Goal: Task Accomplishment & Management: Complete application form

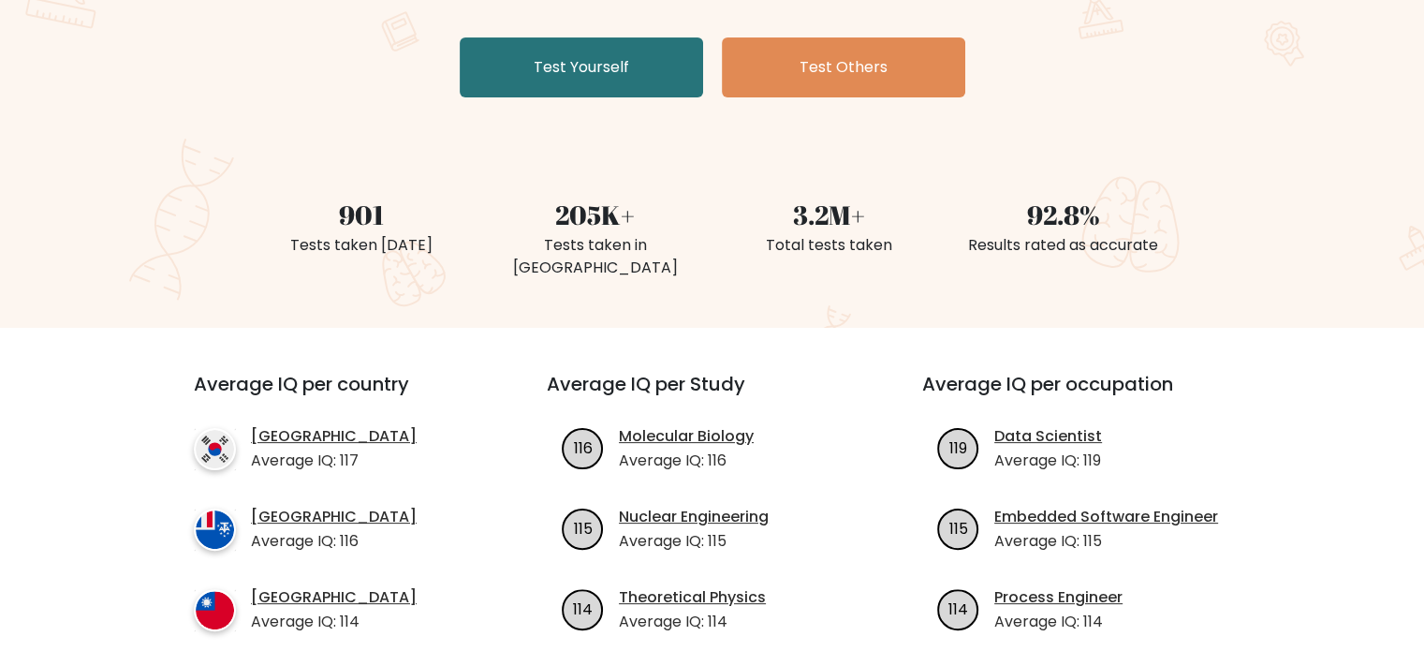
scroll to position [94, 0]
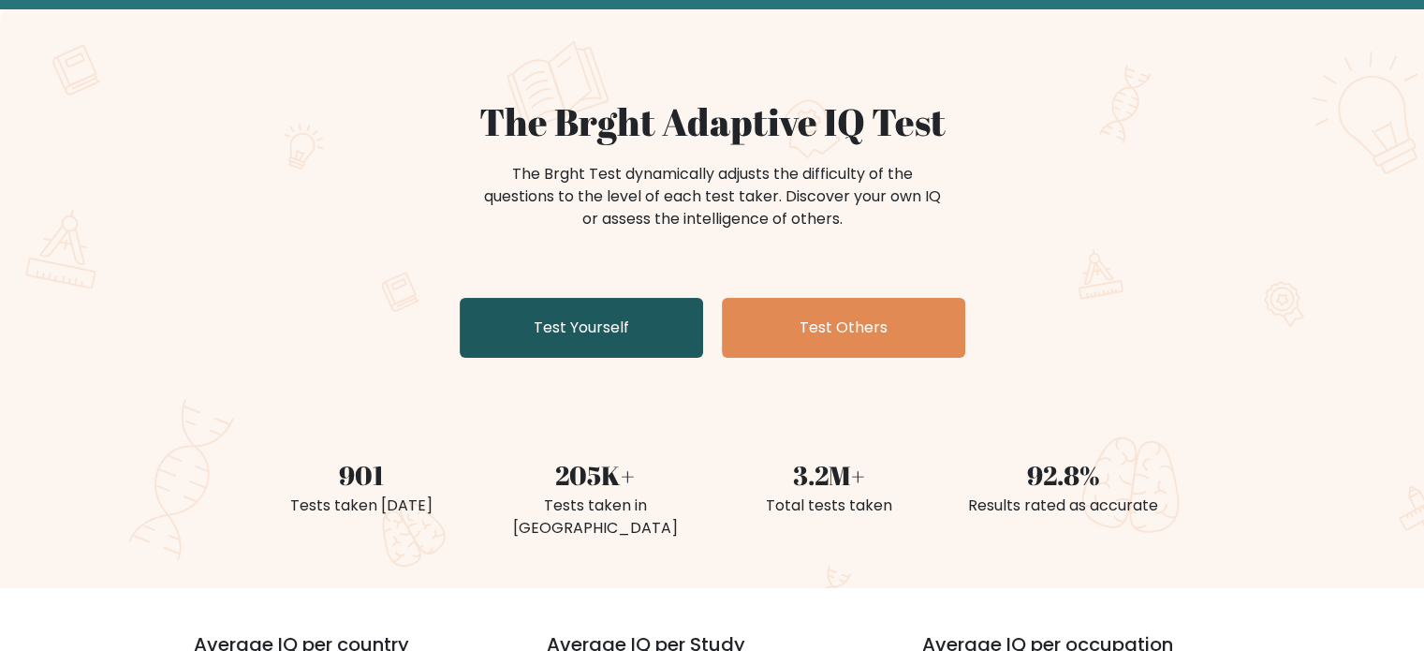
click at [592, 328] on link "Test Yourself" at bounding box center [581, 328] width 243 height 60
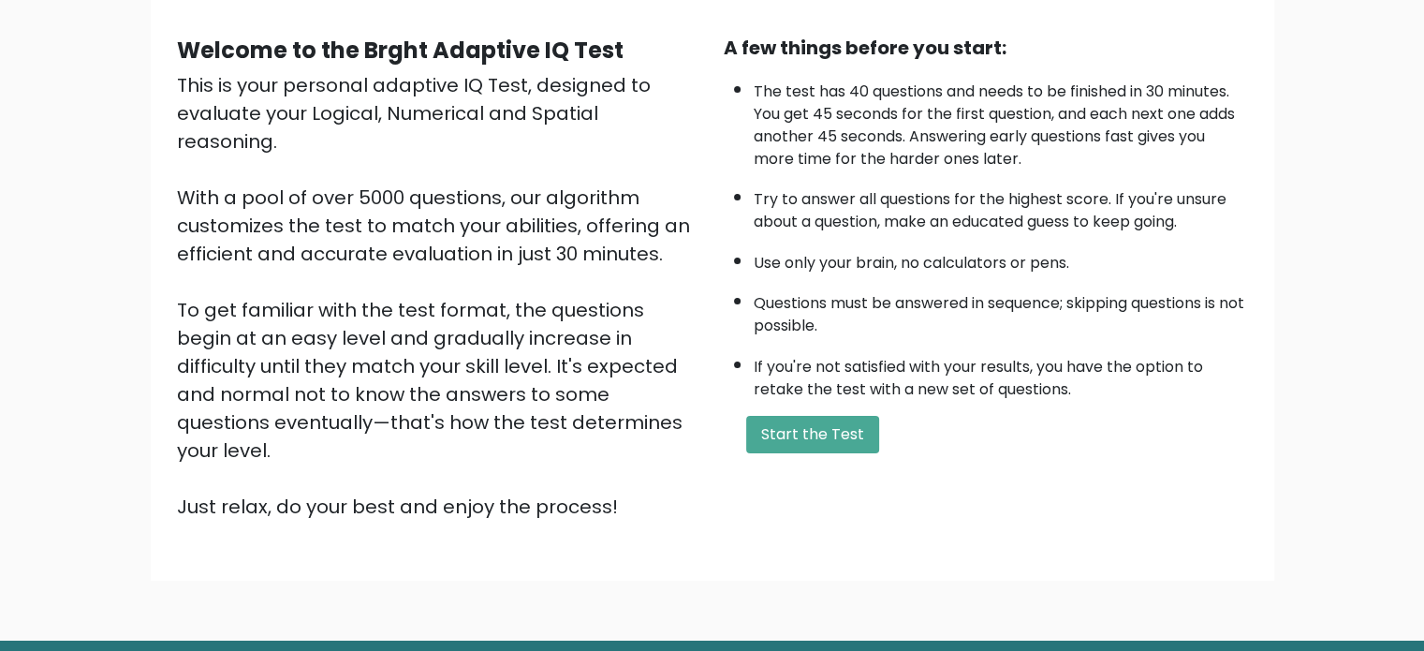
scroll to position [187, 0]
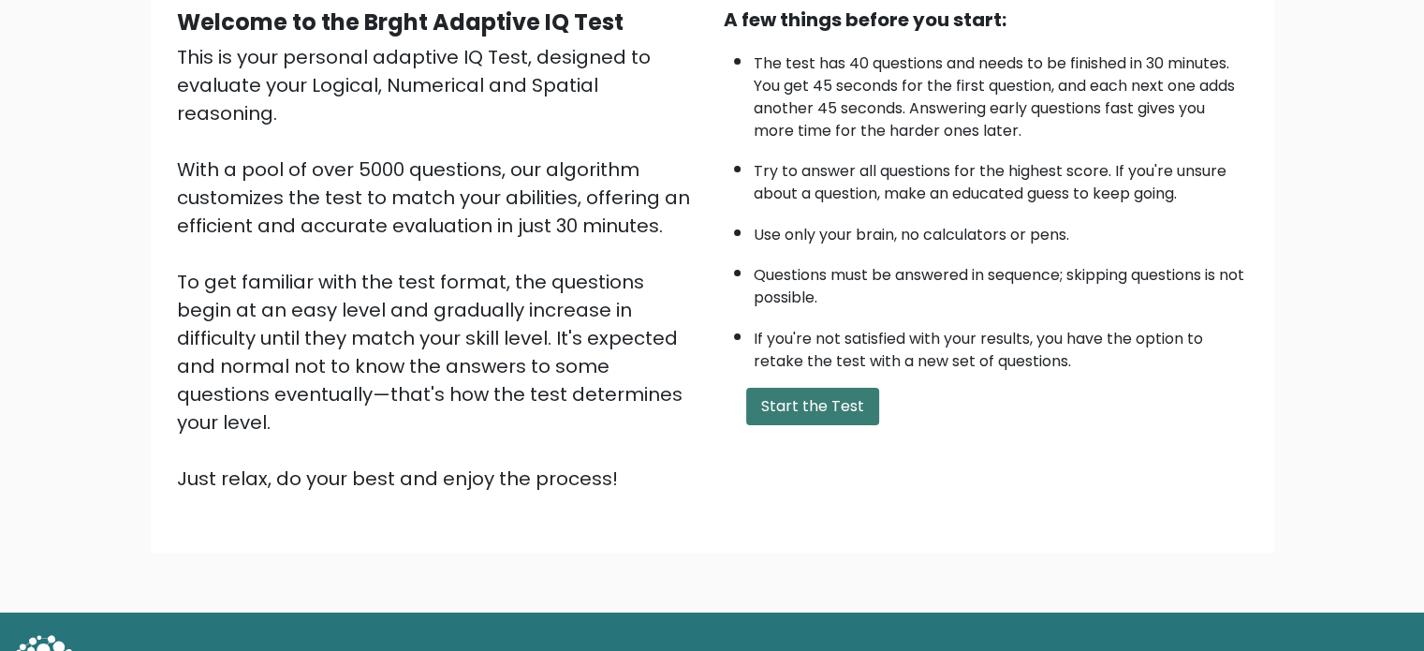
click at [816, 392] on button "Start the Test" at bounding box center [812, 406] width 133 height 37
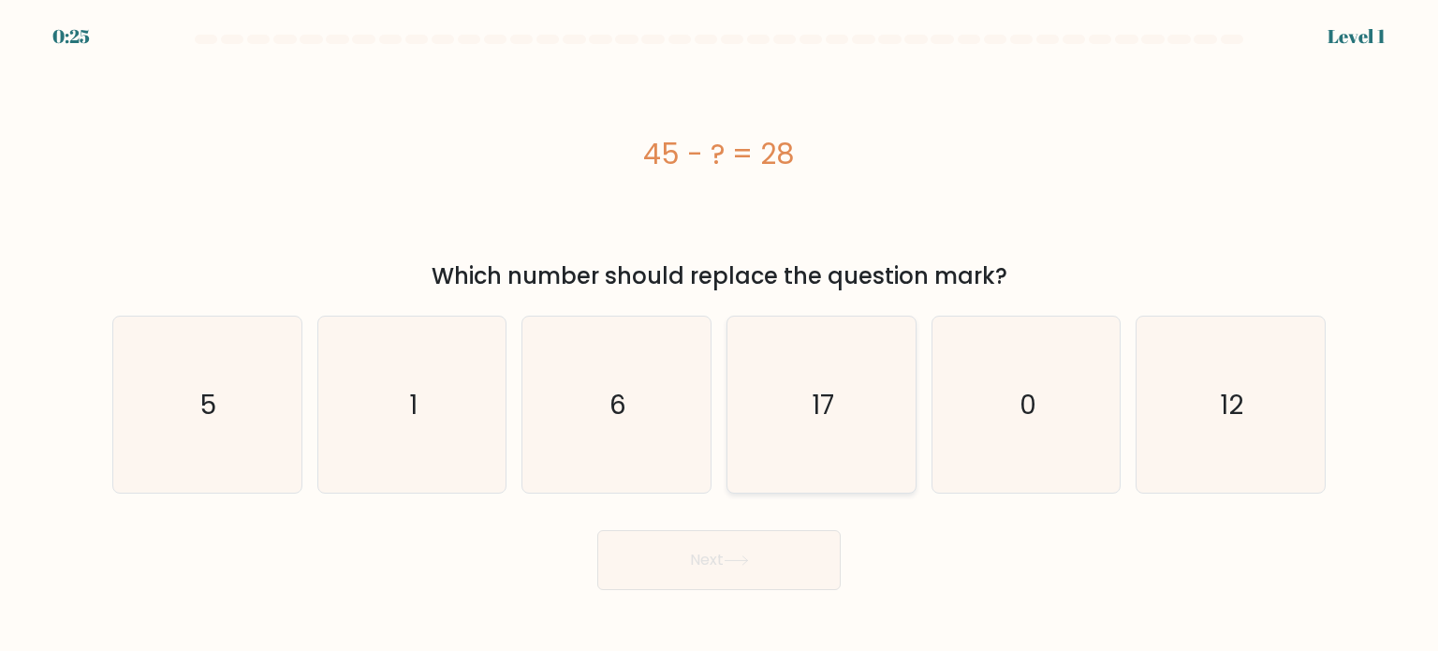
click at [792, 412] on icon "17" at bounding box center [821, 404] width 176 height 176
click at [720, 335] on input "d. 17" at bounding box center [719, 330] width 1 height 9
radio input "true"
click at [727, 568] on button "Next" at bounding box center [718, 560] width 243 height 60
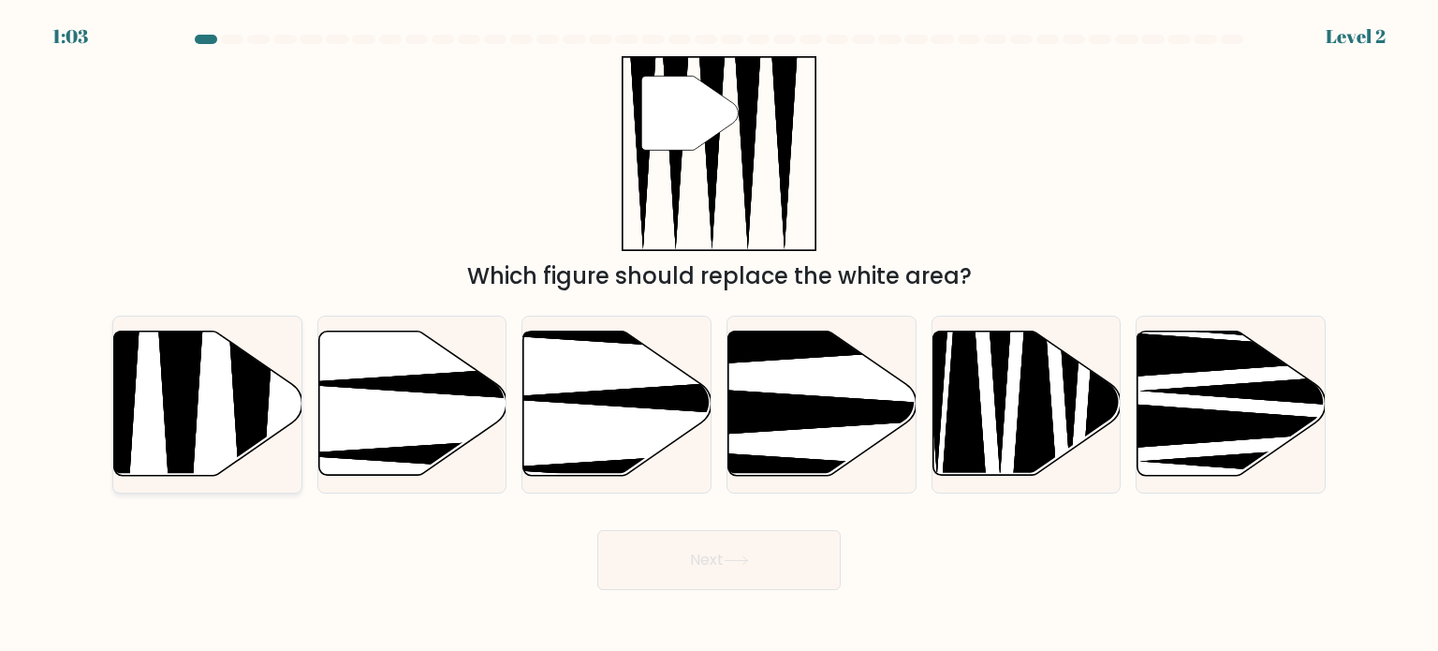
click at [169, 401] on icon at bounding box center [180, 481] width 49 height 373
click at [719, 335] on input "a." at bounding box center [719, 330] width 1 height 9
radio input "true"
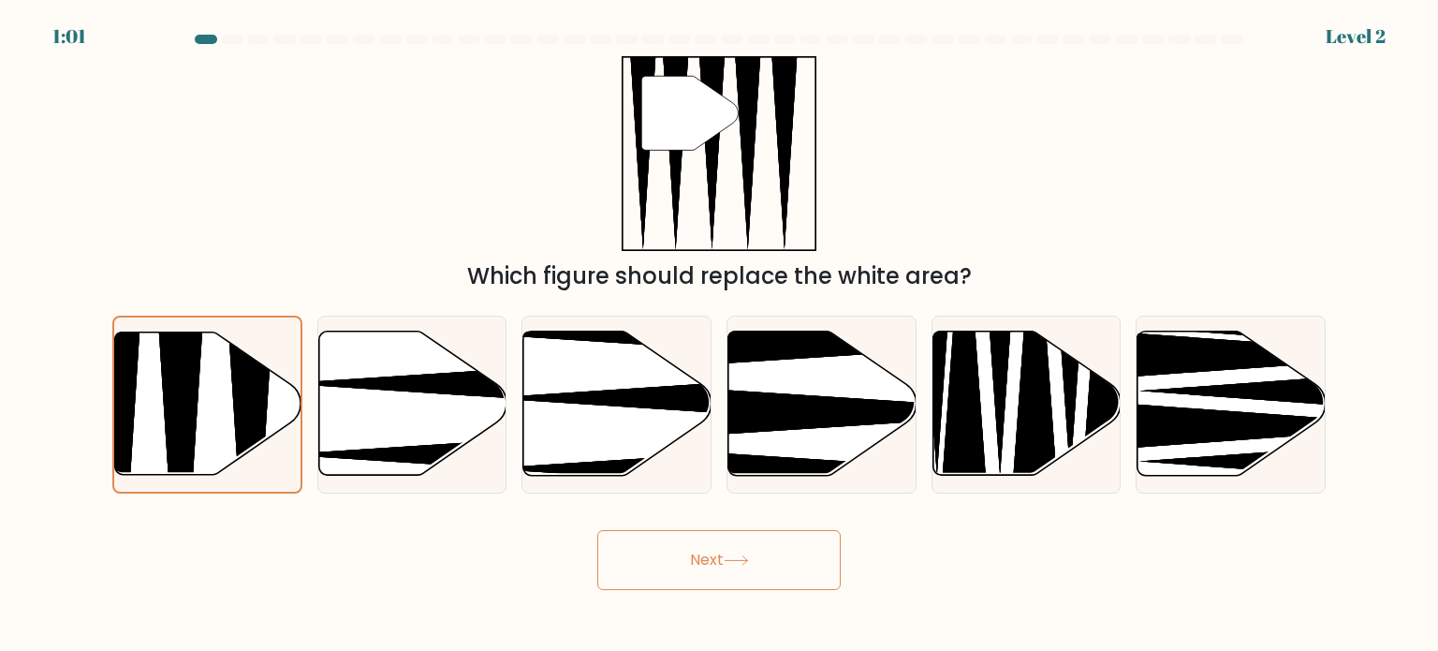
click at [699, 575] on button "Next" at bounding box center [718, 560] width 243 height 60
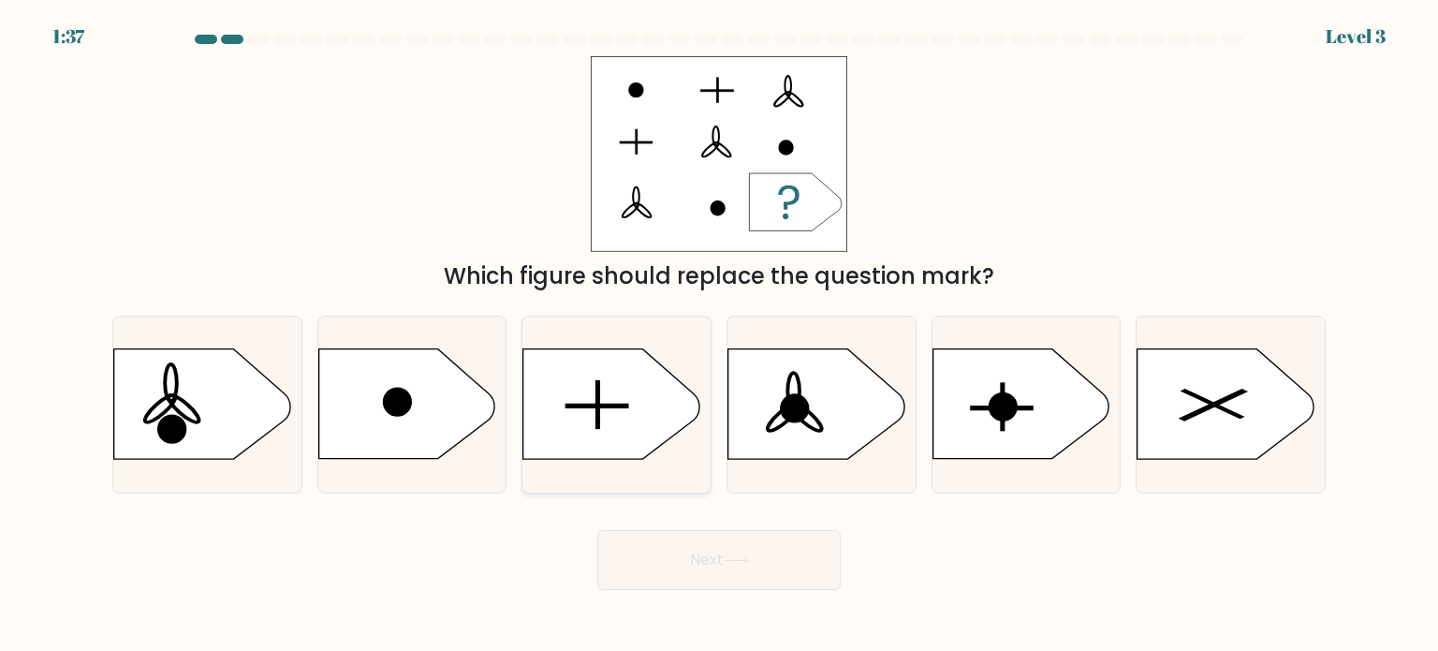
click at [623, 406] on rect at bounding box center [597, 406] width 62 height 4
click at [719, 335] on input "c." at bounding box center [719, 330] width 1 height 9
radio input "true"
click at [750, 578] on button "Next" at bounding box center [718, 560] width 243 height 60
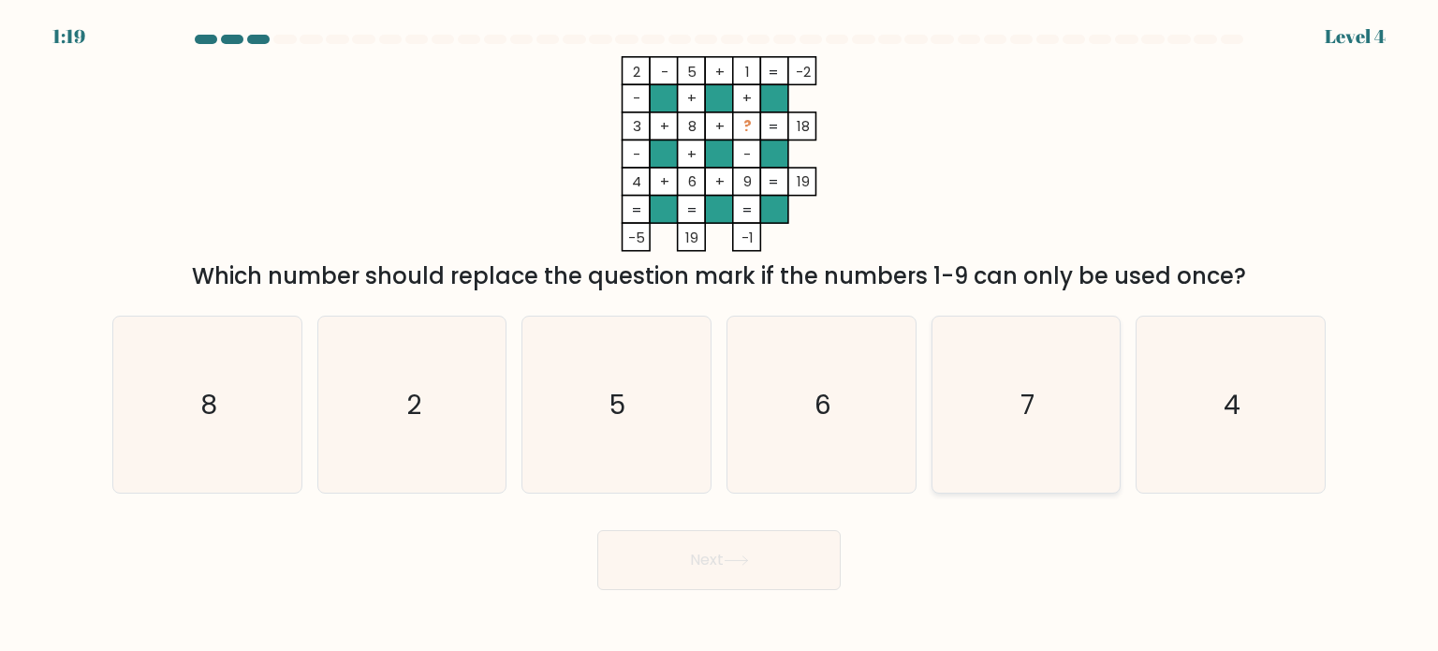
click at [1023, 355] on icon "7" at bounding box center [1026, 404] width 176 height 176
click at [720, 335] on input "e. 7" at bounding box center [719, 330] width 1 height 9
radio input "true"
click at [698, 570] on button "Next" at bounding box center [718, 560] width 243 height 60
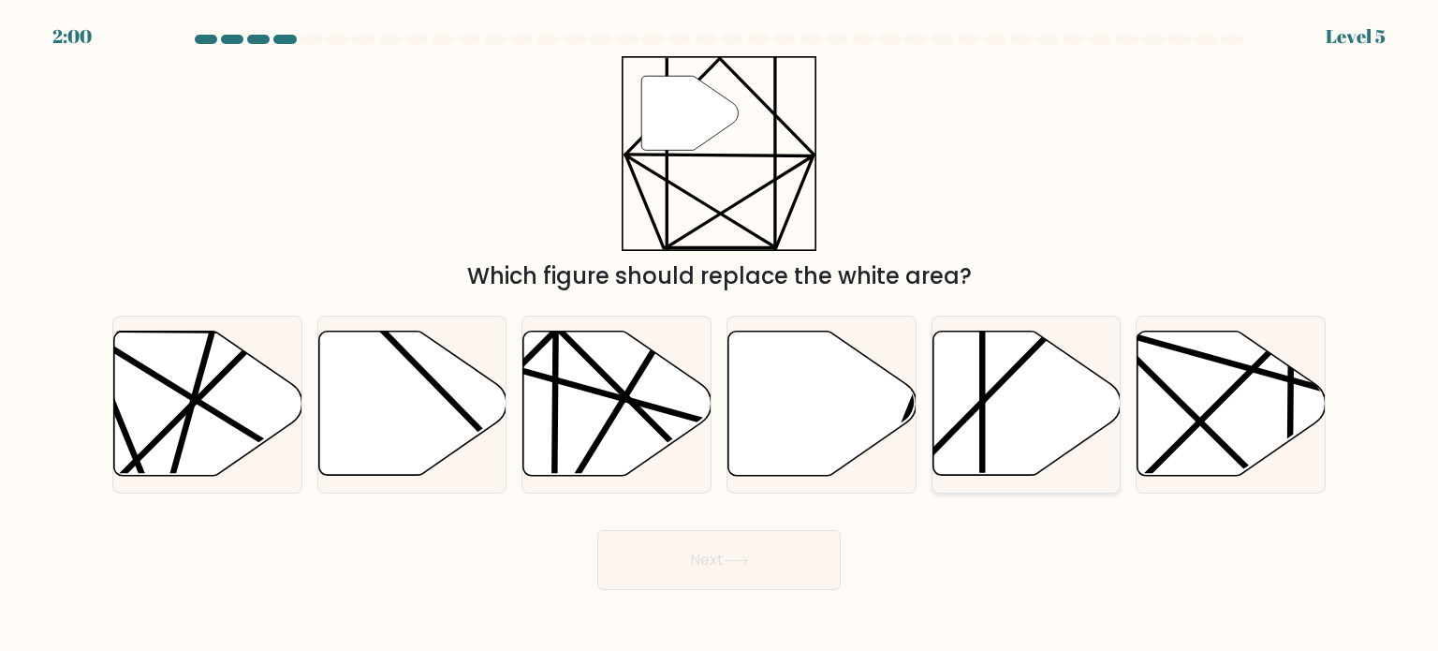
click at [1047, 430] on icon at bounding box center [1026, 403] width 188 height 144
click at [720, 335] on input "e." at bounding box center [719, 330] width 1 height 9
radio input "true"
click at [778, 570] on button "Next" at bounding box center [718, 560] width 243 height 60
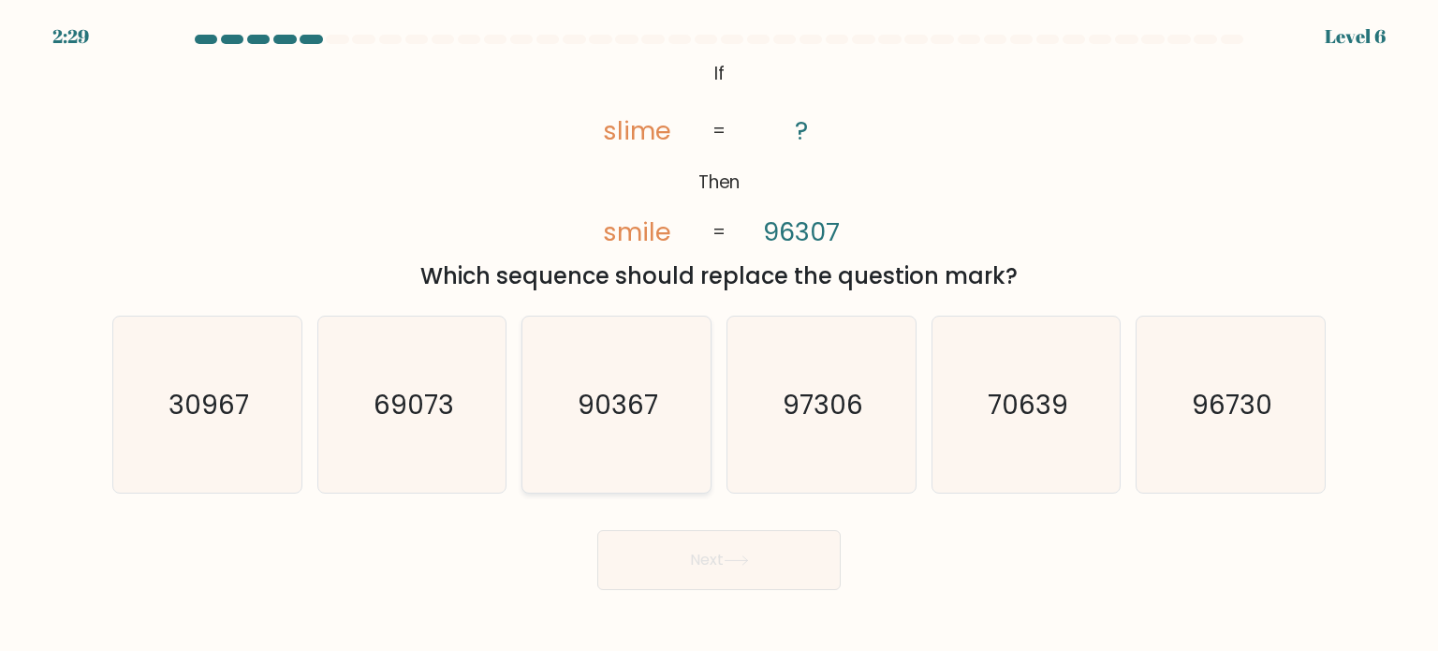
click at [652, 411] on text "90367" at bounding box center [619, 403] width 81 height 37
click at [719, 335] on input "c. 90367" at bounding box center [719, 330] width 1 height 9
radio input "true"
click at [761, 550] on button "Next" at bounding box center [718, 560] width 243 height 60
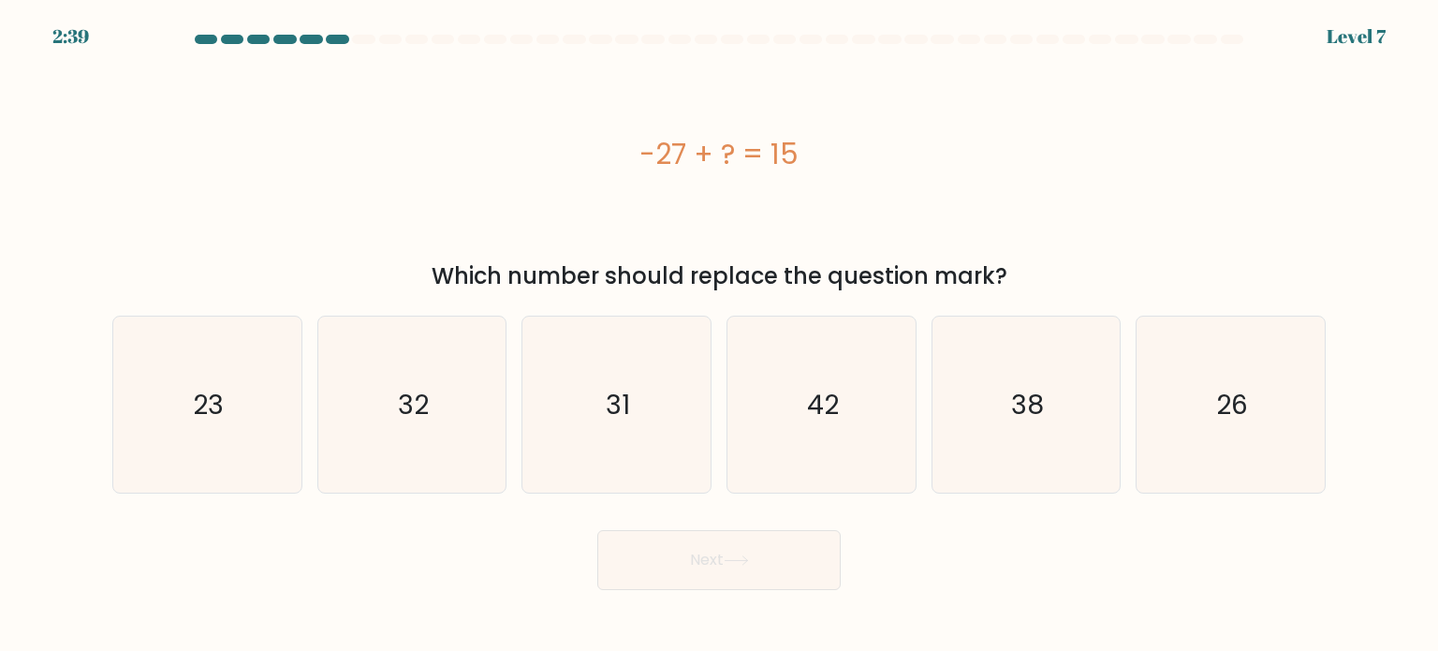
drag, startPoint x: 822, startPoint y: 388, endPoint x: 812, endPoint y: 501, distance: 113.7
click at [822, 387] on text "42" at bounding box center [823, 403] width 32 height 37
click at [720, 335] on input "d. 42" at bounding box center [719, 330] width 1 height 9
radio input "true"
click at [769, 557] on button "Next" at bounding box center [718, 560] width 243 height 60
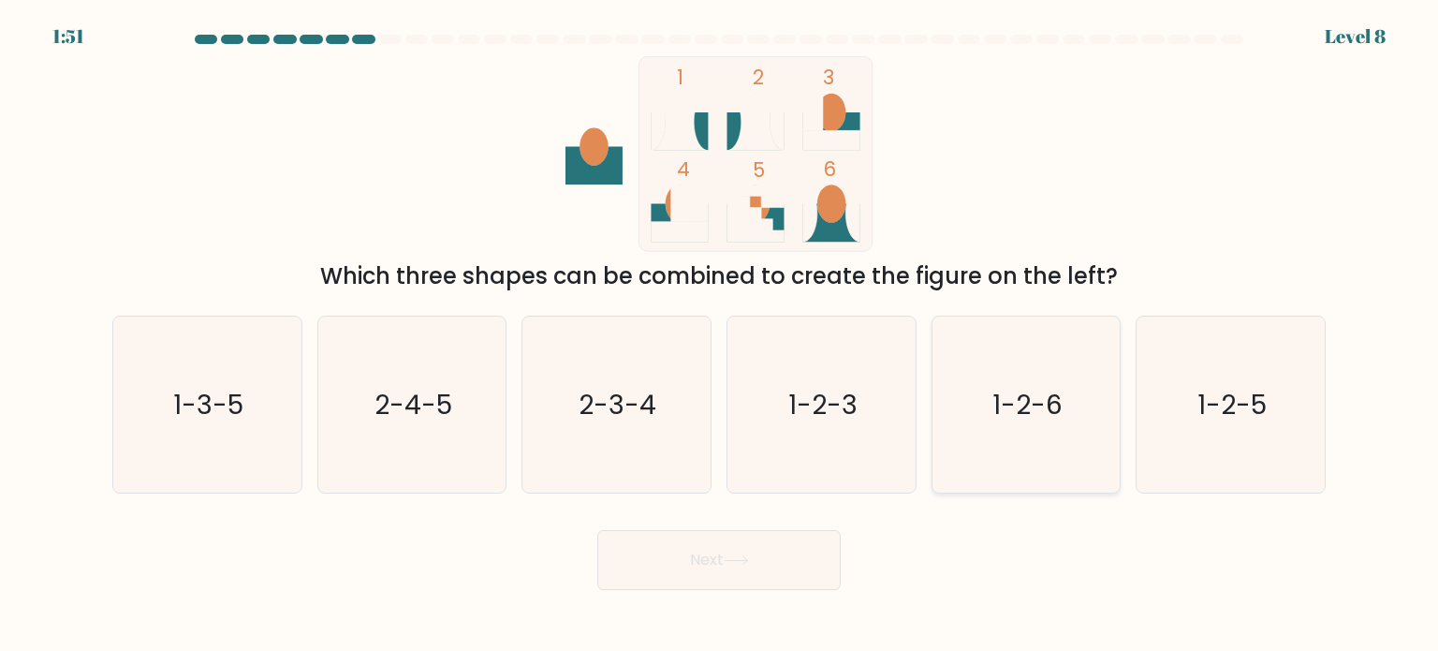
click at [974, 392] on icon "1-2-6" at bounding box center [1026, 404] width 176 height 176
click at [720, 335] on input "e. 1-2-6" at bounding box center [719, 330] width 1 height 9
radio input "true"
click at [739, 580] on button "Next" at bounding box center [718, 560] width 243 height 60
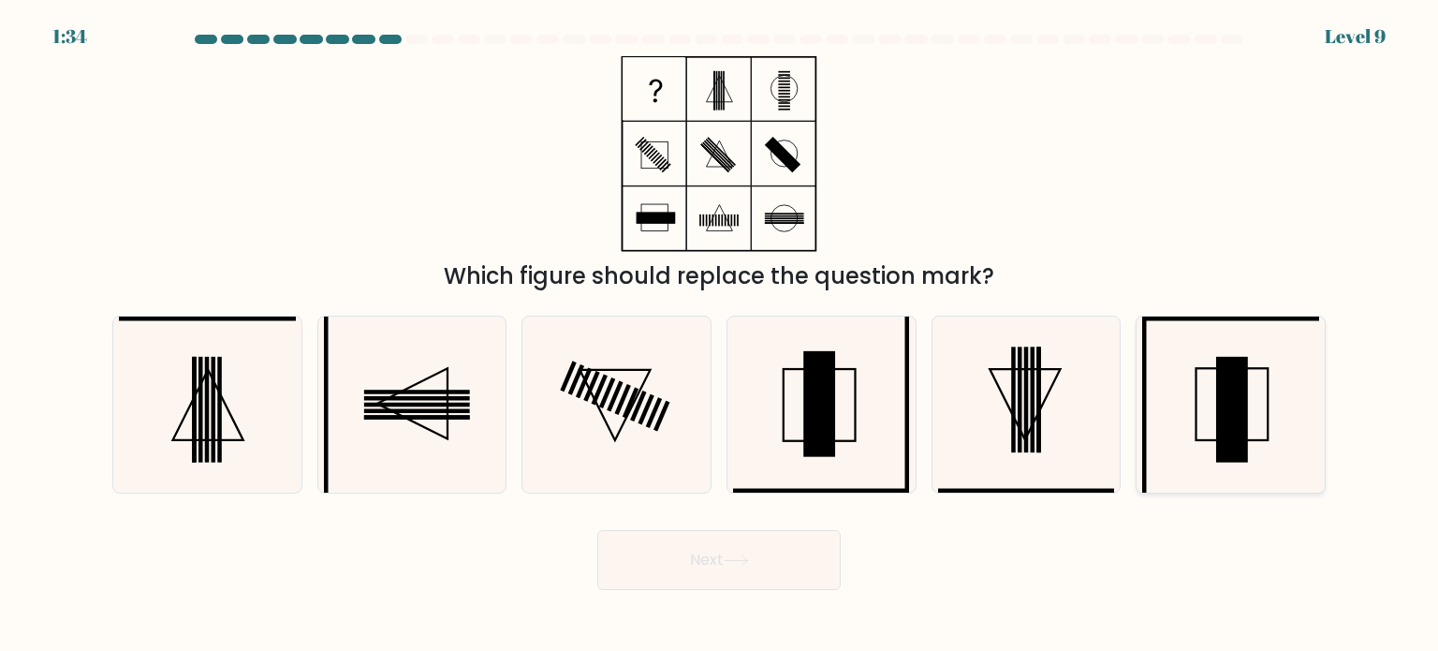
click at [1216, 459] on icon at bounding box center [1230, 404] width 176 height 176
click at [720, 335] on input "f." at bounding box center [719, 330] width 1 height 9
radio input "true"
click at [795, 542] on button "Next" at bounding box center [718, 560] width 243 height 60
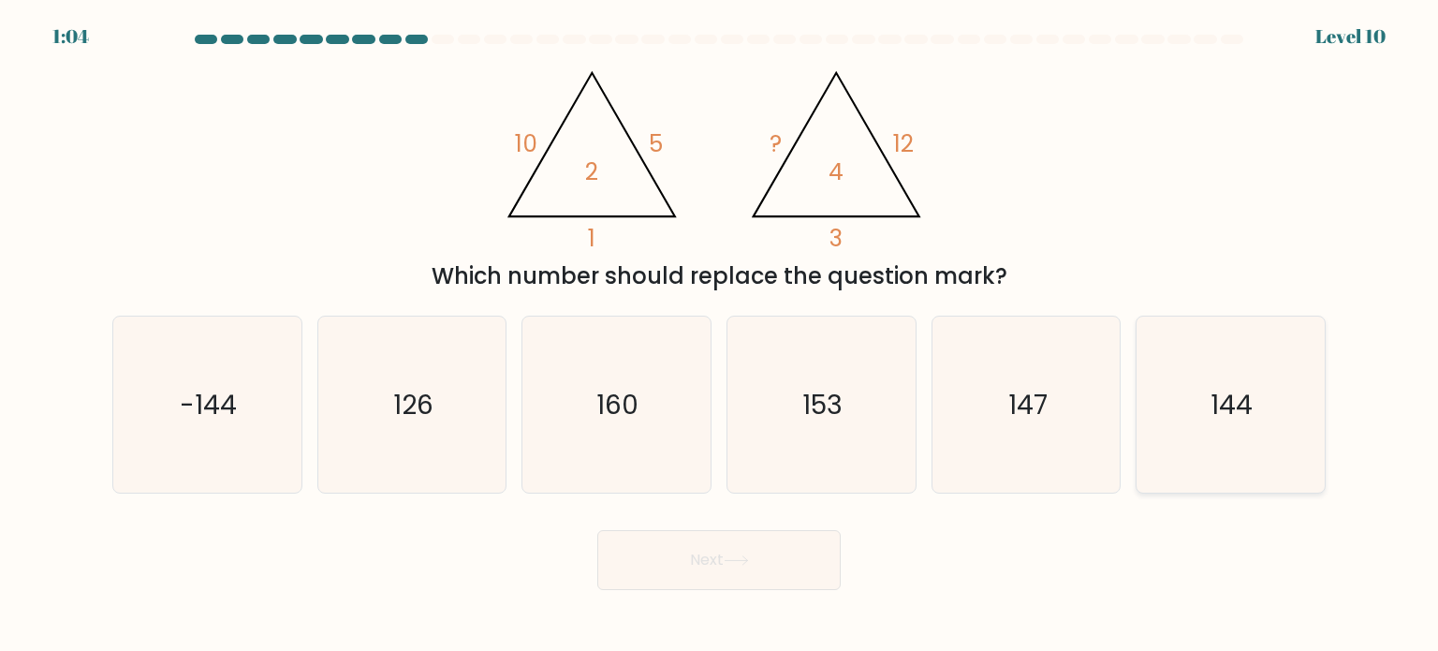
click at [1199, 442] on icon "144" at bounding box center [1230, 404] width 176 height 176
click at [720, 335] on input "f. 144" at bounding box center [719, 330] width 1 height 9
radio input "true"
click at [764, 549] on button "Next" at bounding box center [718, 560] width 243 height 60
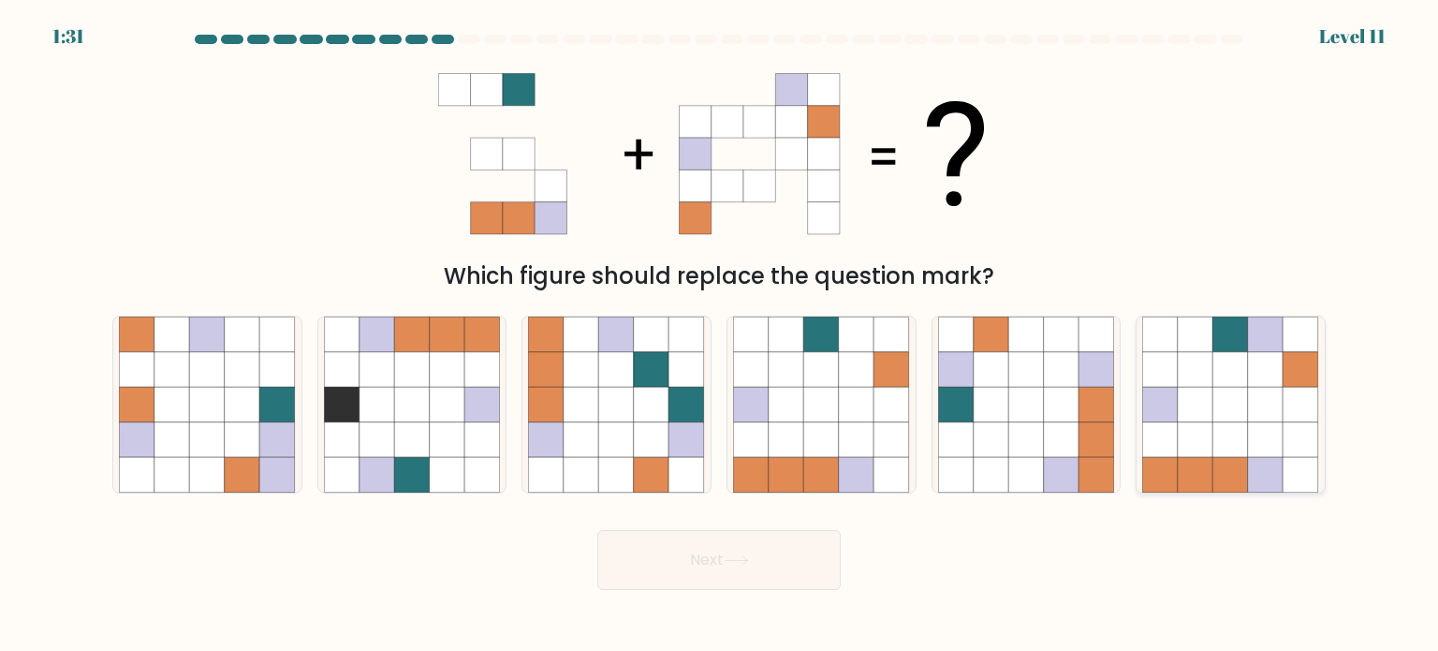
click at [1293, 387] on icon at bounding box center [1301, 405] width 36 height 36
click at [720, 335] on input "f." at bounding box center [719, 330] width 1 height 9
radio input "true"
click at [784, 552] on button "Next" at bounding box center [718, 560] width 243 height 60
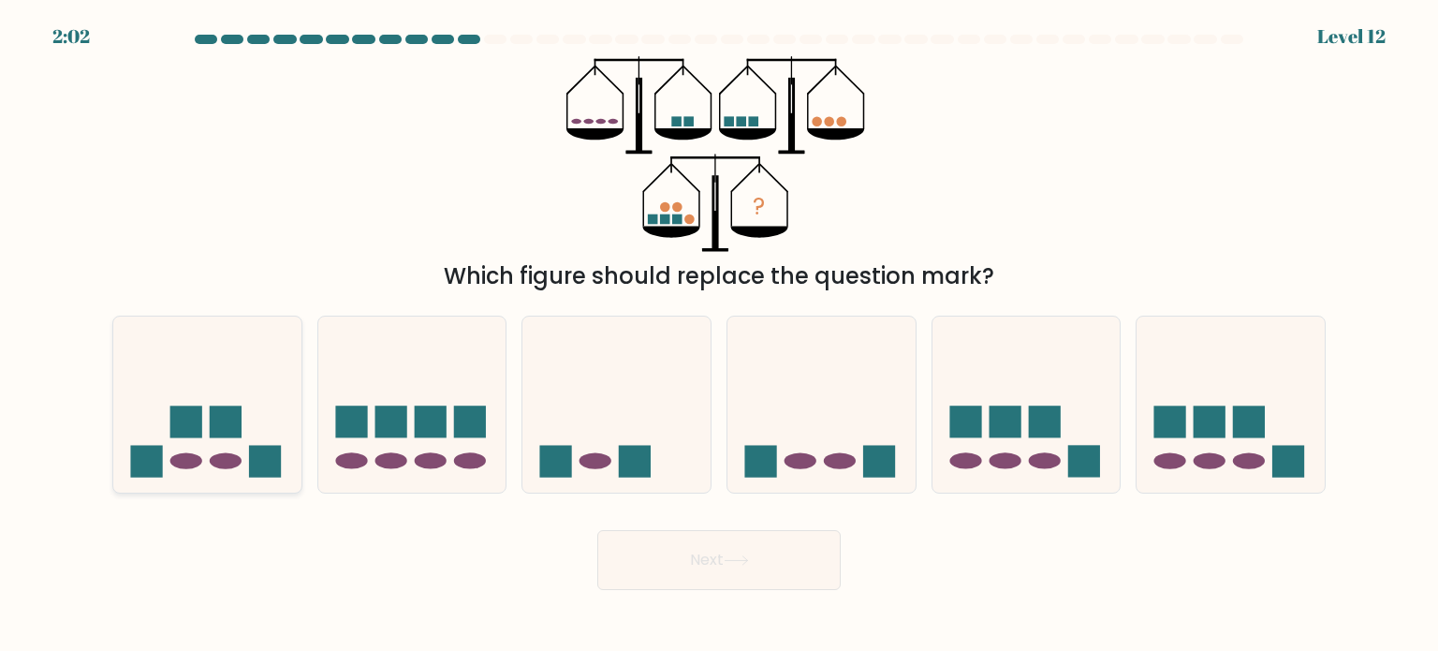
click at [219, 409] on rect at bounding box center [226, 421] width 32 height 32
click at [719, 335] on input "a." at bounding box center [719, 330] width 1 height 9
radio input "true"
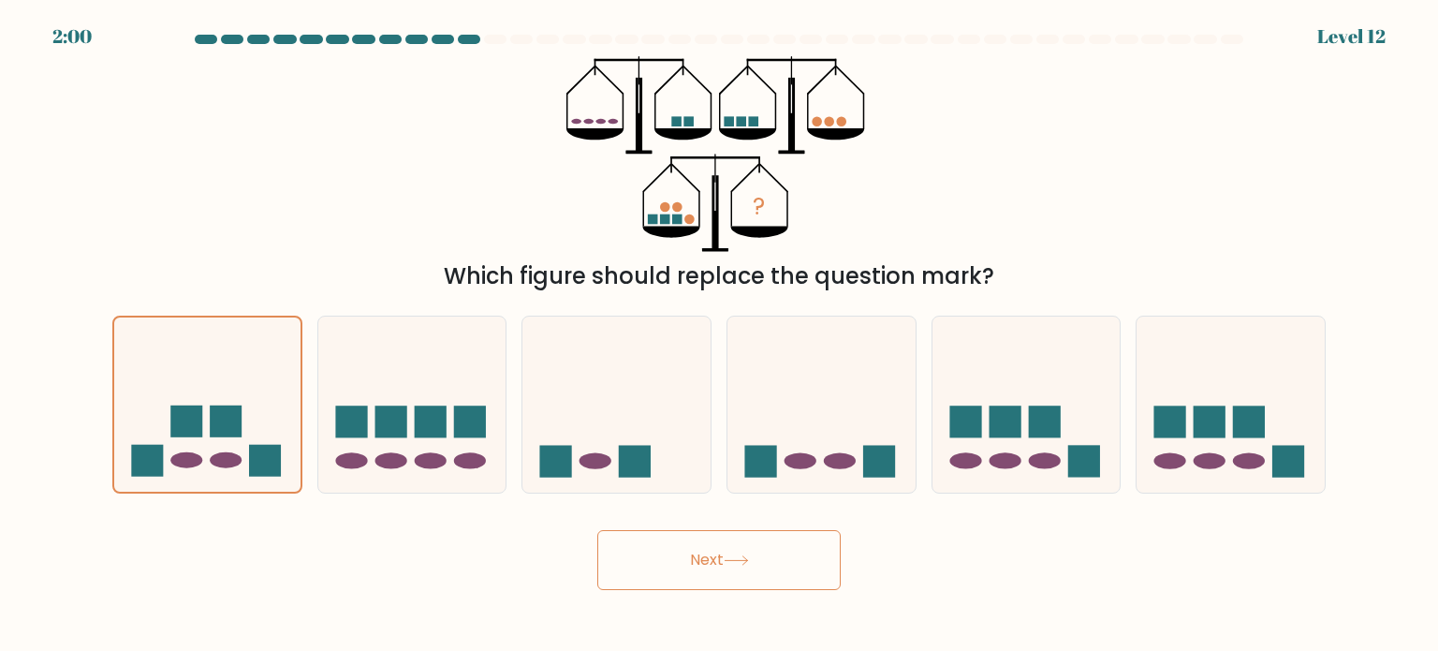
drag, startPoint x: 750, startPoint y: 573, endPoint x: 1284, endPoint y: 141, distance: 687.0
click at [1284, 141] on form at bounding box center [719, 312] width 1438 height 555
click at [1150, 135] on div "? Which figure should replace the question mark?" at bounding box center [719, 174] width 1236 height 237
click at [462, 416] on rect at bounding box center [470, 421] width 32 height 32
click at [719, 335] on input "b." at bounding box center [719, 330] width 1 height 9
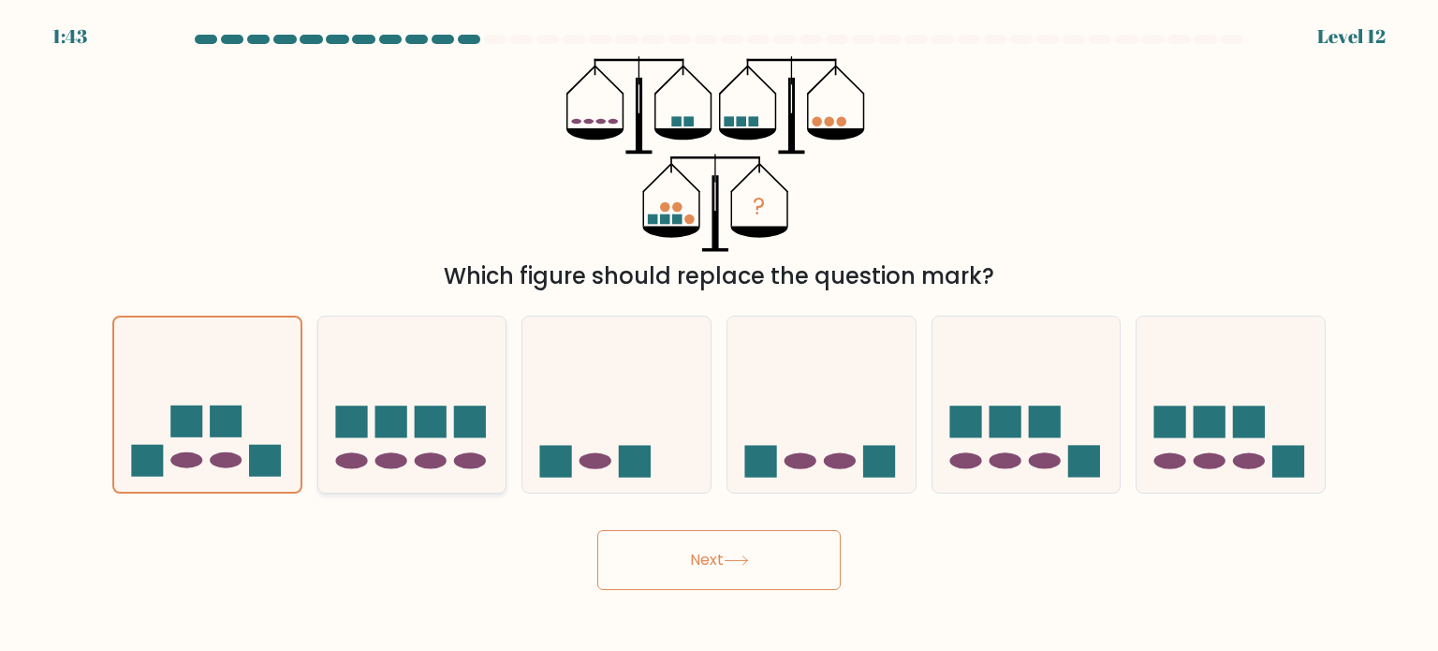
radio input "true"
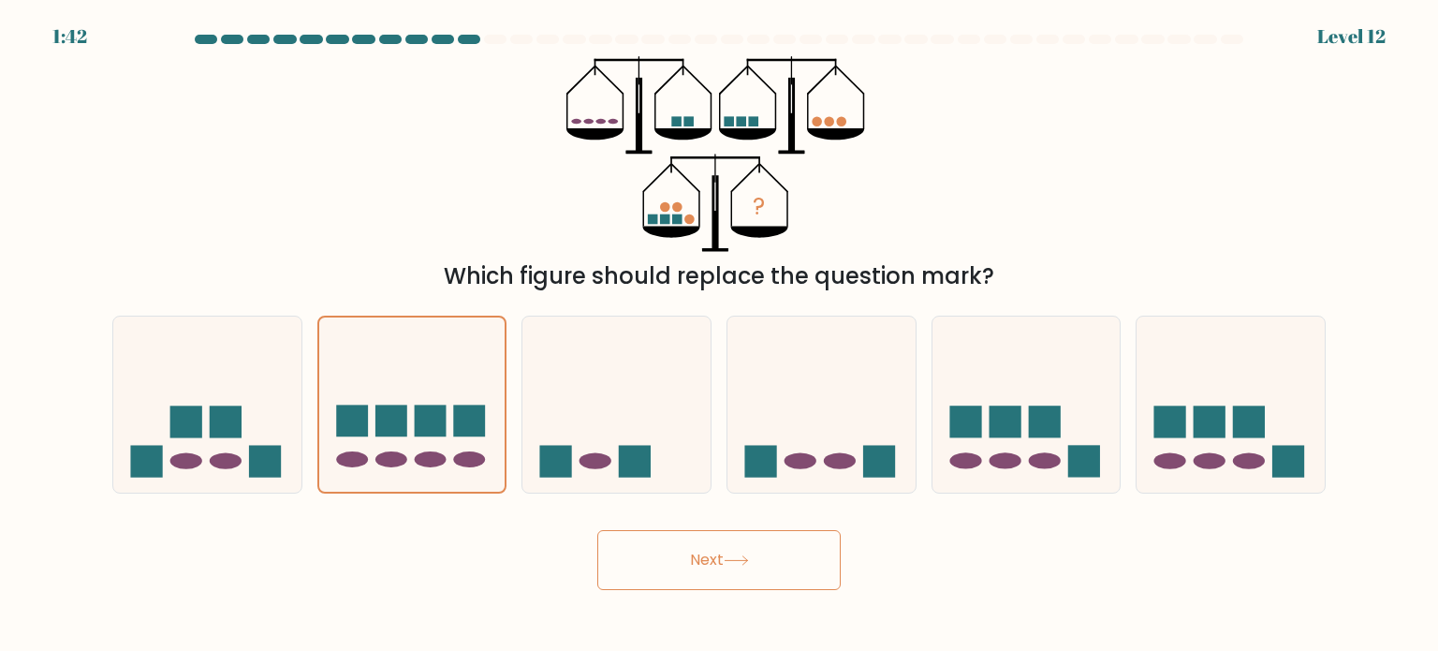
click at [773, 558] on button "Next" at bounding box center [718, 560] width 243 height 60
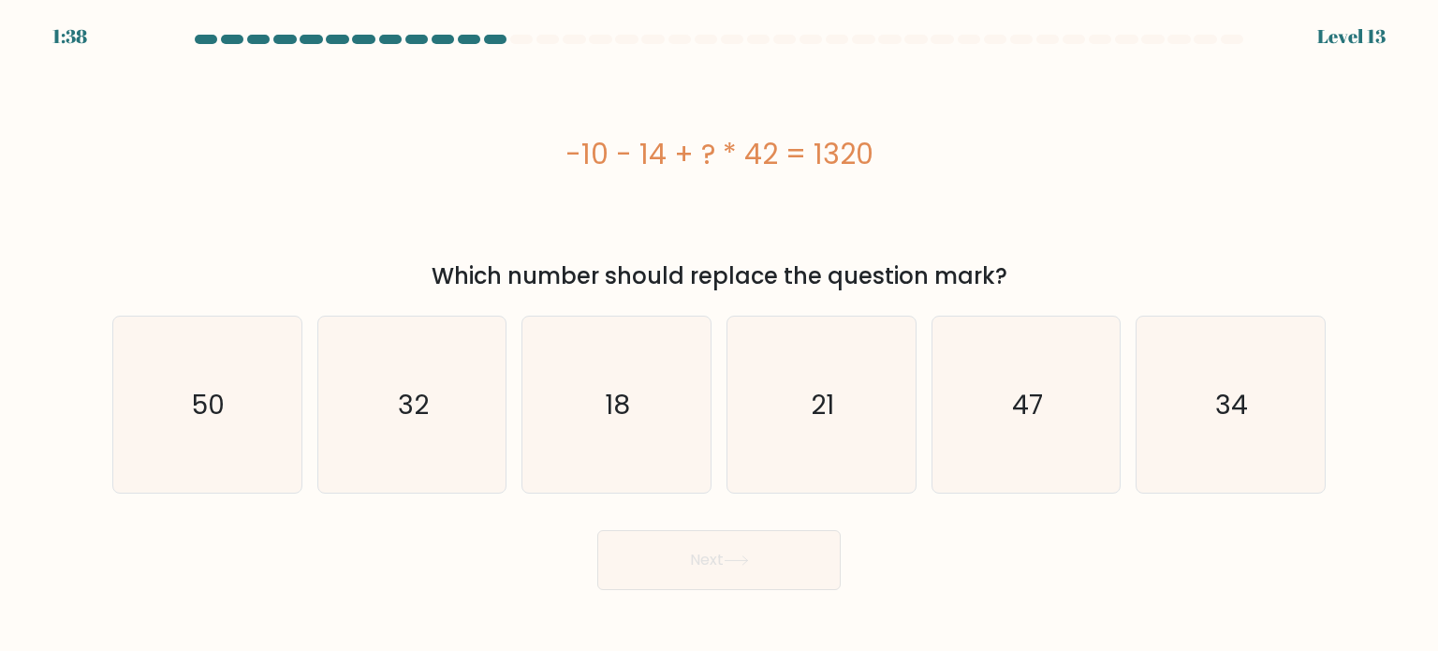
drag, startPoint x: 439, startPoint y: 377, endPoint x: 624, endPoint y: 535, distance: 243.1
click at [438, 377] on icon "32" at bounding box center [412, 404] width 176 height 176
click at [719, 335] on input "b. 32" at bounding box center [719, 330] width 1 height 9
radio input "true"
click at [659, 537] on button "Next" at bounding box center [718, 560] width 243 height 60
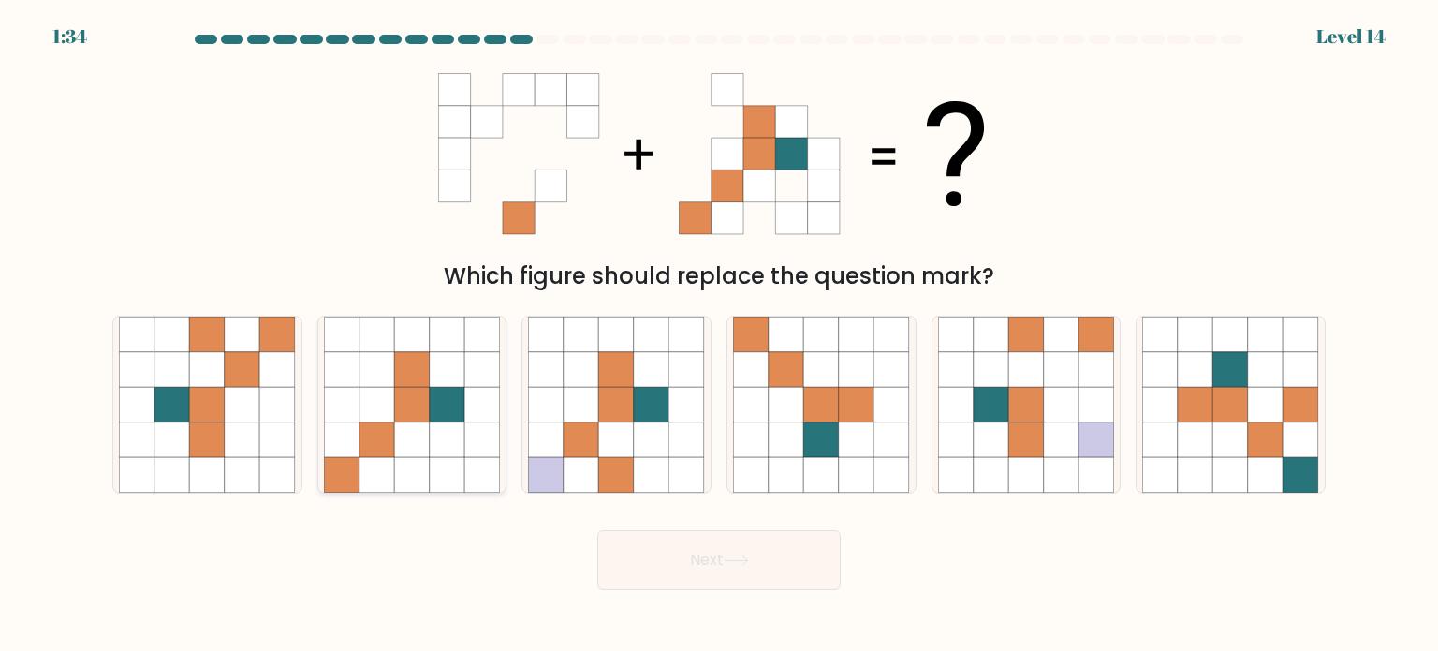
click at [423, 471] on icon at bounding box center [412, 475] width 36 height 36
click at [719, 335] on input "b." at bounding box center [719, 330] width 1 height 9
radio input "true"
click at [730, 568] on button "Next" at bounding box center [718, 560] width 243 height 60
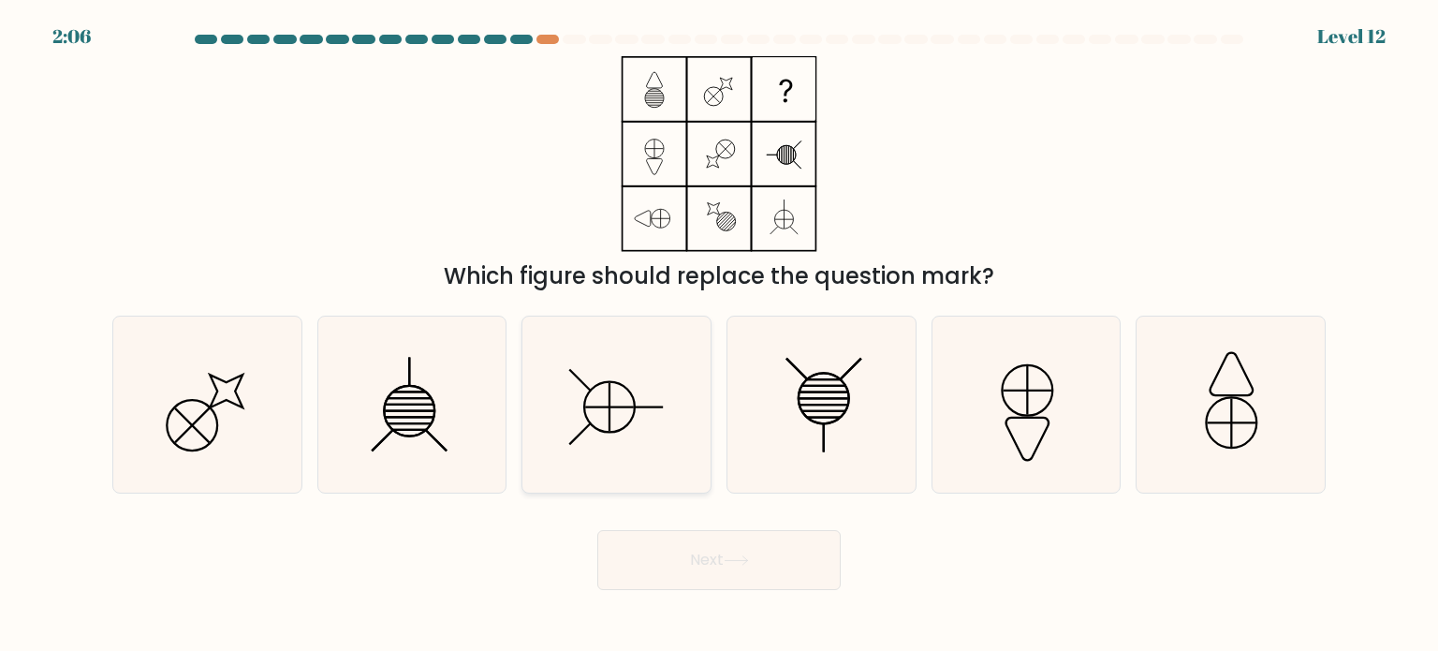
click at [655, 366] on icon at bounding box center [616, 404] width 176 height 176
click at [719, 335] on input "c." at bounding box center [719, 330] width 1 height 9
radio input "true"
click at [745, 561] on icon at bounding box center [736, 560] width 22 height 8
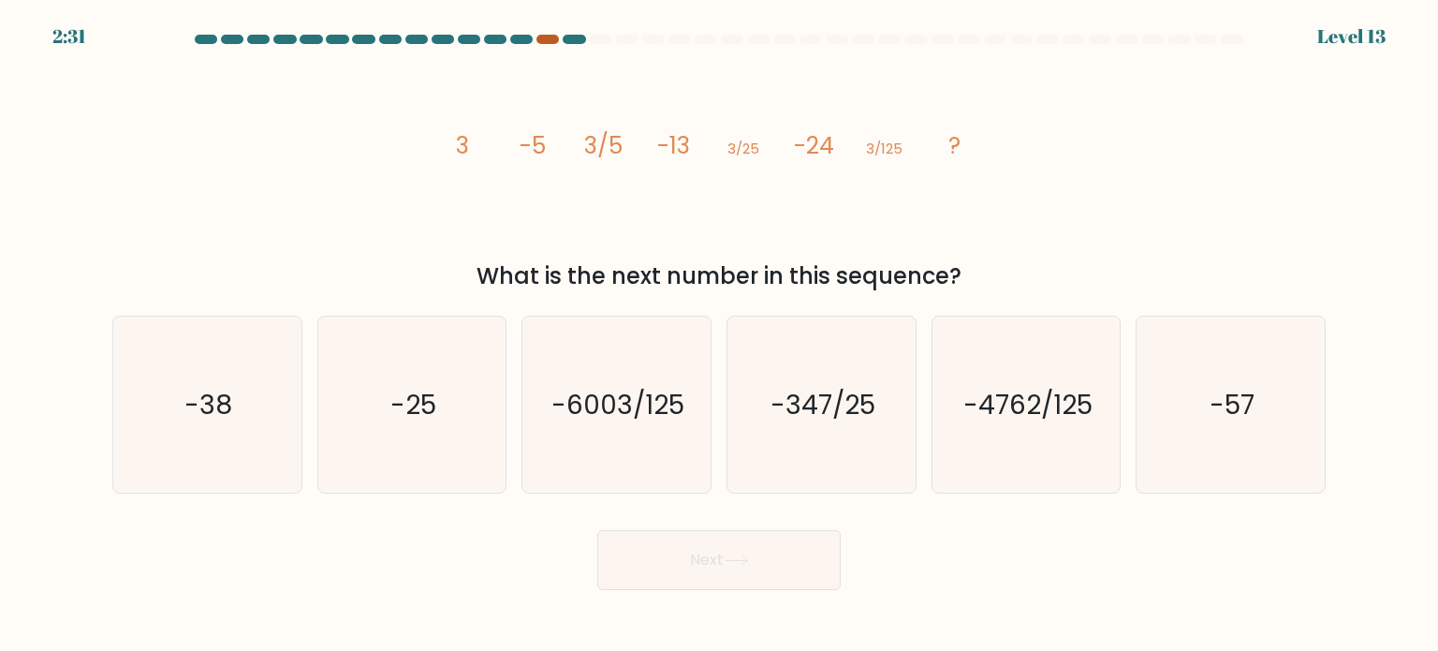
click at [554, 37] on div at bounding box center [547, 39] width 22 height 9
click at [541, 37] on div at bounding box center [547, 39] width 22 height 9
click at [542, 37] on div at bounding box center [547, 39] width 22 height 9
drag, startPoint x: 542, startPoint y: 37, endPoint x: 656, endPoint y: 129, distance: 147.1
click at [543, 37] on div at bounding box center [547, 39] width 22 height 9
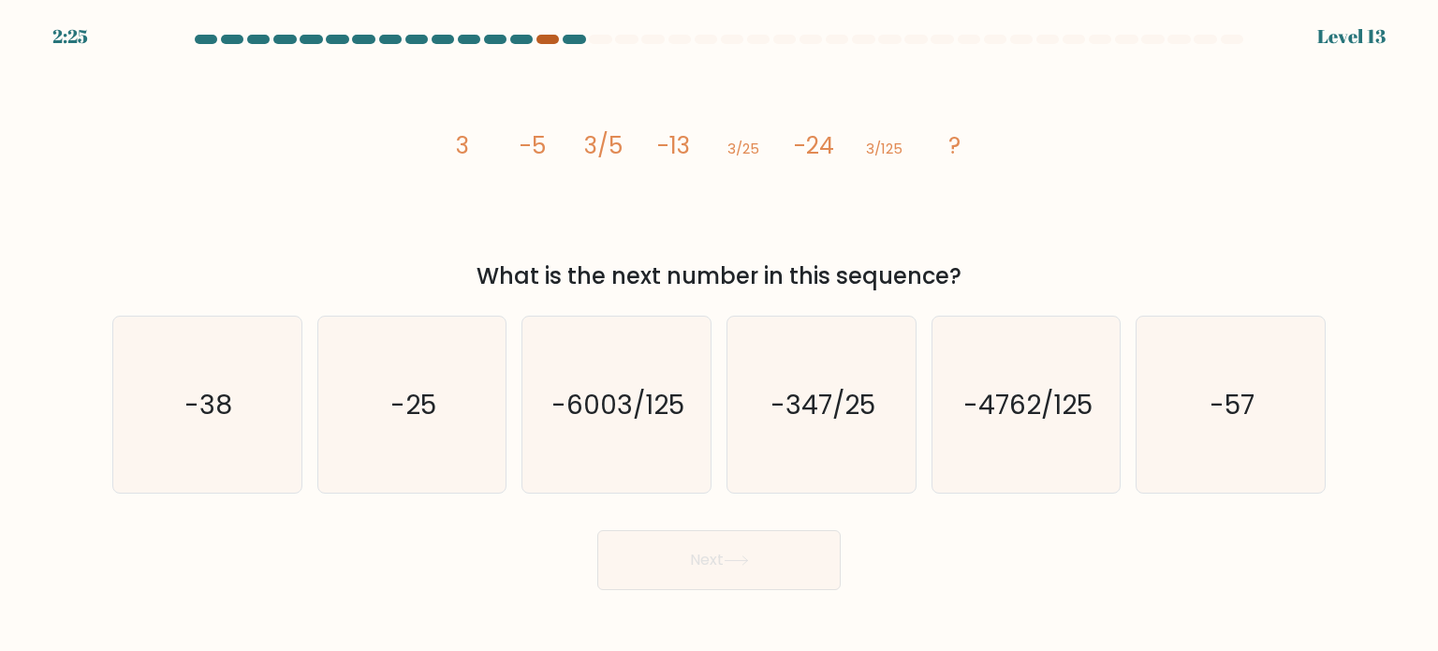
click at [552, 40] on div at bounding box center [547, 39] width 22 height 9
click at [301, 405] on div "-38" at bounding box center [207, 404] width 190 height 178
click at [719, 335] on input "a. -38" at bounding box center [719, 330] width 1 height 9
radio input "true"
click at [670, 567] on button "Next" at bounding box center [718, 560] width 243 height 60
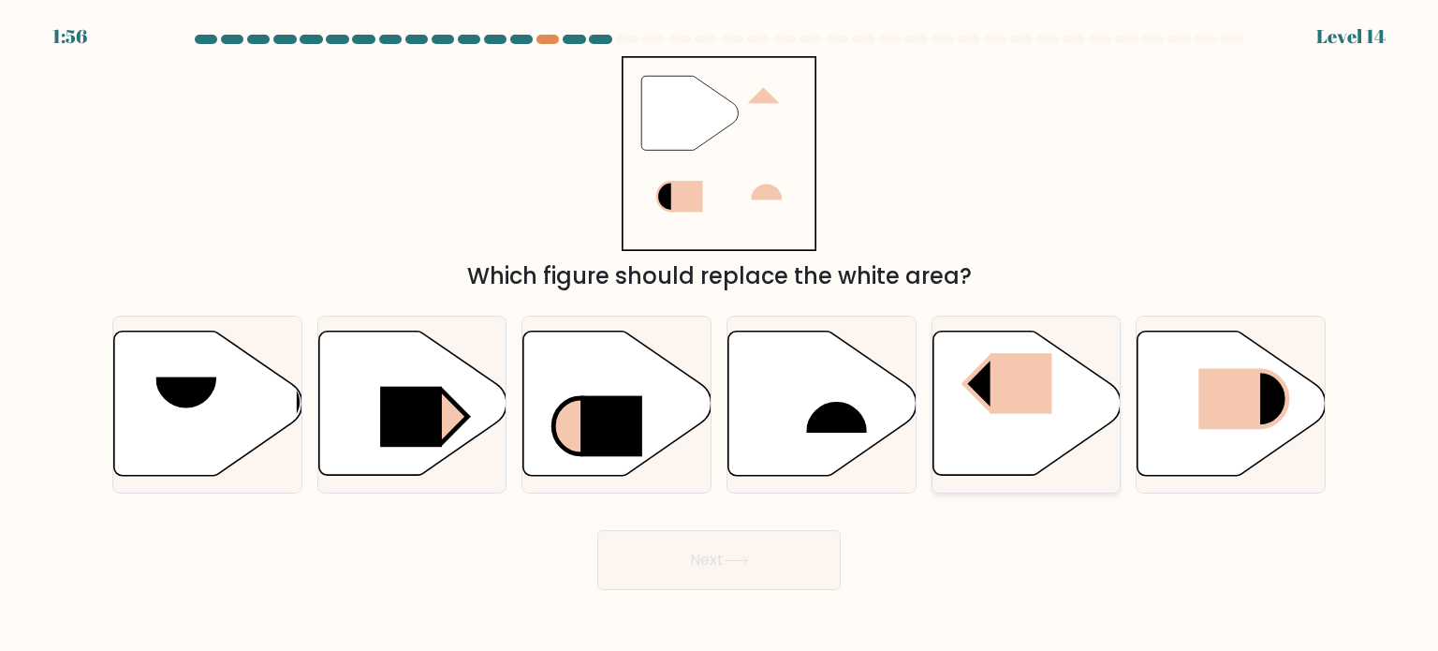
click at [1066, 407] on icon at bounding box center [1026, 403] width 188 height 144
click at [720, 335] on input "e." at bounding box center [719, 330] width 1 height 9
radio input "true"
click at [765, 558] on button "Next" at bounding box center [718, 560] width 243 height 60
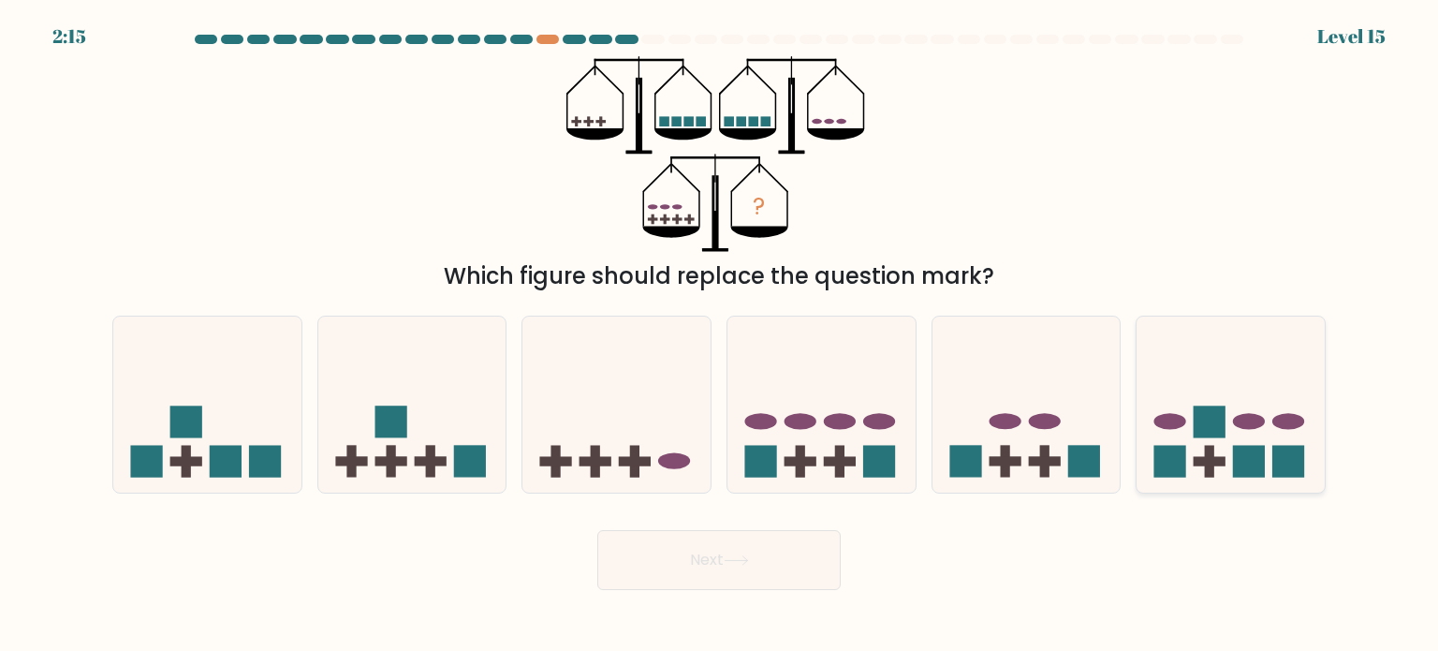
click at [1267, 373] on icon at bounding box center [1230, 404] width 188 height 155
click at [720, 335] on input "f." at bounding box center [719, 330] width 1 height 9
radio input "true"
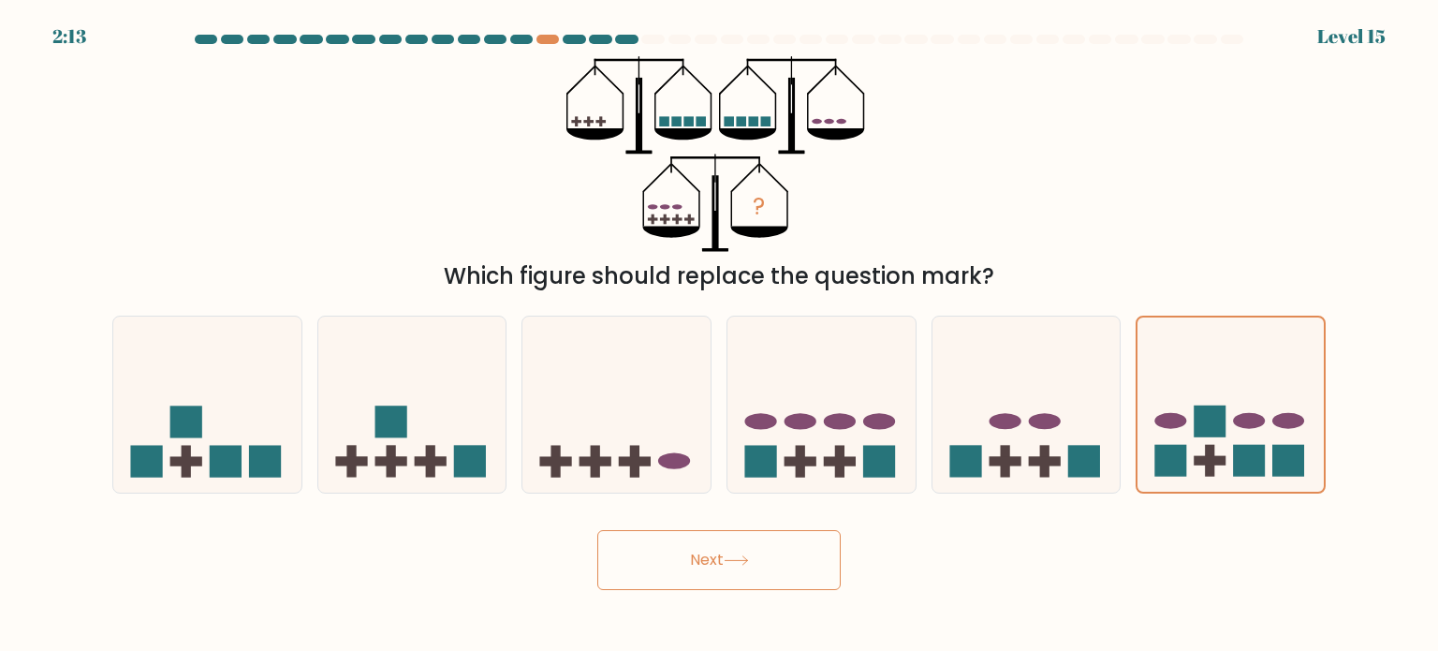
click at [774, 560] on button "Next" at bounding box center [718, 560] width 243 height 60
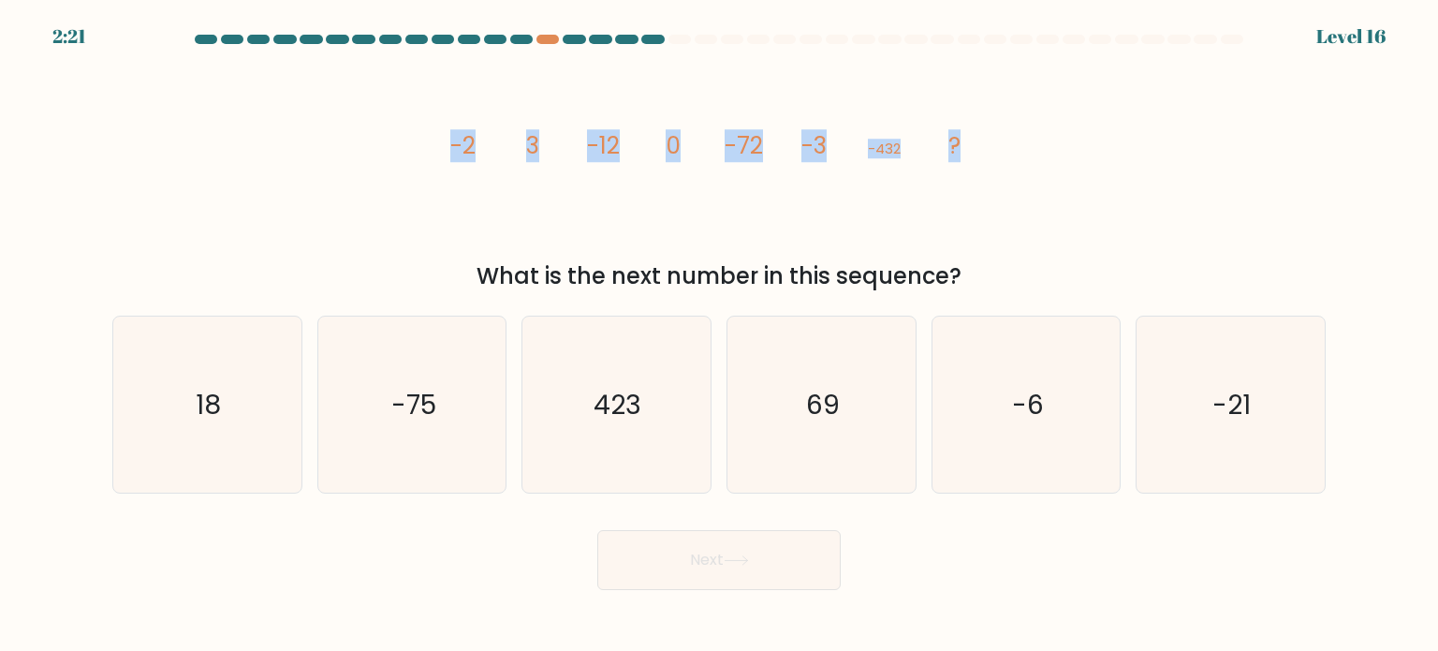
drag, startPoint x: 440, startPoint y: 146, endPoint x: 989, endPoint y: 142, distance: 548.6
click at [989, 142] on icon "image/svg+xml -2 3 -12 0 -72 -3 -432 ?" at bounding box center [719, 154] width 562 height 196
copy g "-2 3 -12 0 -72 -3 -432 ?"
click at [1095, 234] on div "image/svg+xml -2 3 -12 0 -72 -3 -432 ? What is the next number in this sequence?" at bounding box center [719, 174] width 1236 height 237
click at [753, 142] on tspan "-72" at bounding box center [744, 145] width 38 height 33
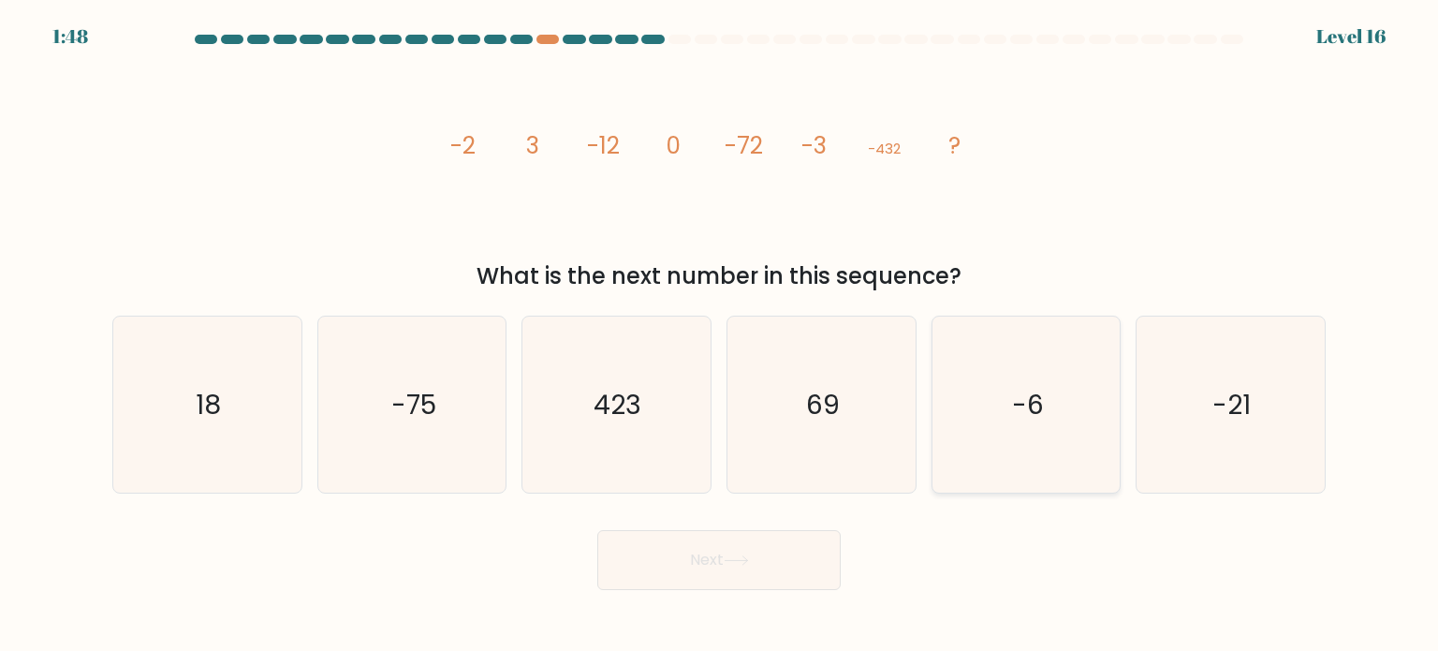
click at [1067, 412] on icon "-6" at bounding box center [1026, 404] width 176 height 176
click at [720, 335] on input "e. -6" at bounding box center [719, 330] width 1 height 9
radio input "true"
click at [736, 565] on button "Next" at bounding box center [718, 560] width 243 height 60
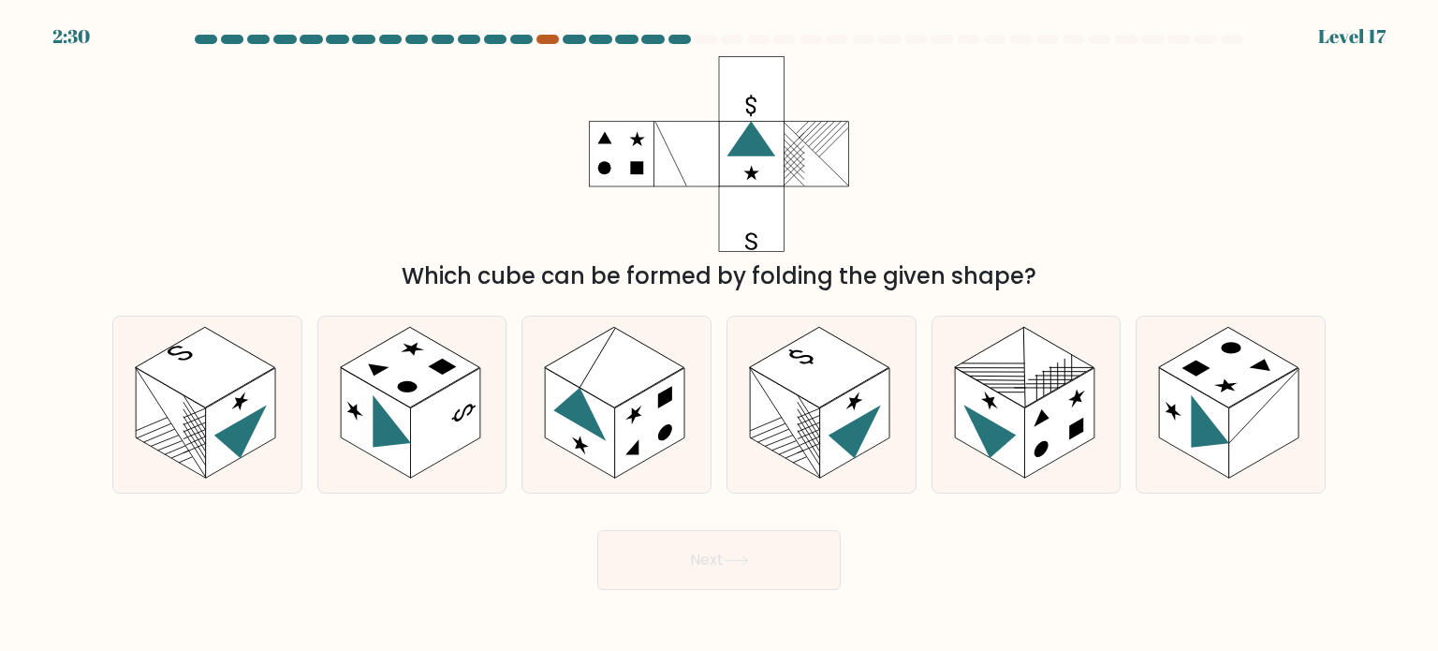
click at [547, 42] on div at bounding box center [547, 39] width 22 height 9
click at [191, 435] on line at bounding box center [194, 434] width 22 height 35
click at [719, 335] on input "a." at bounding box center [719, 330] width 1 height 9
radio input "true"
click at [722, 564] on button "Next" at bounding box center [718, 560] width 243 height 60
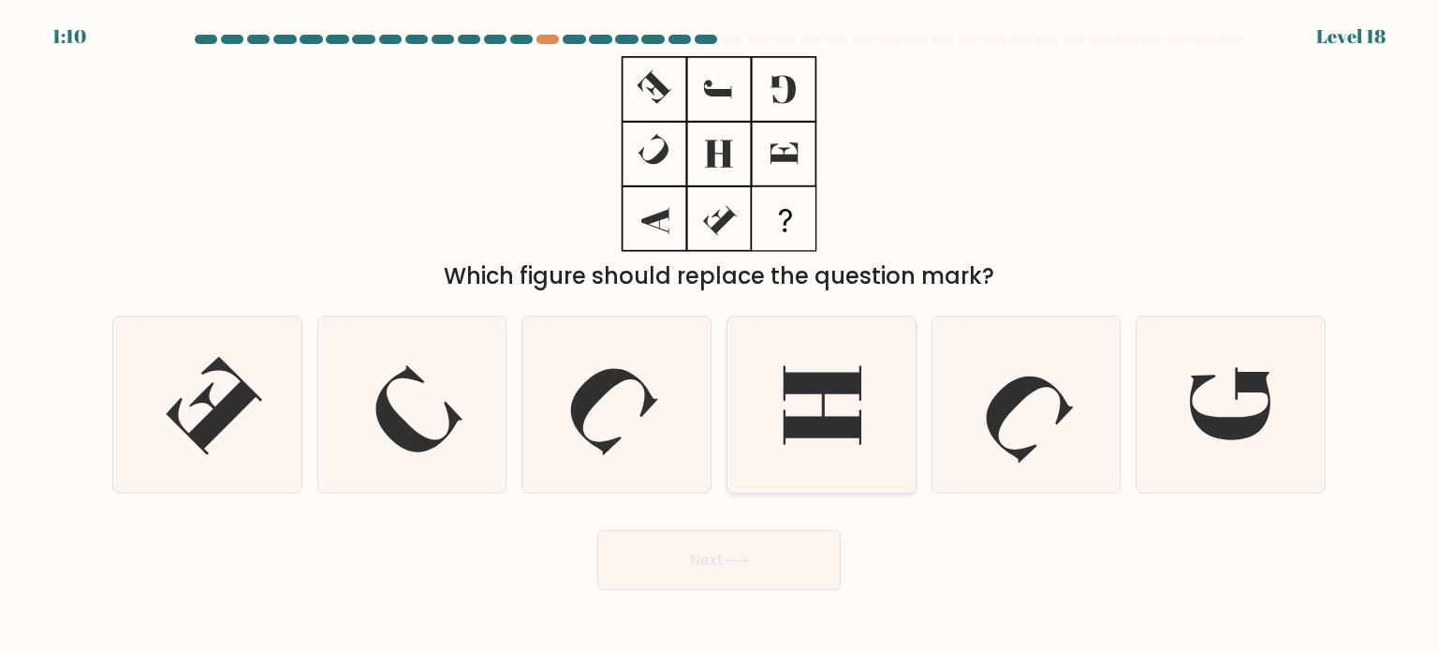
click at [824, 374] on icon at bounding box center [823, 404] width 78 height 79
click at [720, 335] on input "d." at bounding box center [719, 330] width 1 height 9
radio input "true"
click at [732, 554] on button "Next" at bounding box center [718, 560] width 243 height 60
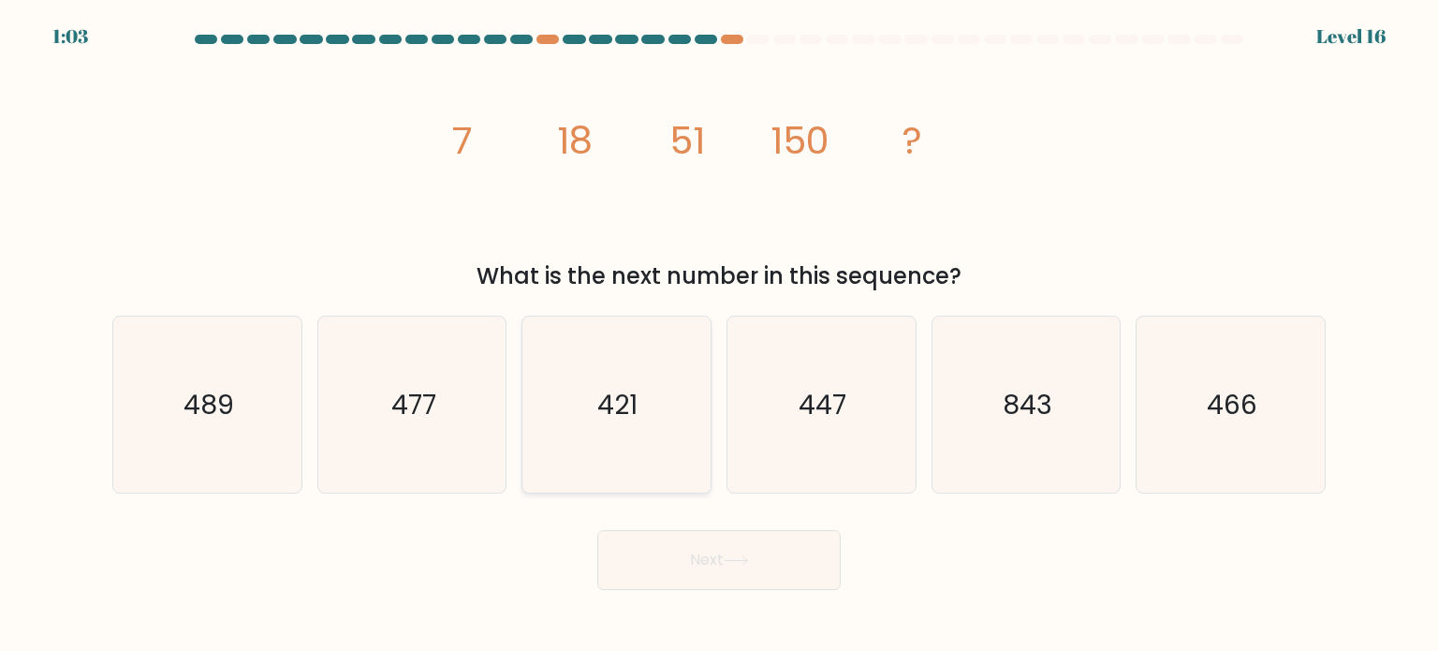
click at [646, 420] on icon "421" at bounding box center [616, 404] width 176 height 176
click at [719, 335] on input "c. 421" at bounding box center [719, 330] width 1 height 9
radio input "true"
click at [734, 557] on icon at bounding box center [736, 560] width 25 height 10
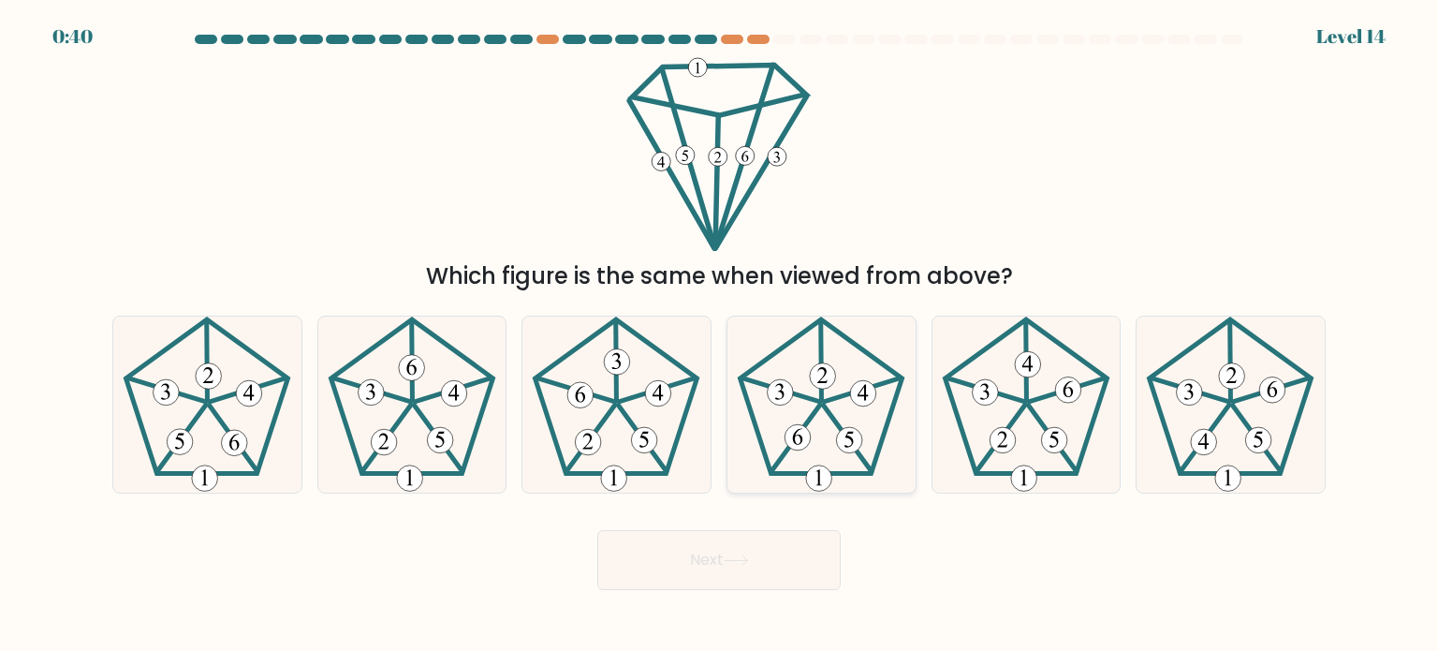
click at [855, 352] on icon at bounding box center [821, 404] width 176 height 176
click at [720, 335] on input "d." at bounding box center [719, 330] width 1 height 9
radio input "true"
click at [739, 542] on button "Next" at bounding box center [718, 560] width 243 height 60
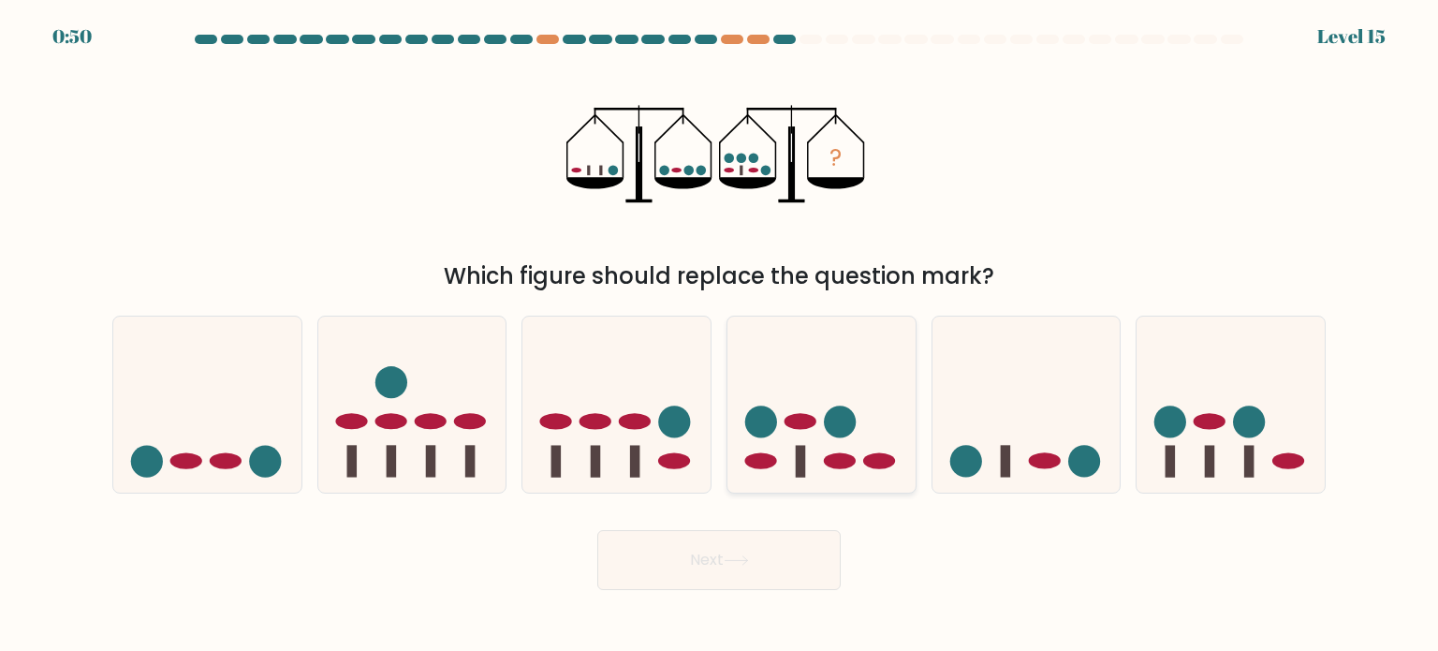
click at [832, 355] on icon at bounding box center [821, 404] width 188 height 155
click at [720, 335] on input "d." at bounding box center [719, 330] width 1 height 9
radio input "true"
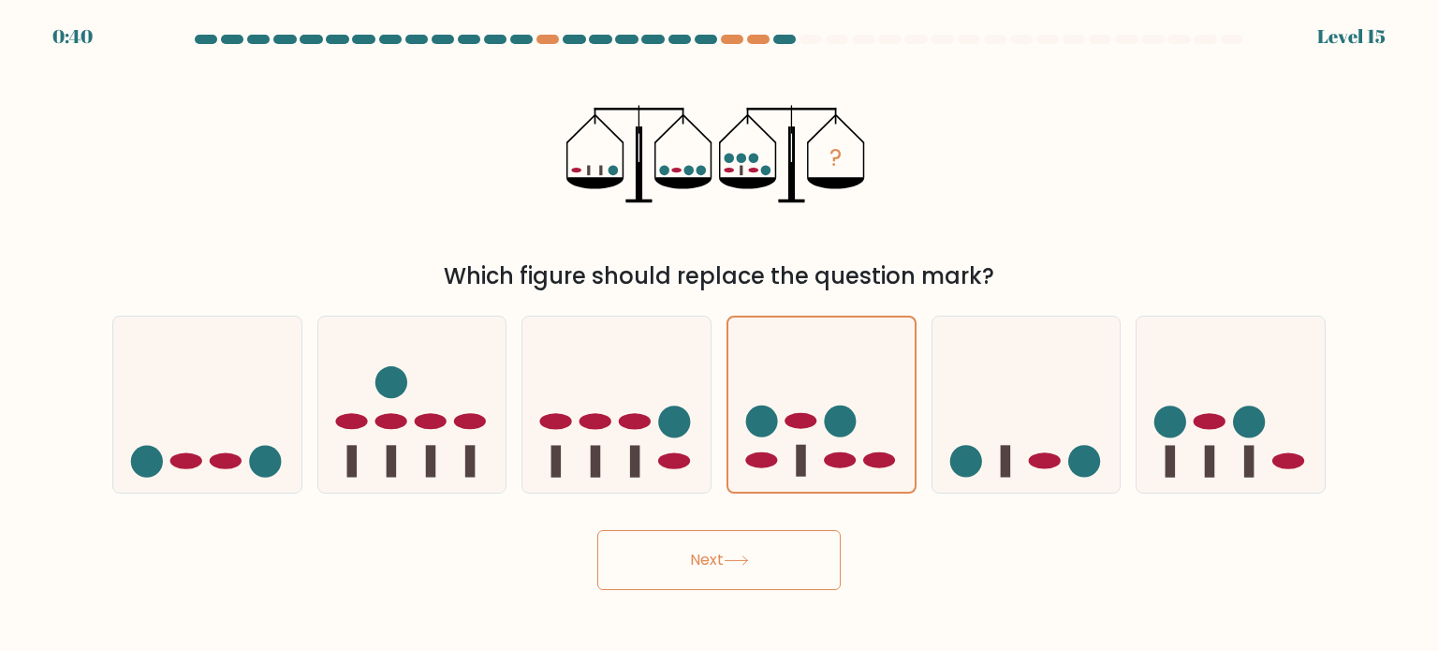
click at [786, 571] on button "Next" at bounding box center [718, 560] width 243 height 60
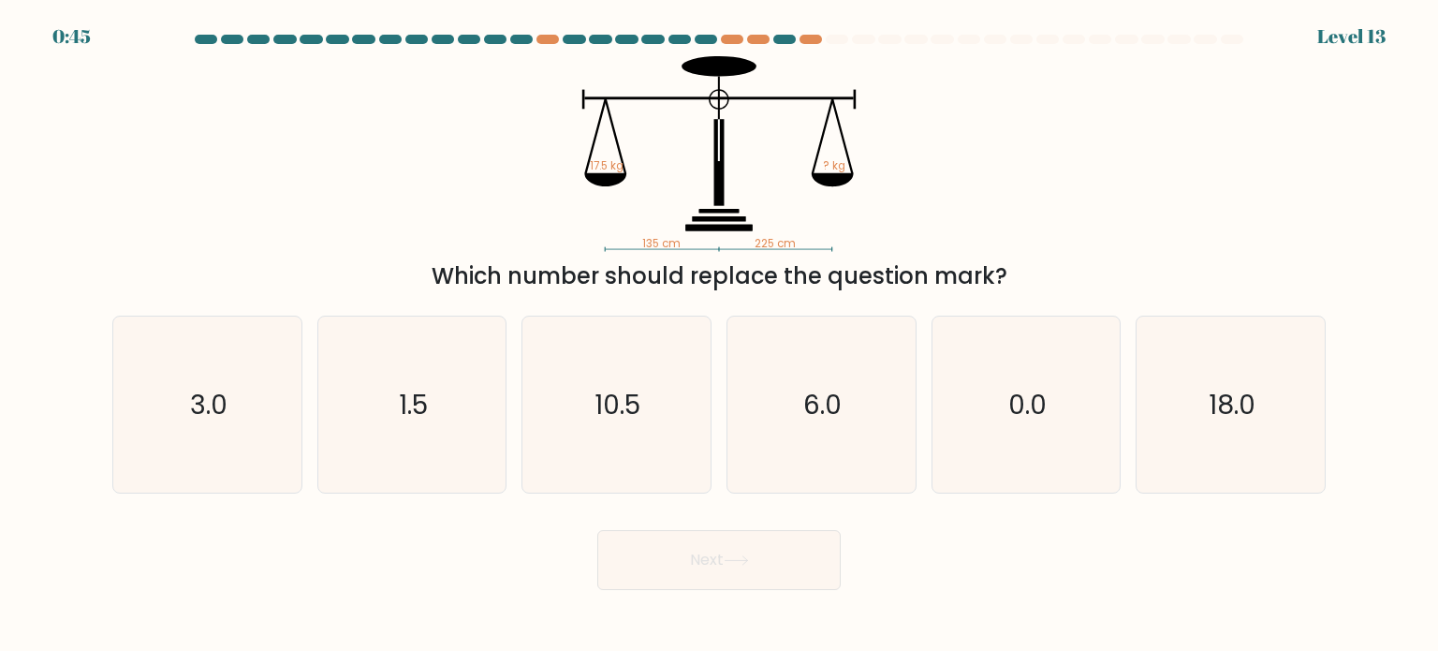
drag, startPoint x: 1221, startPoint y: 405, endPoint x: 1135, endPoint y: 423, distance: 87.9
click at [1221, 404] on text "18.0" at bounding box center [1231, 403] width 47 height 37
click at [720, 335] on input "f. 18.0" at bounding box center [719, 330] width 1 height 9
radio input "true"
click at [802, 552] on button "Next" at bounding box center [718, 560] width 243 height 60
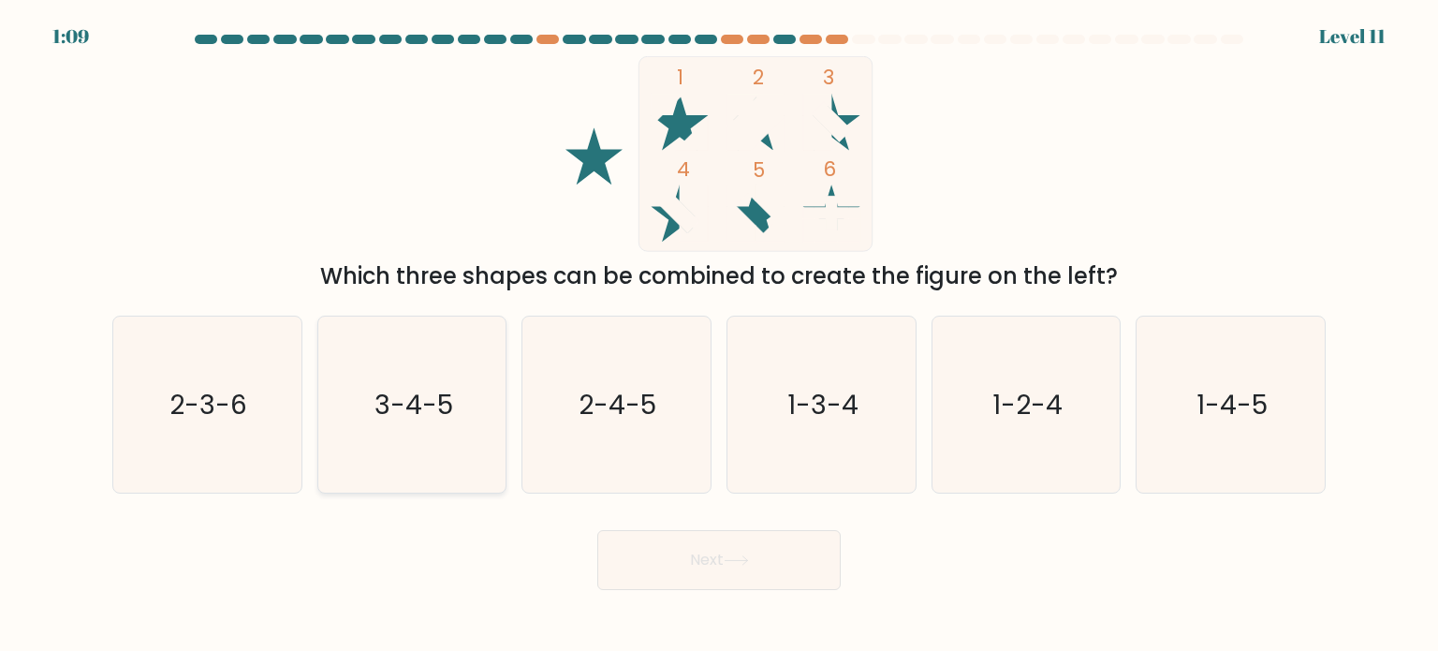
click at [449, 441] on icon "3-4-5" at bounding box center [412, 404] width 176 height 176
click at [719, 335] on input "b. 3-4-5" at bounding box center [719, 330] width 1 height 9
radio input "true"
click at [681, 564] on button "Next" at bounding box center [718, 560] width 243 height 60
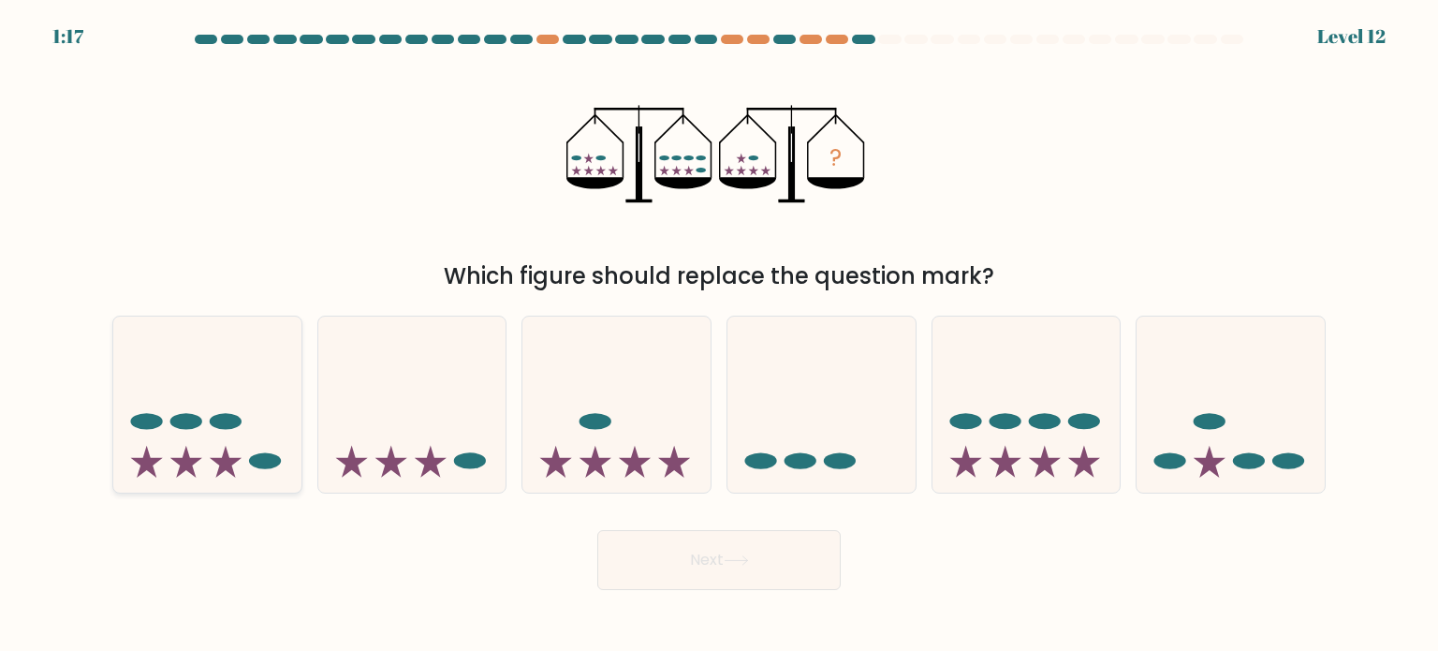
click at [266, 473] on icon at bounding box center [207, 404] width 188 height 155
click at [719, 335] on input "a." at bounding box center [719, 330] width 1 height 9
radio input "true"
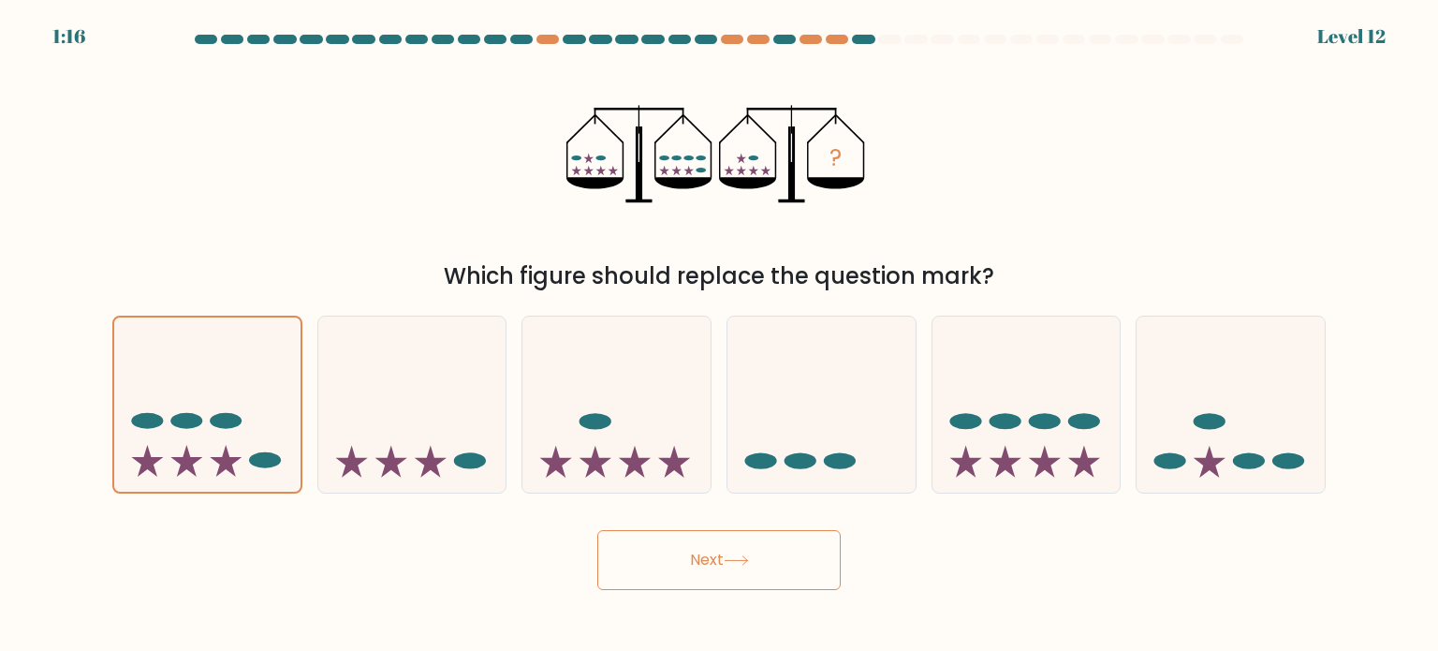
click at [726, 576] on button "Next" at bounding box center [718, 560] width 243 height 60
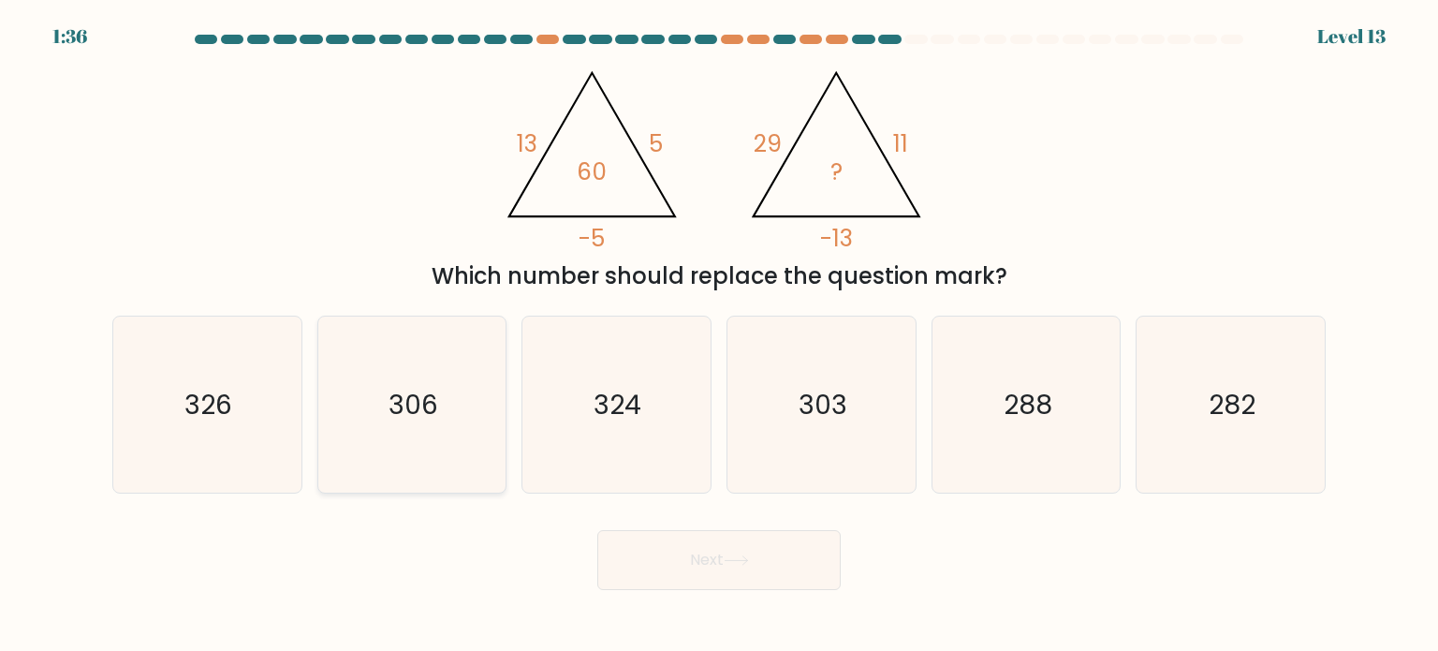
click at [374, 422] on icon "306" at bounding box center [412, 404] width 176 height 176
click at [719, 335] on input "b. 306" at bounding box center [719, 330] width 1 height 9
radio input "true"
click at [700, 583] on button "Next" at bounding box center [718, 560] width 243 height 60
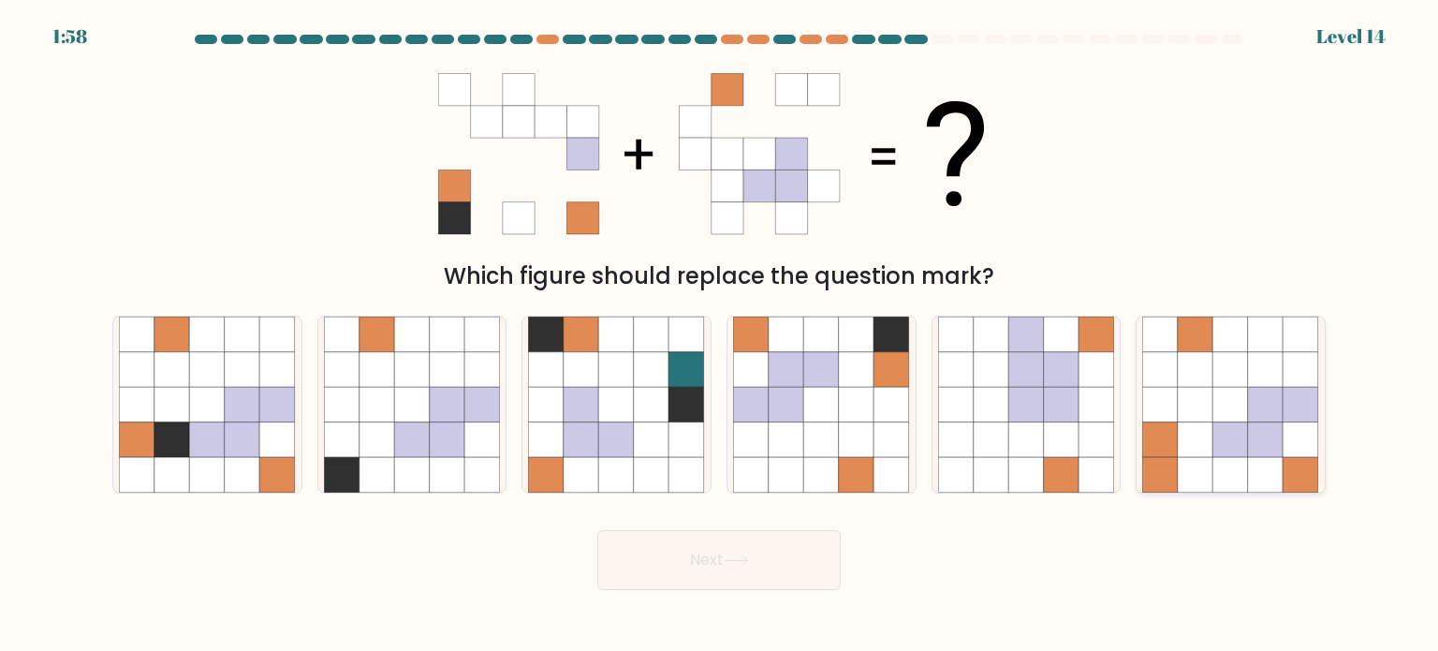
click at [1287, 370] on icon at bounding box center [1301, 369] width 36 height 36
click at [720, 335] on input "f." at bounding box center [719, 330] width 1 height 9
radio input "true"
click at [869, 402] on icon at bounding box center [857, 405] width 36 height 36
click at [720, 335] on input "d." at bounding box center [719, 330] width 1 height 9
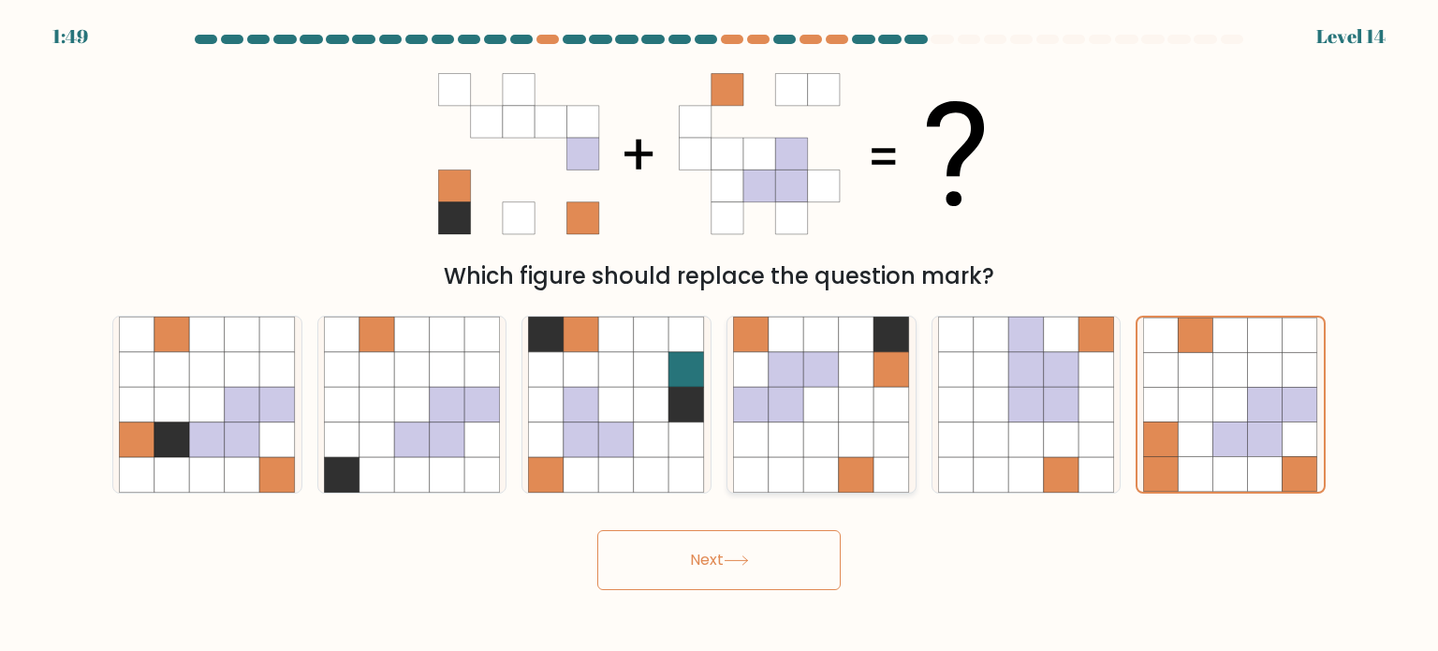
radio input "true"
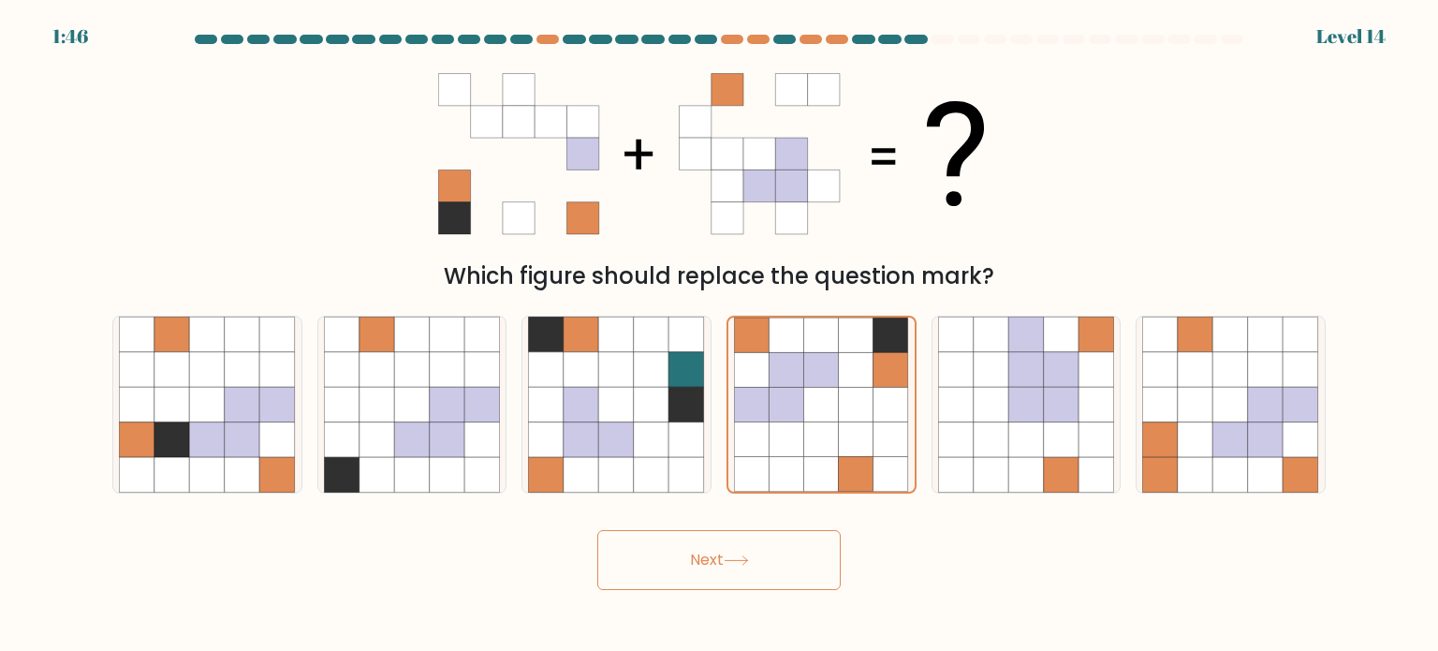
click at [753, 572] on button "Next" at bounding box center [718, 560] width 243 height 60
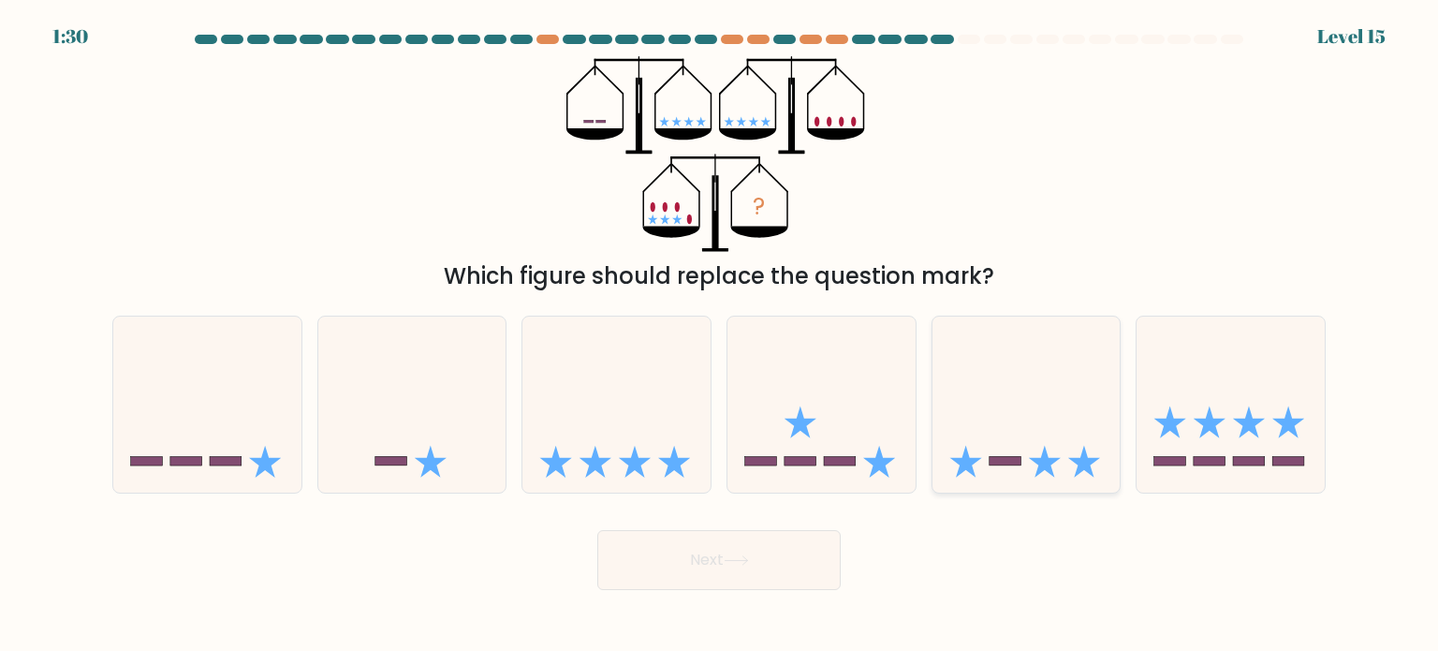
click at [1037, 433] on icon at bounding box center [1026, 404] width 188 height 155
click at [720, 335] on input "e." at bounding box center [719, 330] width 1 height 9
radio input "true"
click at [197, 403] on icon at bounding box center [207, 404] width 188 height 155
click at [719, 335] on input "a." at bounding box center [719, 330] width 1 height 9
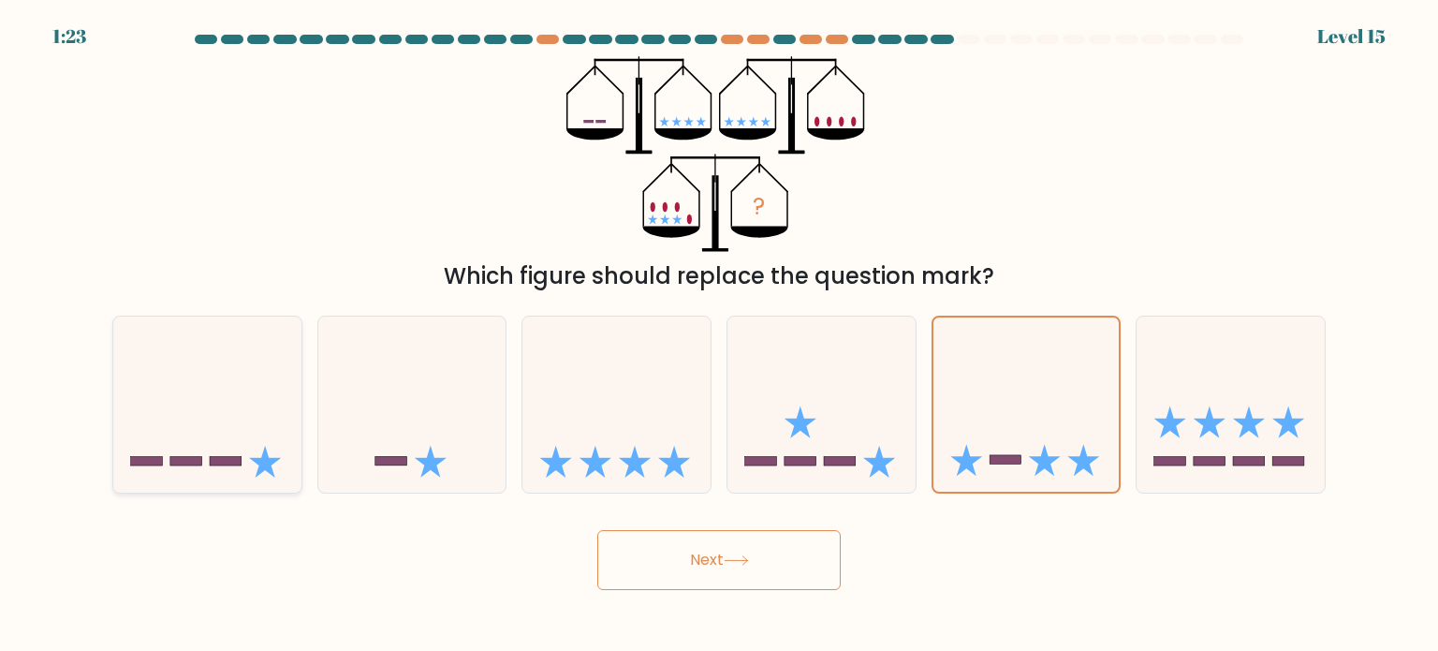
radio input "true"
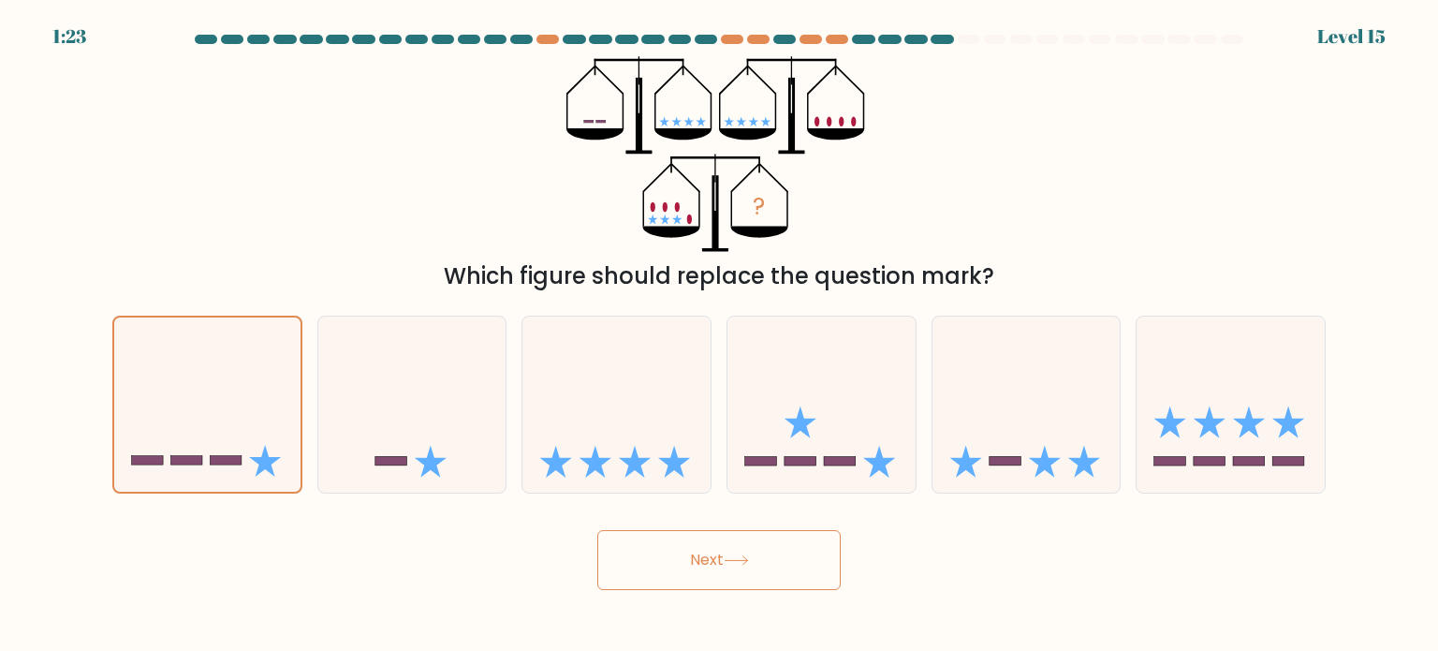
click at [727, 568] on button "Next" at bounding box center [718, 560] width 243 height 60
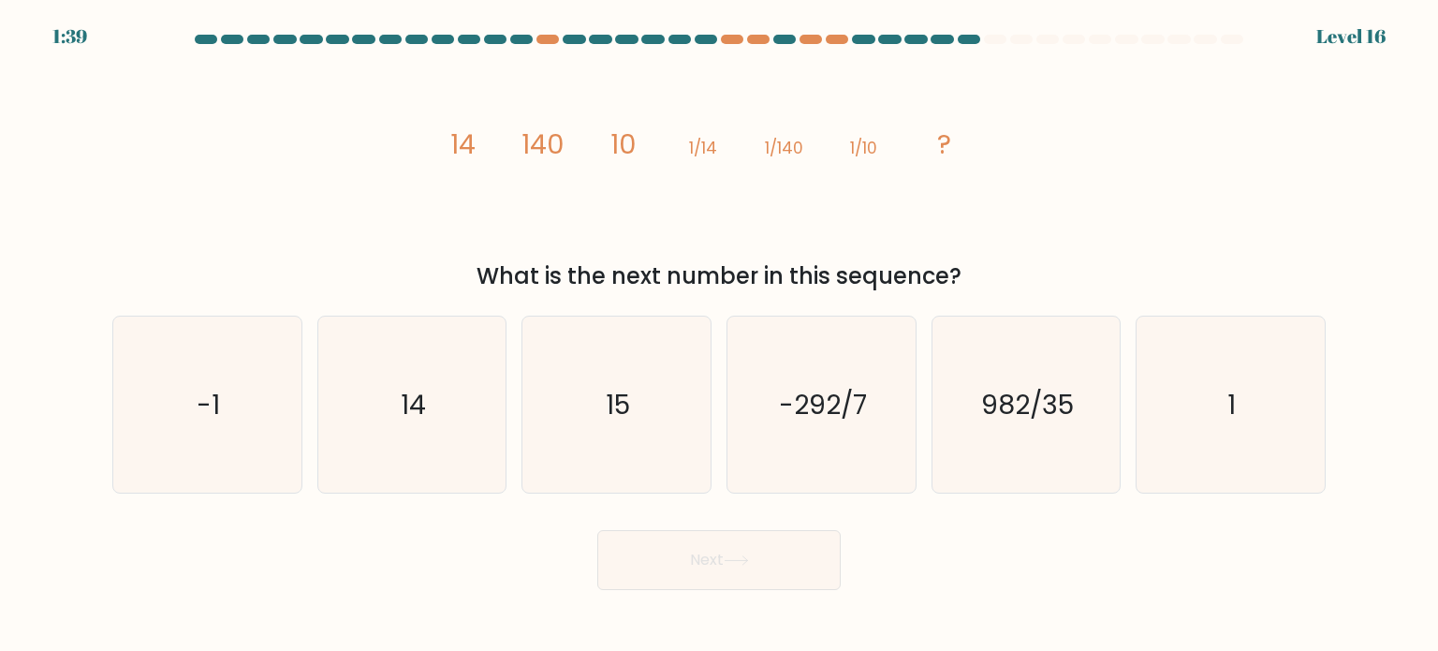
click at [1329, 392] on div "f. 1" at bounding box center [1230, 404] width 205 height 178
click at [1270, 411] on icon "1" at bounding box center [1230, 404] width 176 height 176
click at [720, 335] on input "f. 1" at bounding box center [719, 330] width 1 height 9
radio input "true"
click at [753, 568] on button "Next" at bounding box center [718, 560] width 243 height 60
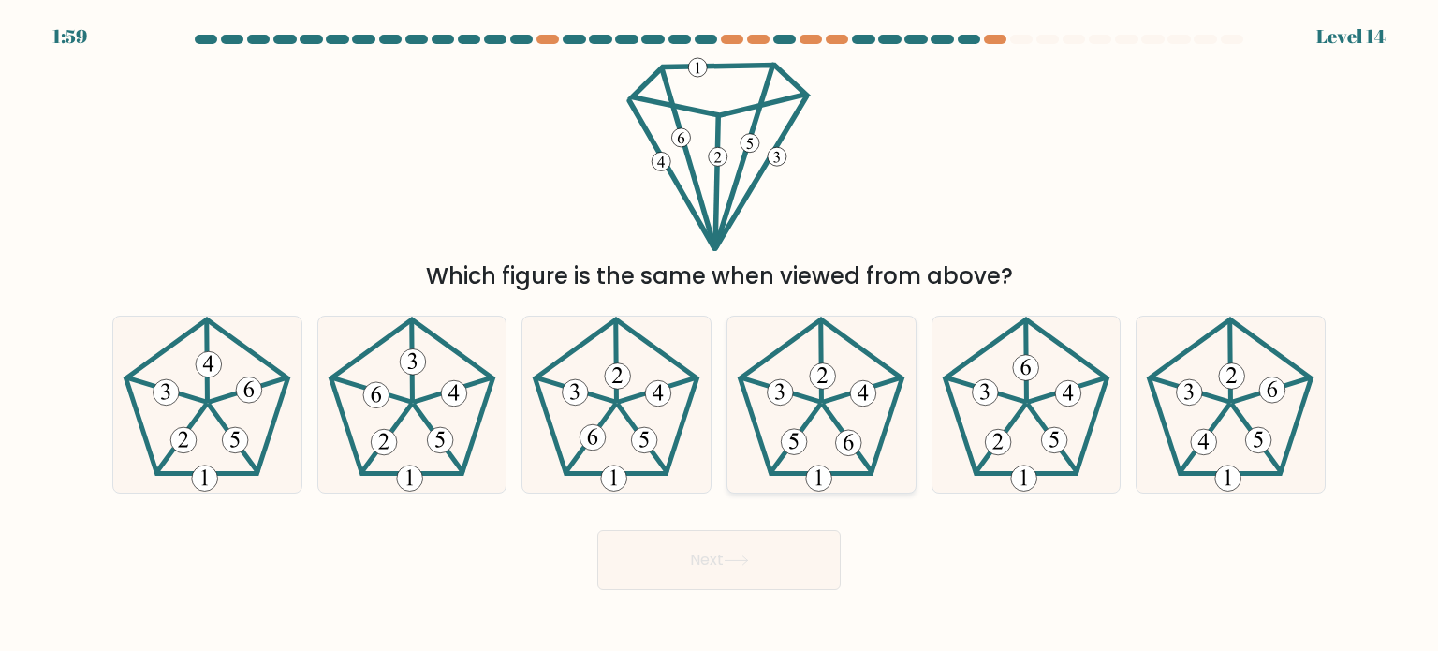
click at [852, 453] on 527 at bounding box center [849, 443] width 26 height 26
click at [720, 335] on input "d." at bounding box center [719, 330] width 1 height 9
radio input "true"
click at [769, 548] on button "Next" at bounding box center [718, 560] width 243 height 60
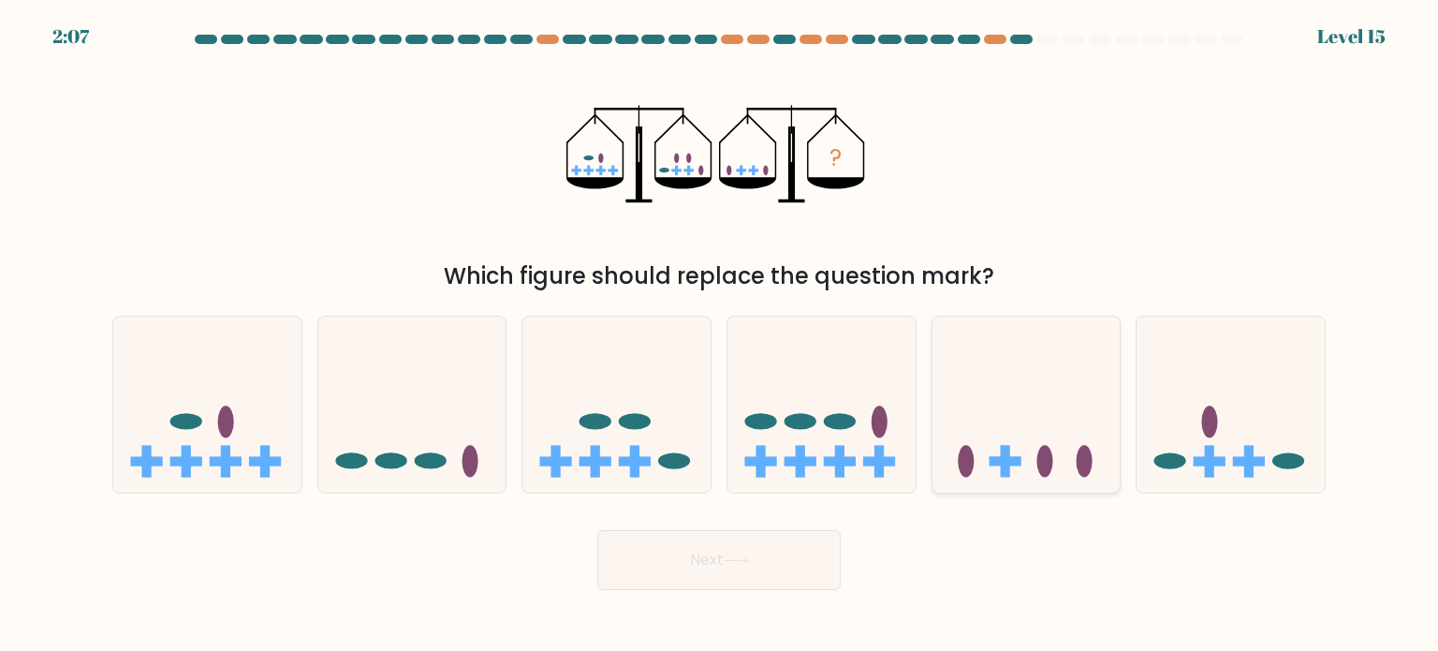
click at [1007, 448] on rect at bounding box center [1004, 461] width 9 height 32
click at [720, 335] on input "e." at bounding box center [719, 330] width 1 height 9
radio input "true"
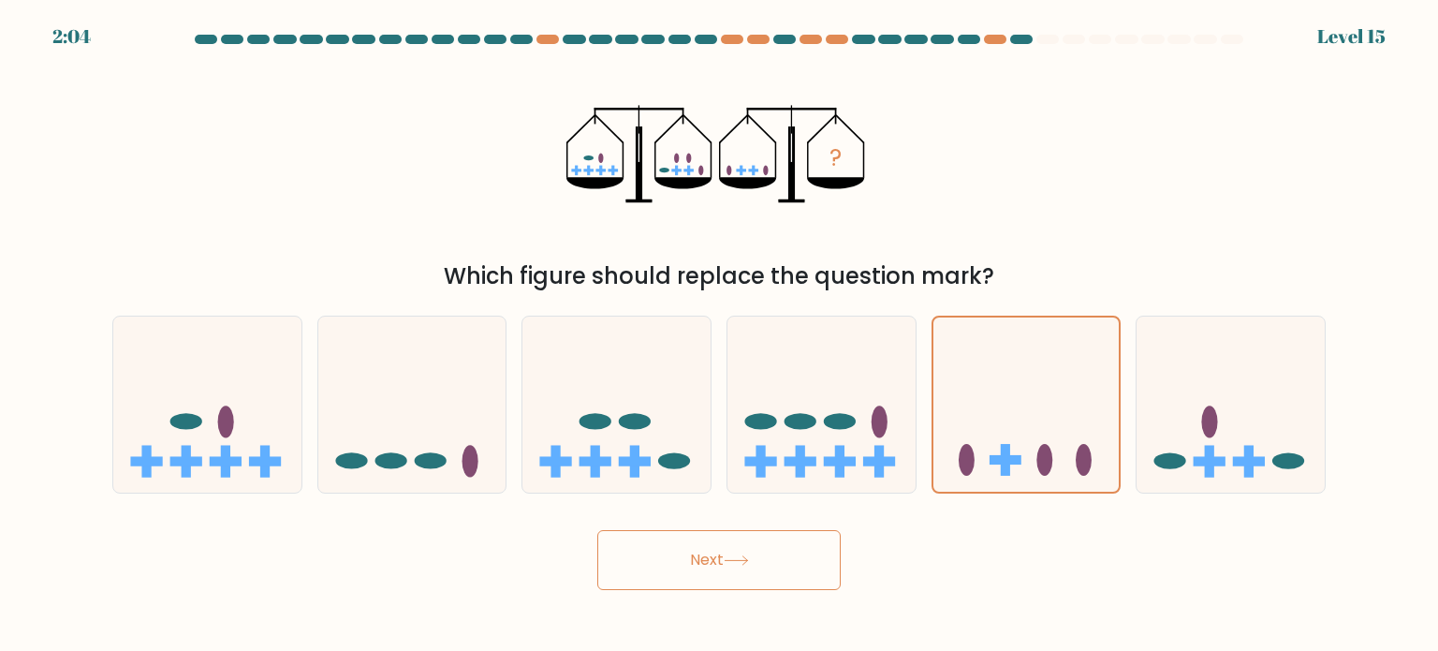
click at [774, 562] on button "Next" at bounding box center [718, 560] width 243 height 60
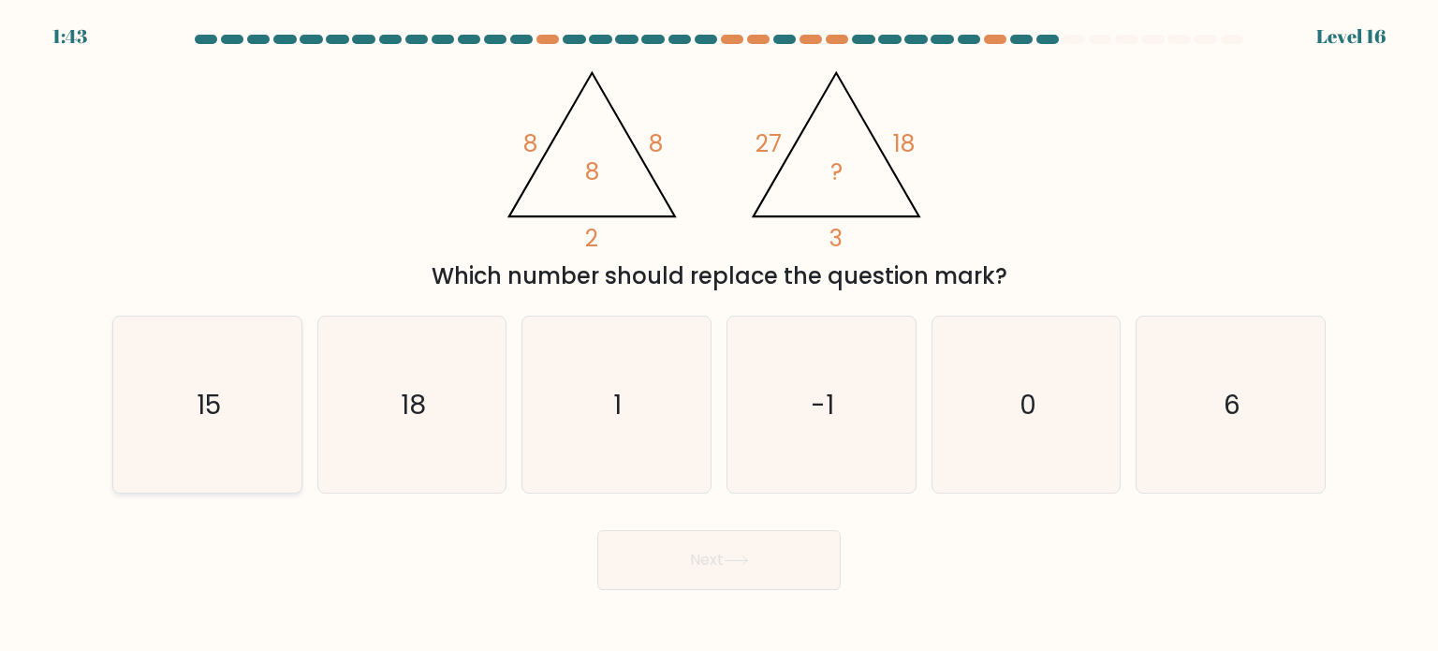
click at [137, 418] on icon "15" at bounding box center [207, 404] width 176 height 176
click at [719, 335] on input "a. 15" at bounding box center [719, 330] width 1 height 9
radio input "true"
click at [649, 561] on button "Next" at bounding box center [718, 560] width 243 height 60
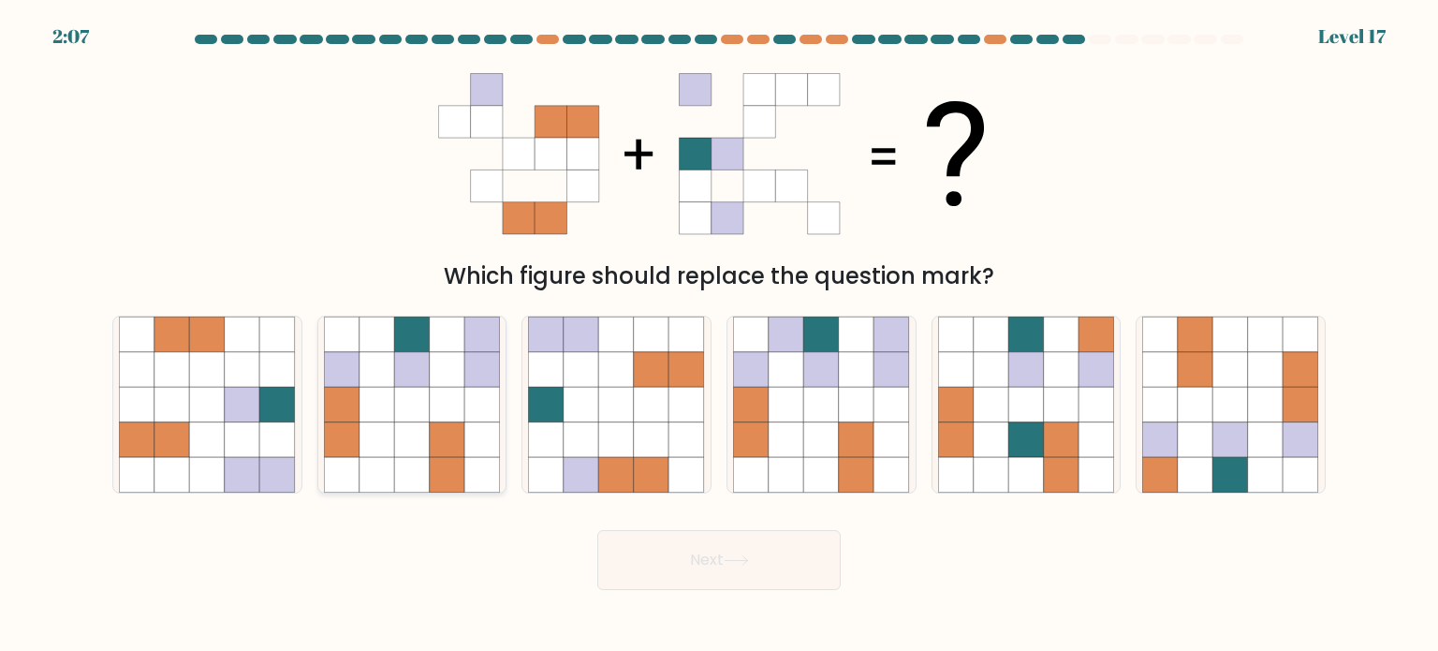
click at [416, 361] on icon at bounding box center [412, 369] width 36 height 36
click at [719, 335] on input "b." at bounding box center [719, 330] width 1 height 9
radio input "true"
click at [713, 548] on button "Next" at bounding box center [718, 560] width 243 height 60
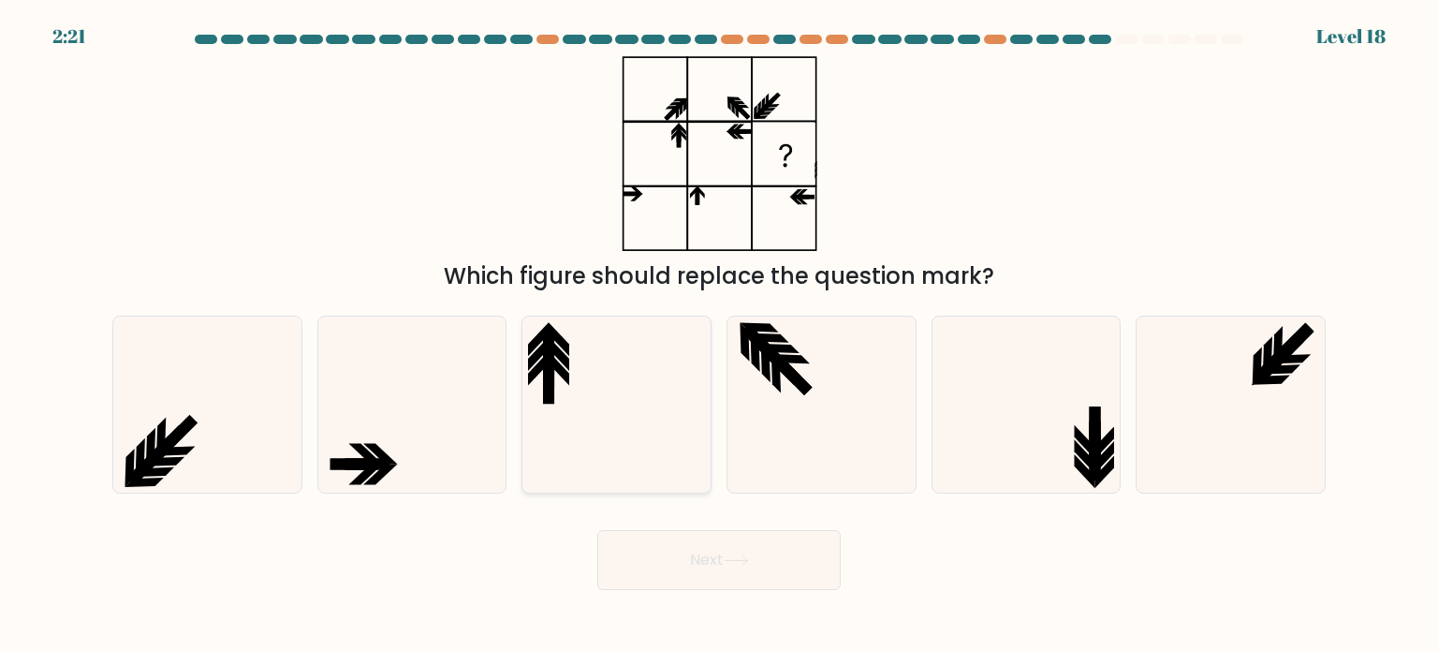
click at [614, 426] on icon at bounding box center [616, 404] width 176 height 176
click at [719, 335] on input "c." at bounding box center [719, 330] width 1 height 9
radio input "true"
click at [746, 546] on button "Next" at bounding box center [718, 560] width 243 height 60
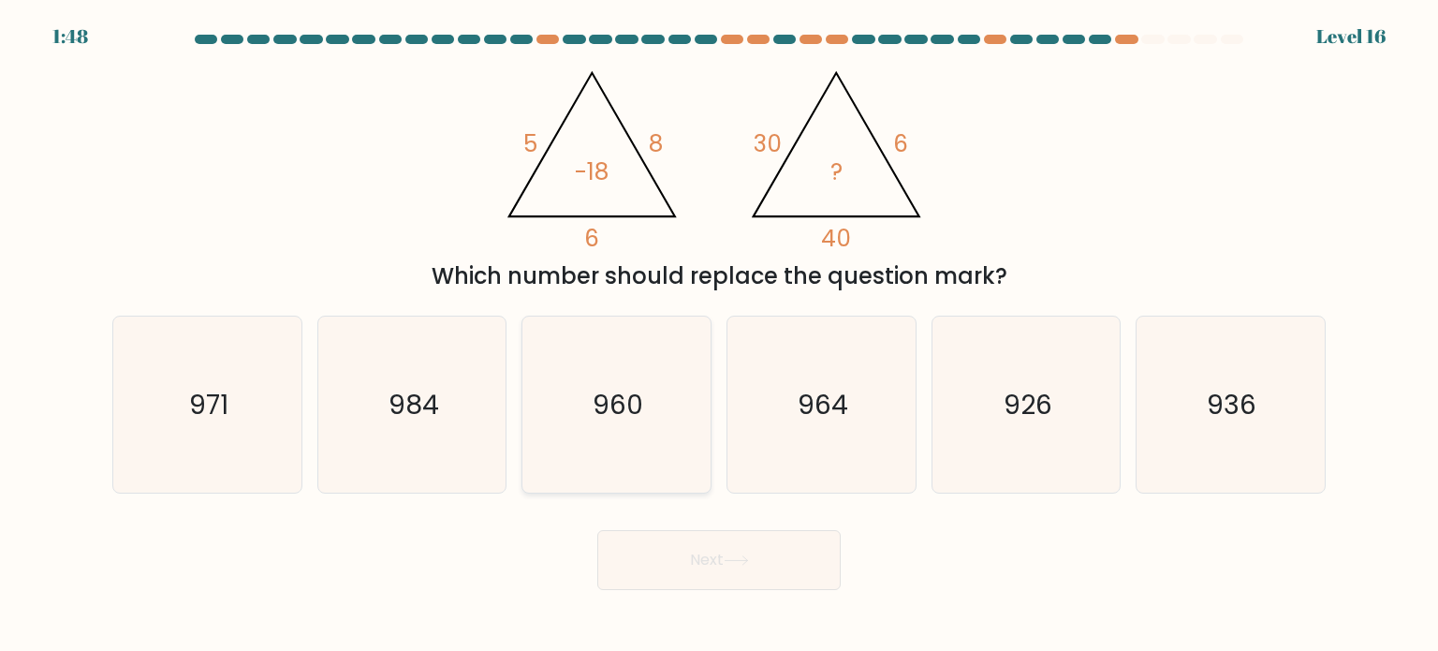
click at [683, 430] on icon "960" at bounding box center [616, 404] width 176 height 176
click at [719, 335] on input "c. 960" at bounding box center [719, 330] width 1 height 9
radio input "true"
click at [736, 568] on button "Next" at bounding box center [718, 560] width 243 height 60
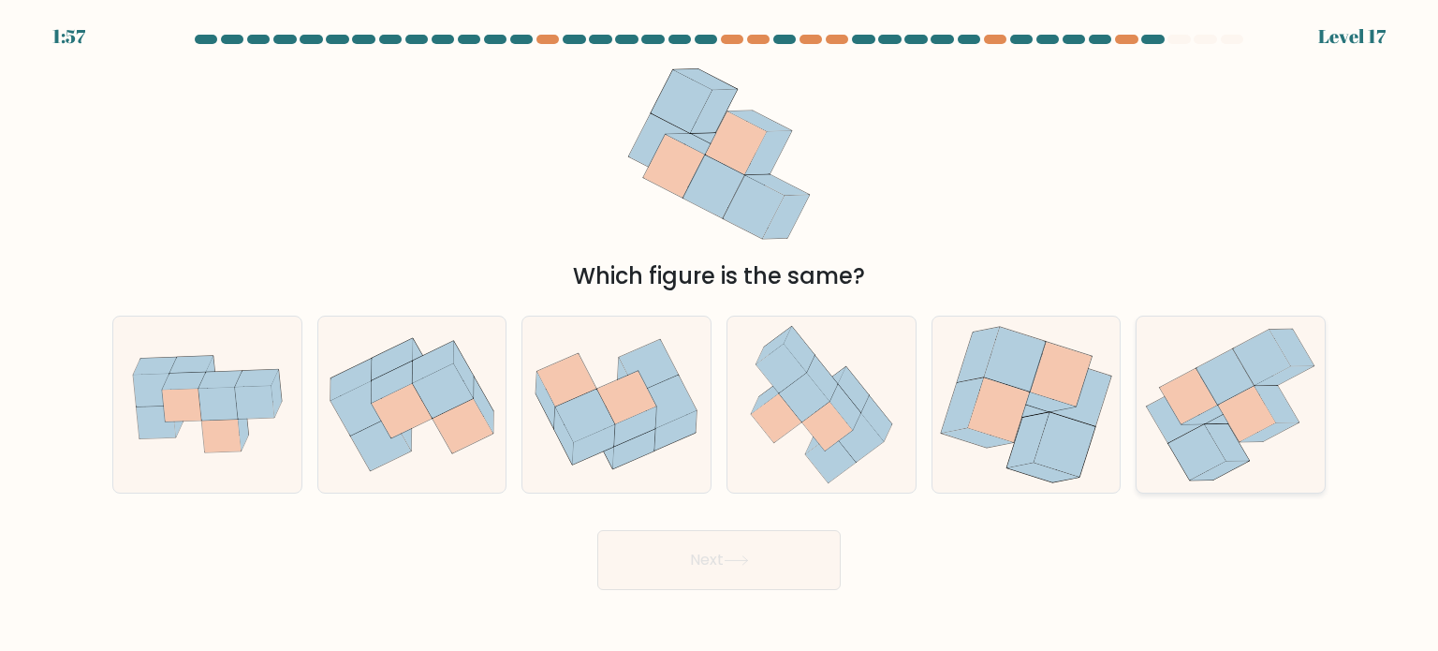
click at [1255, 433] on icon at bounding box center [1247, 414] width 58 height 56
click at [720, 335] on input "f." at bounding box center [719, 330] width 1 height 9
radio input "true"
click at [784, 561] on button "Next" at bounding box center [718, 560] width 243 height 60
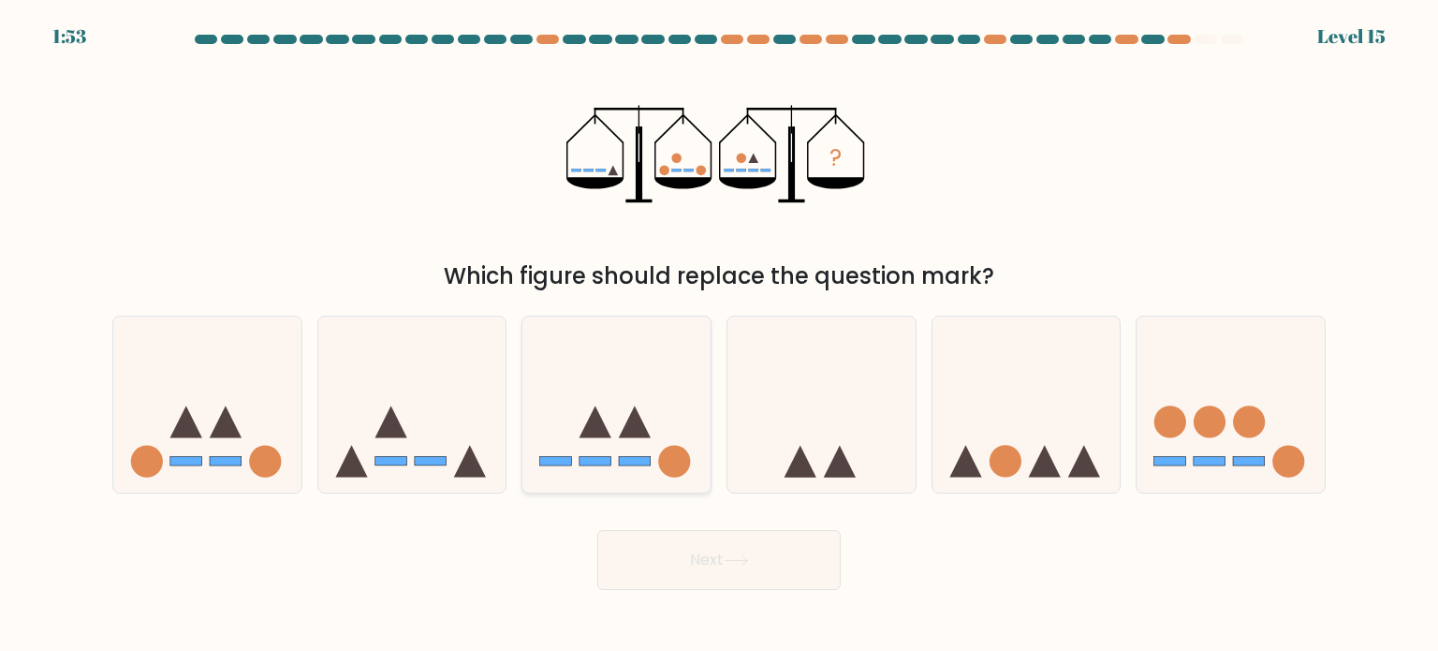
click at [612, 418] on icon at bounding box center [616, 404] width 188 height 155
click at [719, 335] on input "c." at bounding box center [719, 330] width 1 height 9
radio input "true"
click at [768, 576] on button "Next" at bounding box center [718, 560] width 243 height 60
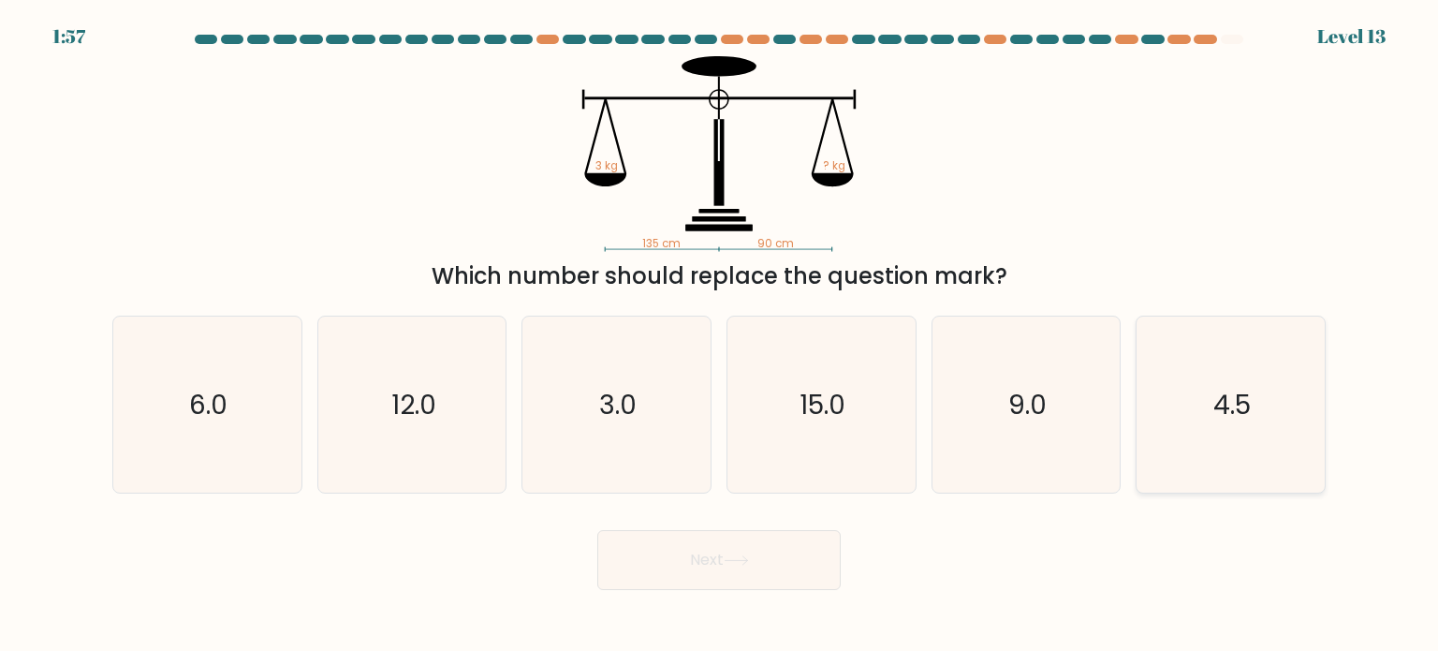
click at [1232, 400] on text "4.5" at bounding box center [1231, 403] width 37 height 37
click at [720, 335] on input "f. 4.5" at bounding box center [719, 330] width 1 height 9
radio input "true"
click at [699, 564] on button "Next" at bounding box center [718, 560] width 243 height 60
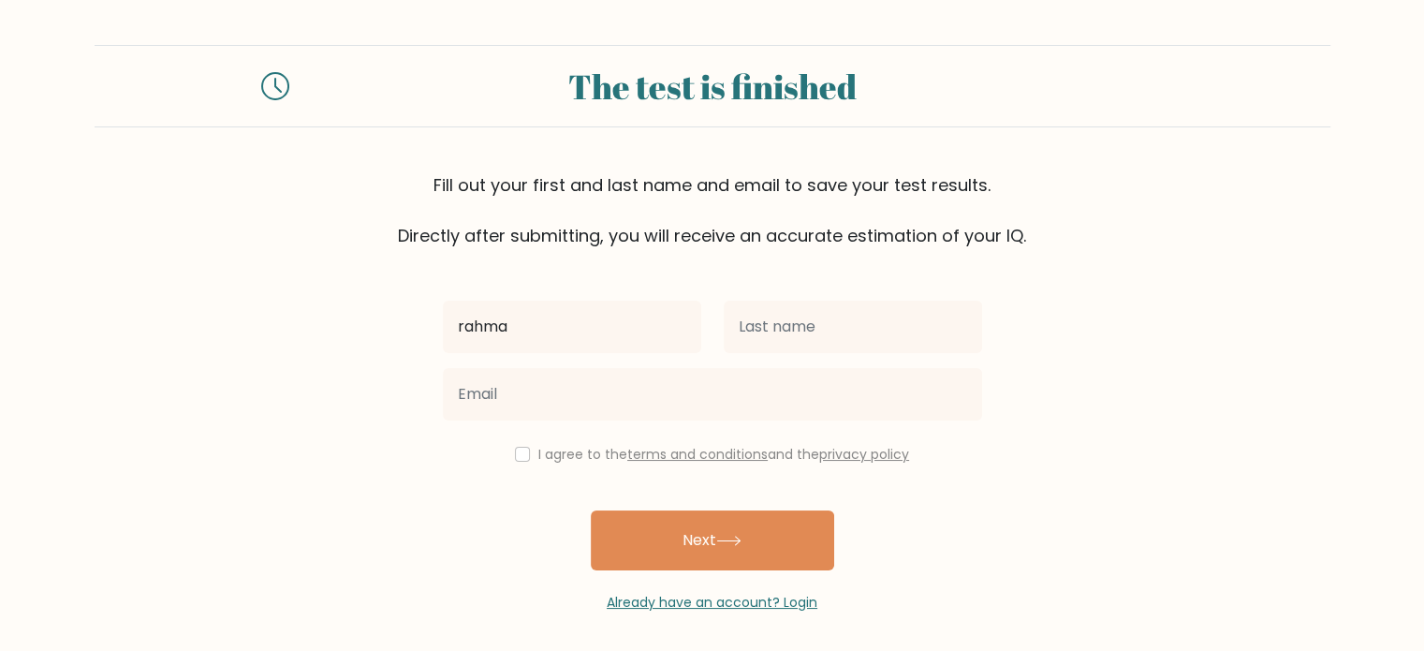
type input "rahma"
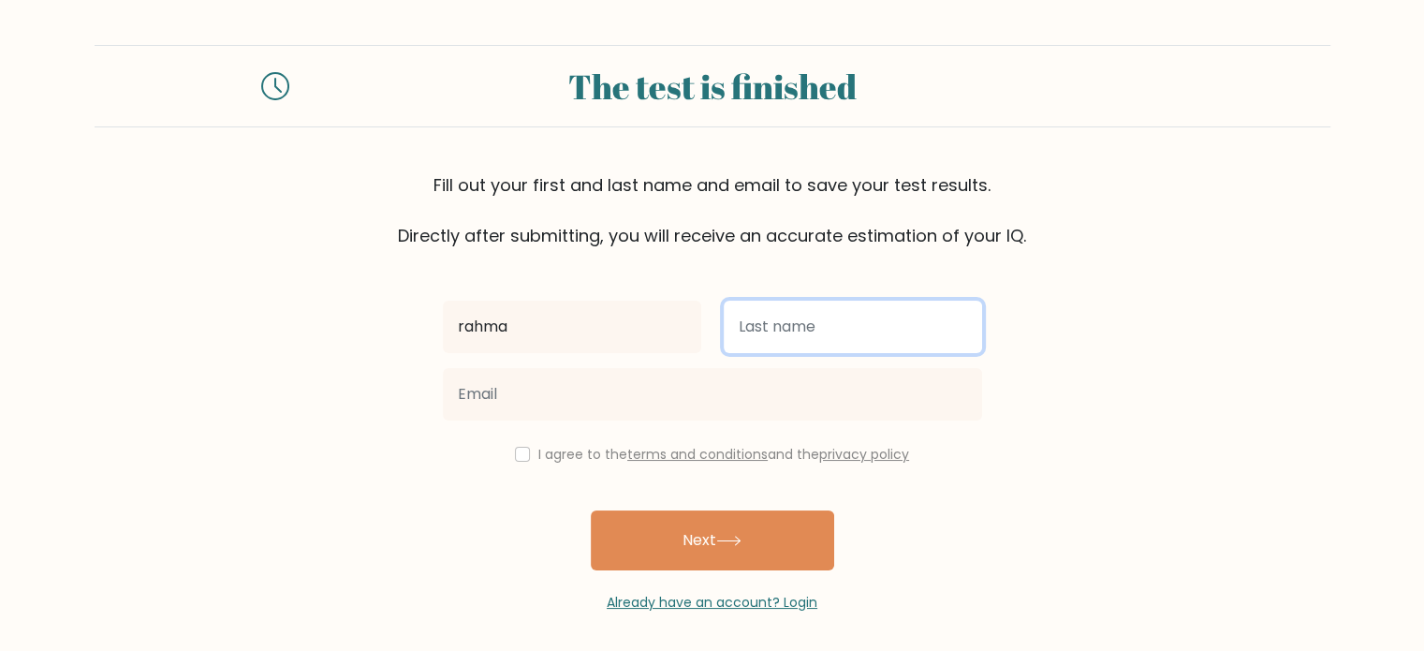
click at [763, 346] on input "text" at bounding box center [853, 326] width 258 height 52
type input "espino"
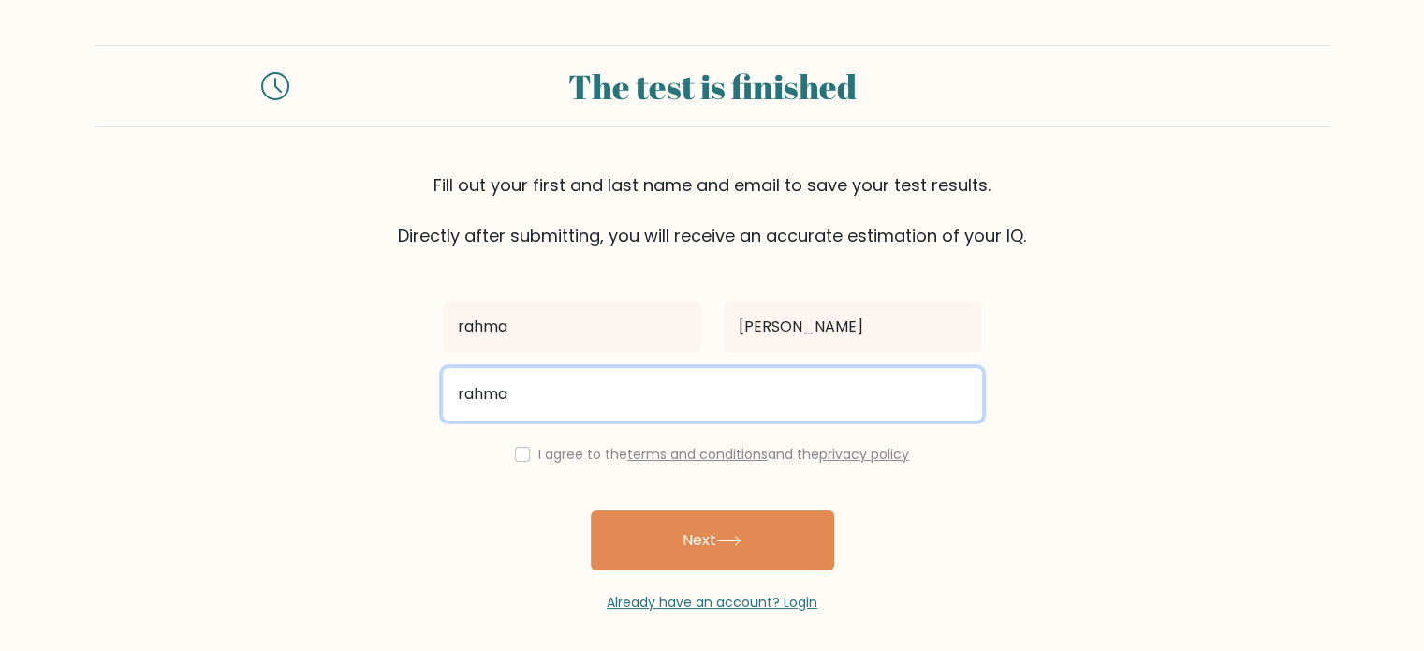
type input "rahmaespino@gmail.com"
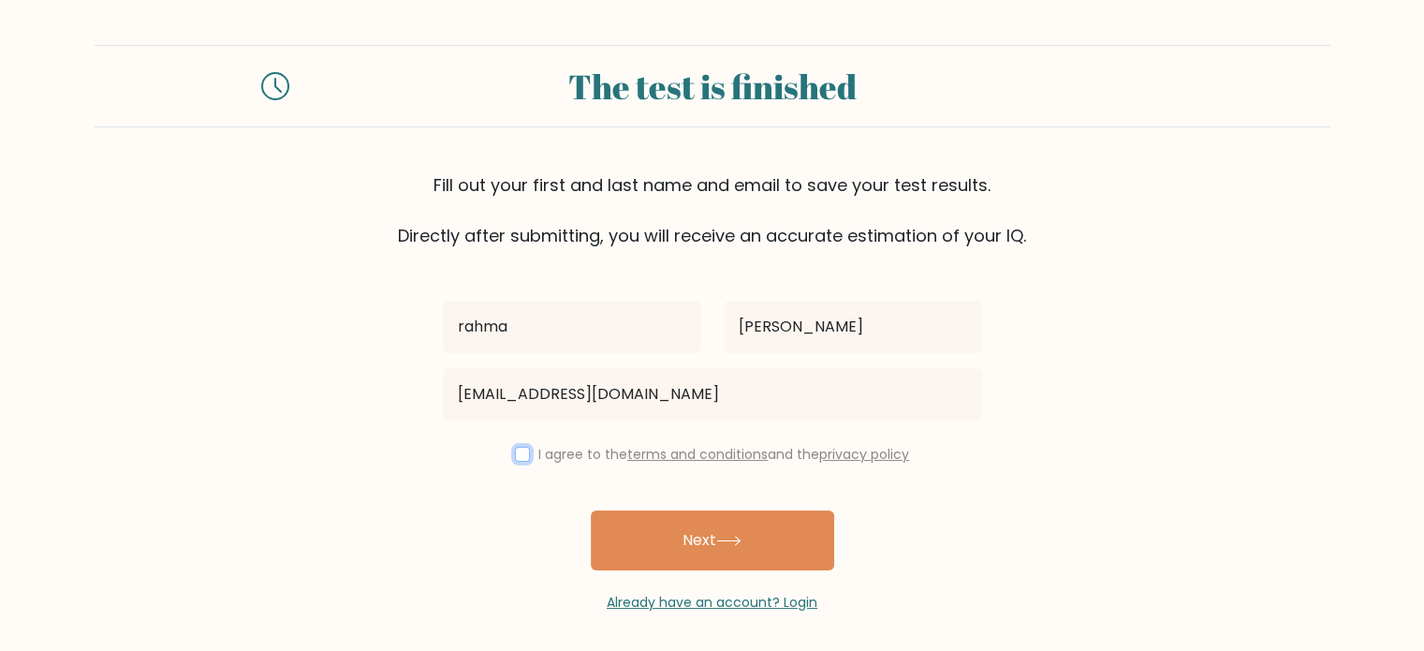
click at [524, 456] on input "checkbox" at bounding box center [522, 454] width 15 height 15
checkbox input "true"
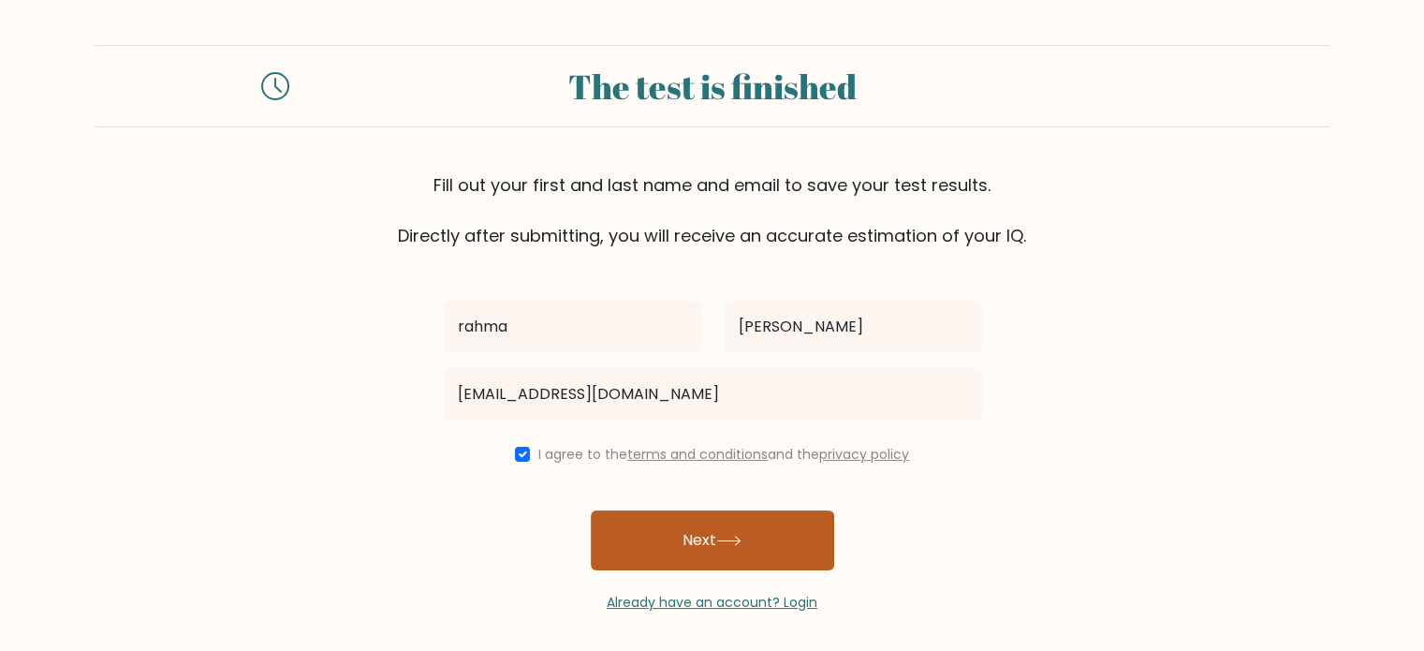
click at [748, 535] on button "Next" at bounding box center [712, 540] width 243 height 60
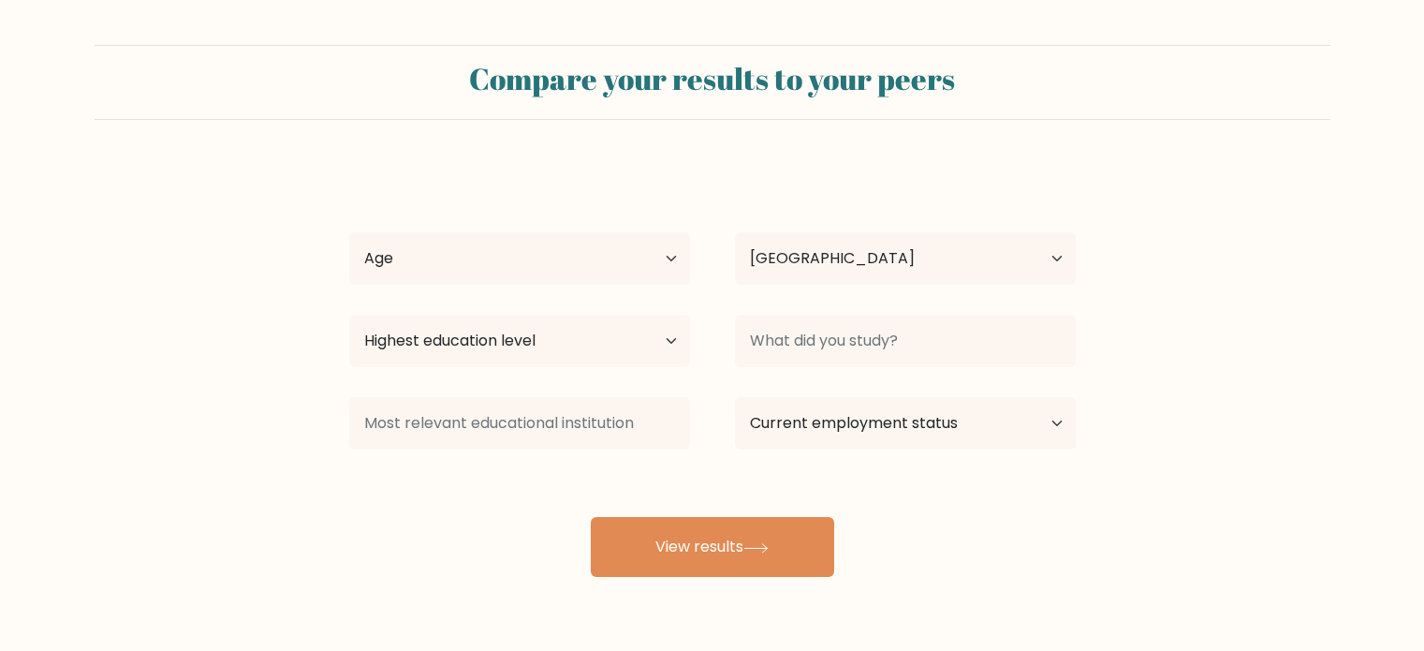
select select "PH"
click at [531, 262] on select "Age Under [DEMOGRAPHIC_DATA] [DEMOGRAPHIC_DATA] [DEMOGRAPHIC_DATA] [DEMOGRAPHIC…" at bounding box center [519, 258] width 341 height 52
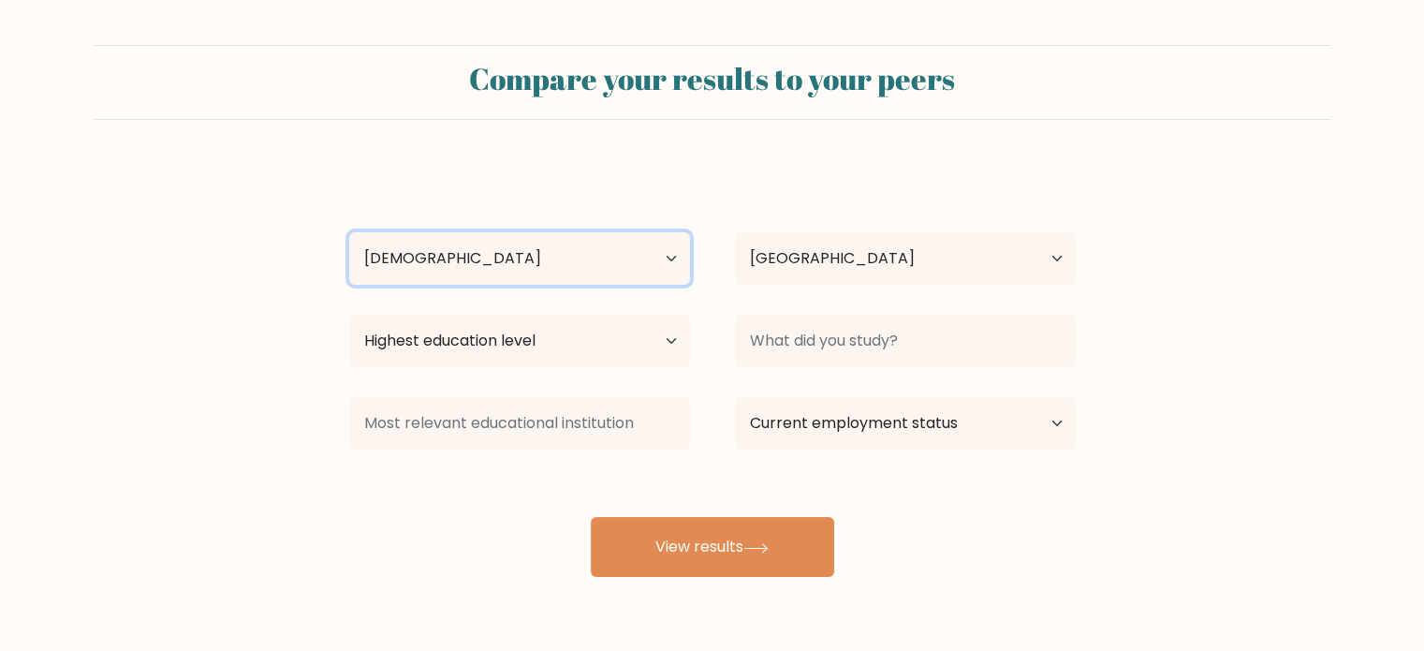
click at [349, 232] on select "Age Under [DEMOGRAPHIC_DATA] [DEMOGRAPHIC_DATA] [DEMOGRAPHIC_DATA] [DEMOGRAPHIC…" at bounding box center [519, 258] width 341 height 52
click at [487, 266] on select "Age Under 18 years old 18-24 years old 25-34 years old 35-44 years old 45-54 ye…" at bounding box center [519, 258] width 341 height 52
select select "18_24"
click at [349, 232] on select "Age Under 18 years old 18-24 years old 25-34 years old 35-44 years old 45-54 ye…" at bounding box center [519, 258] width 341 height 52
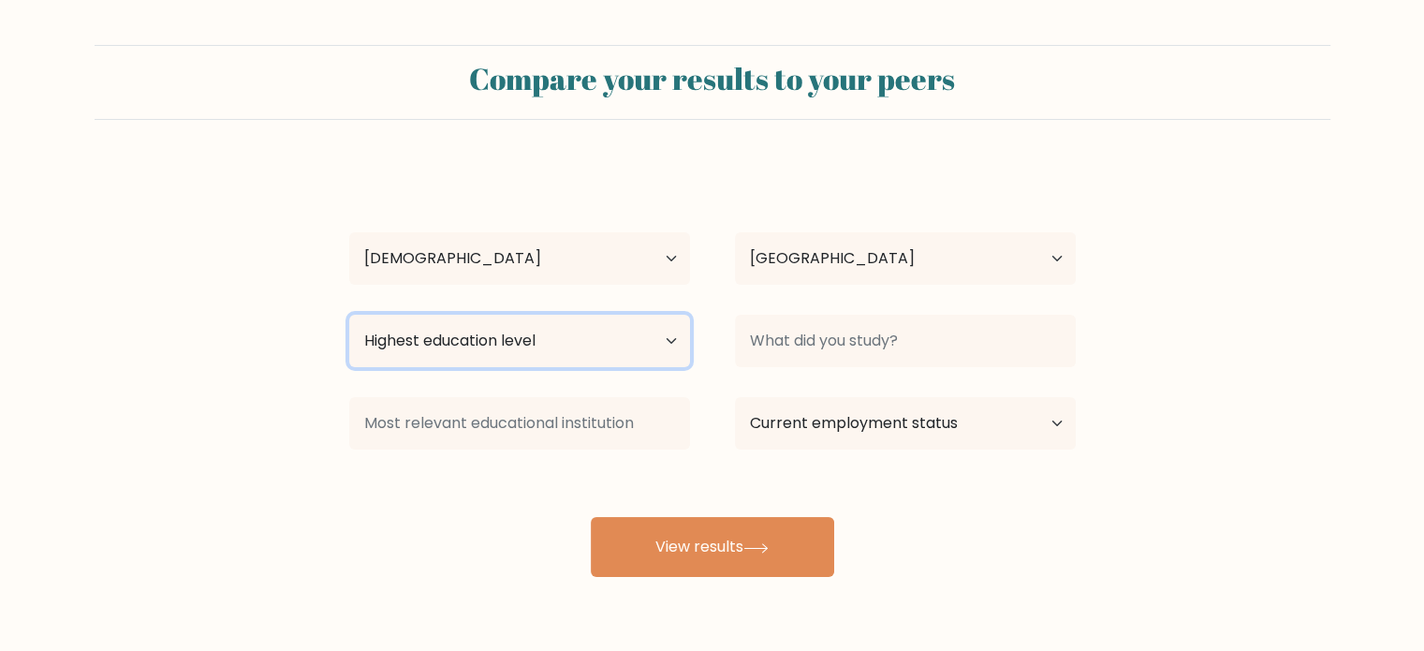
click at [480, 342] on select "Highest education level No schooling Primary Lower Secondary Upper Secondary Oc…" at bounding box center [519, 341] width 341 height 52
select select "bachelors_degree"
click at [349, 315] on select "Highest education level No schooling Primary Lower Secondary Upper Secondary Oc…" at bounding box center [519, 341] width 341 height 52
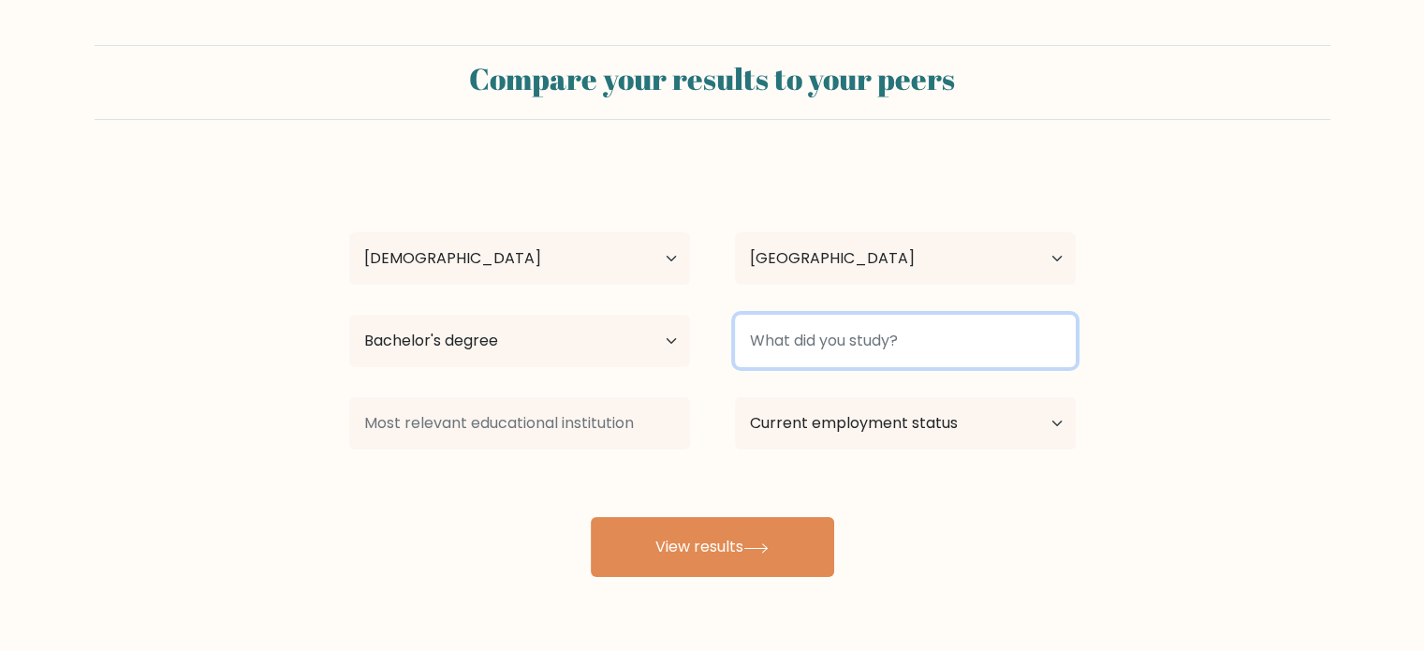
click at [913, 348] on input at bounding box center [905, 341] width 341 height 52
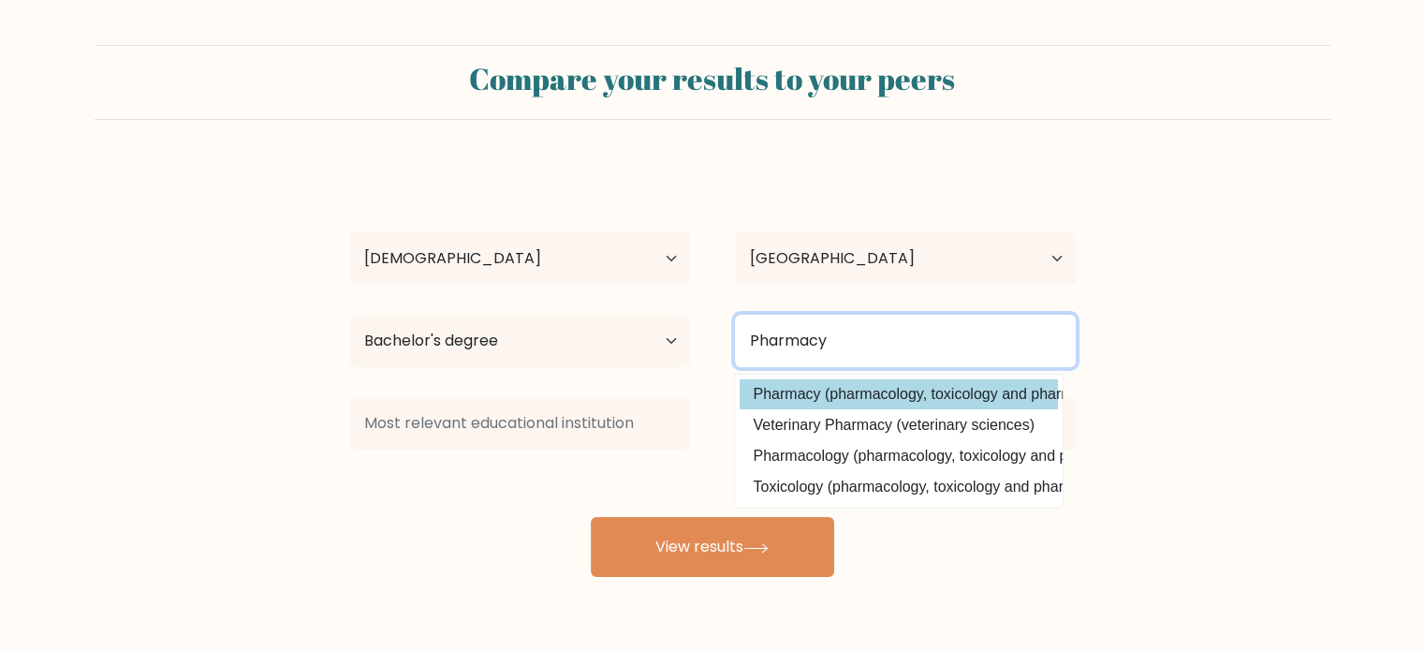
type input "Pharmacy"
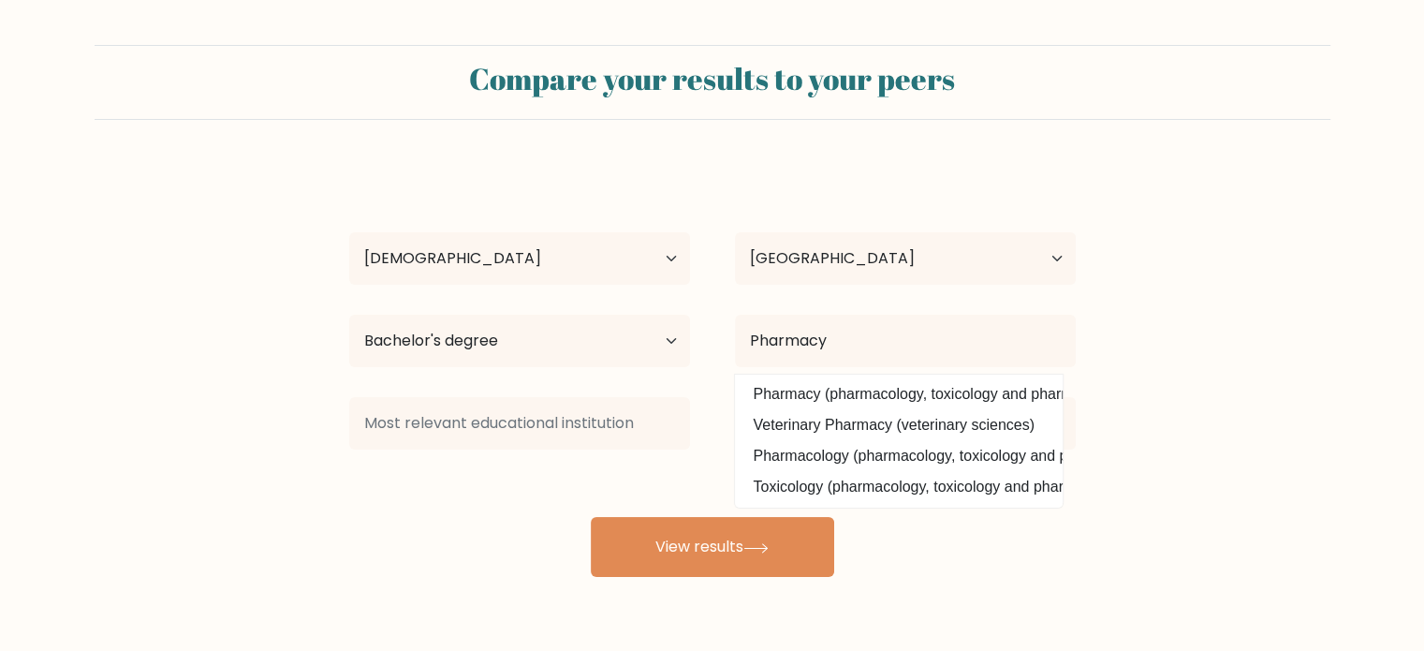
click at [875, 393] on div "rahma espino Age Under 18 years old 18-24 years old 25-34 years old 35-44 years…" at bounding box center [712, 371] width 749 height 412
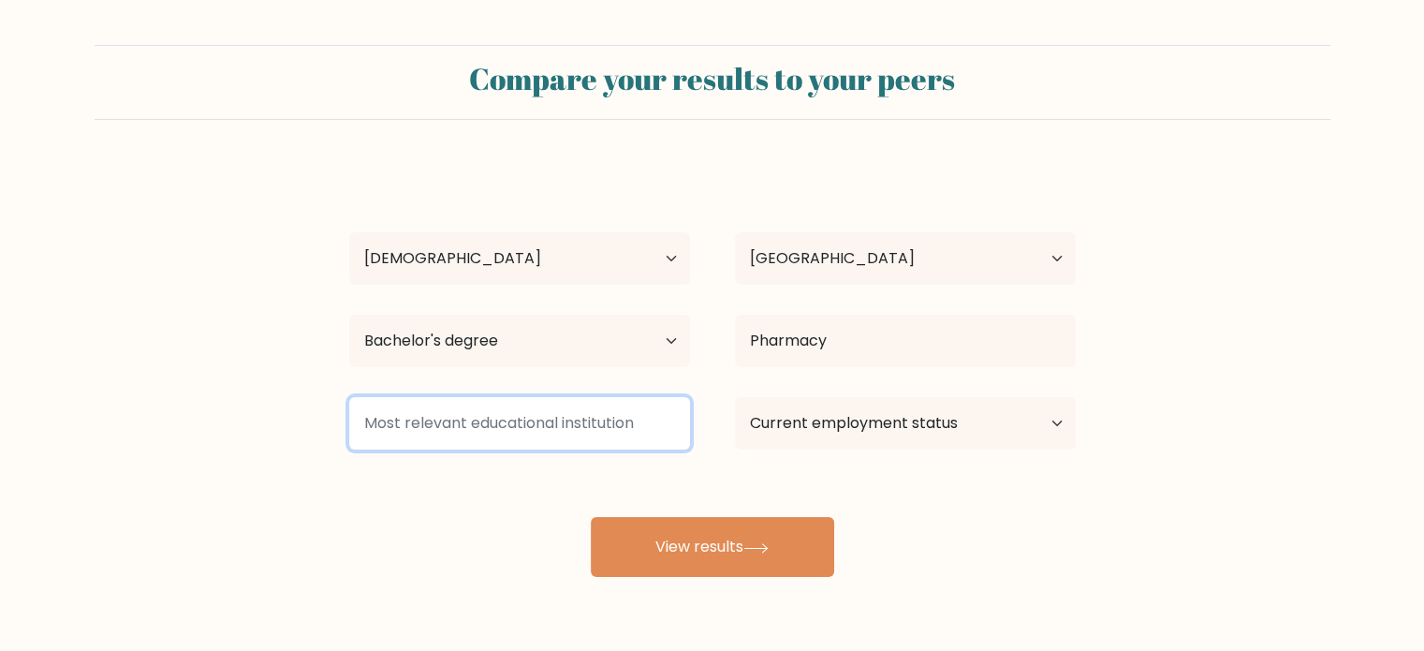
click at [558, 430] on input at bounding box center [519, 423] width 341 height 52
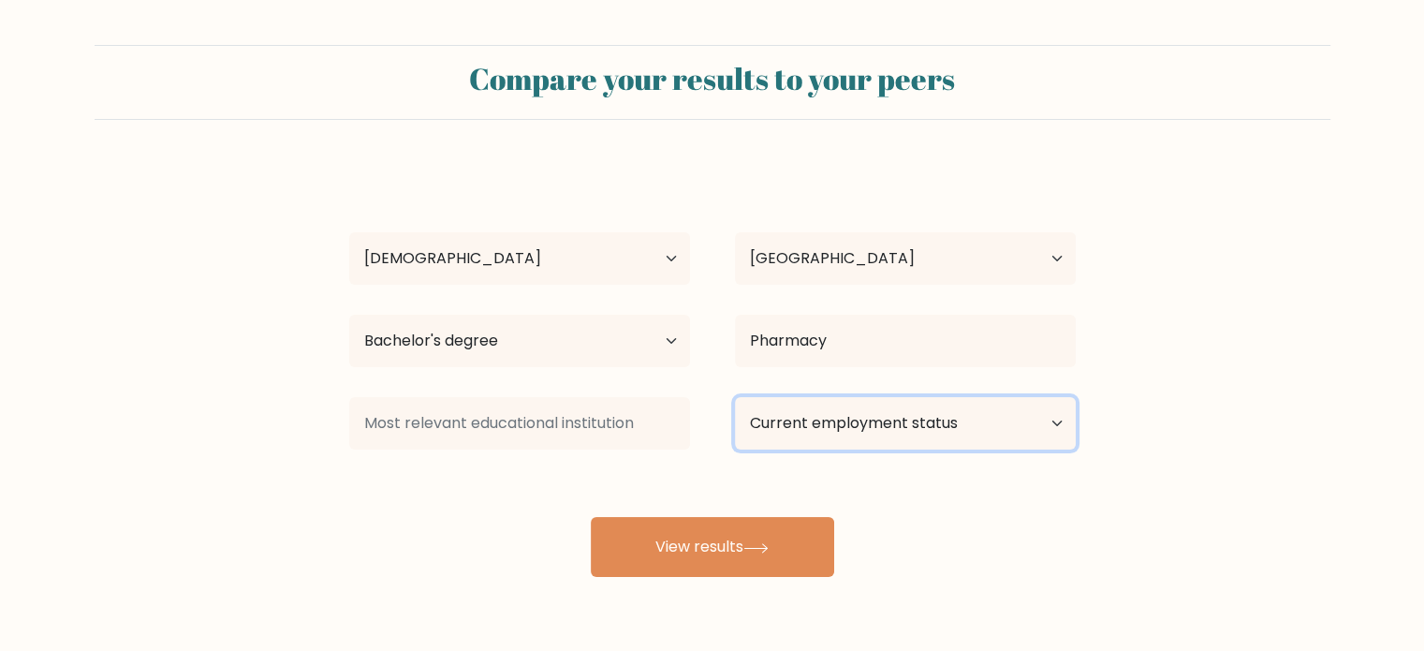
click at [881, 422] on select "Current employment status Employed Student Retired Other / prefer not to answer" at bounding box center [905, 423] width 341 height 52
select select "student"
click at [735, 397] on select "Current employment status Employed Student Retired Other / prefer not to answer" at bounding box center [905, 423] width 341 height 52
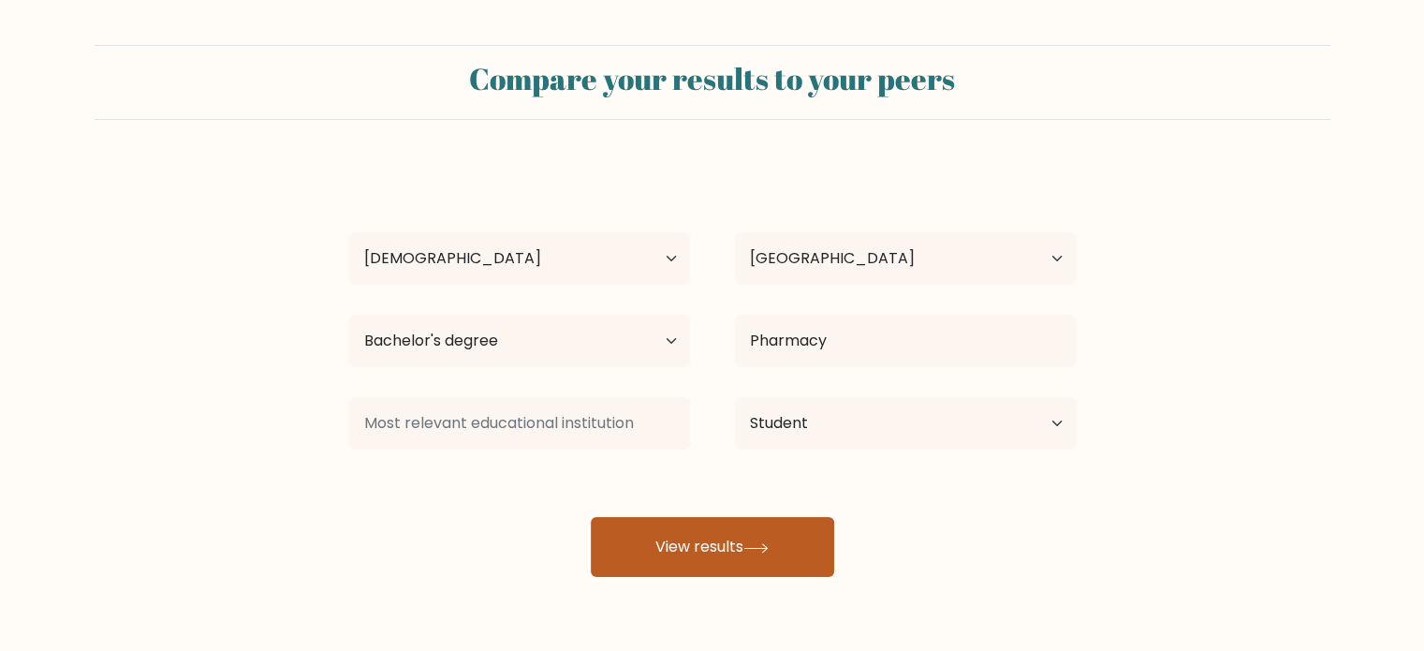
click at [765, 535] on button "View results" at bounding box center [712, 547] width 243 height 60
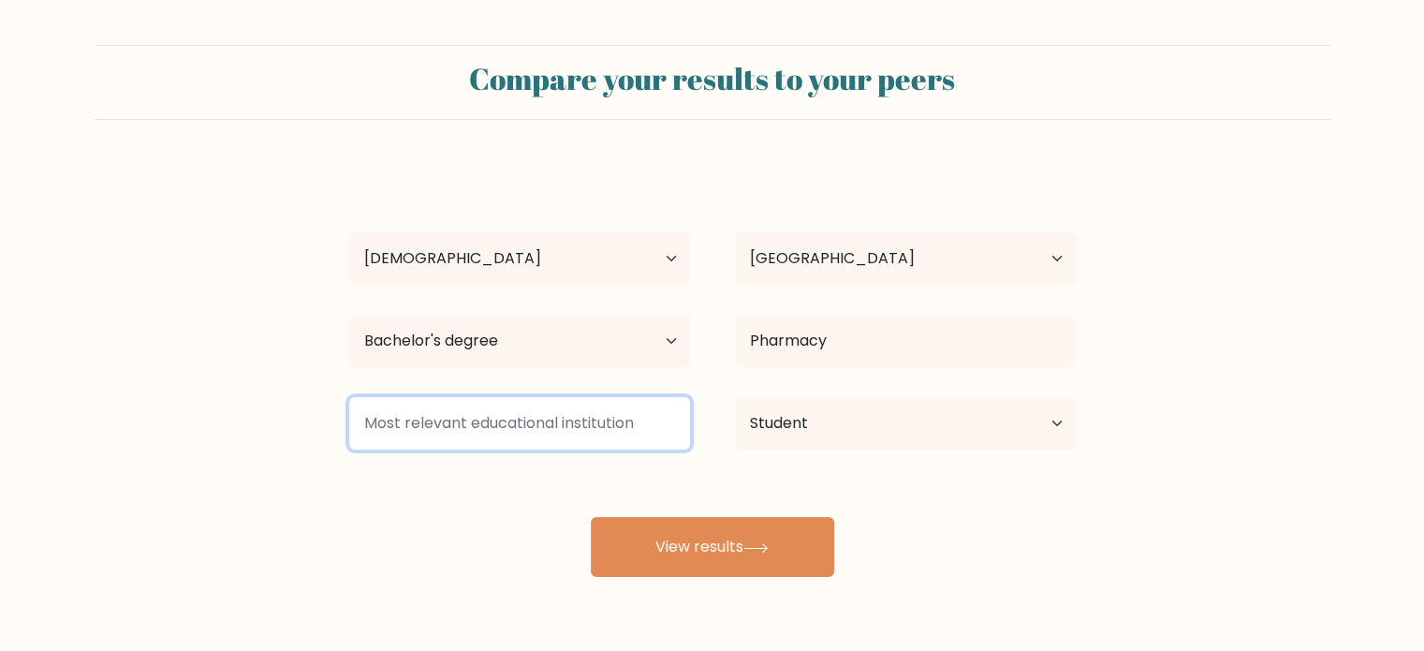
click at [527, 426] on input at bounding box center [519, 423] width 341 height 52
type input "UST Pharmacy"
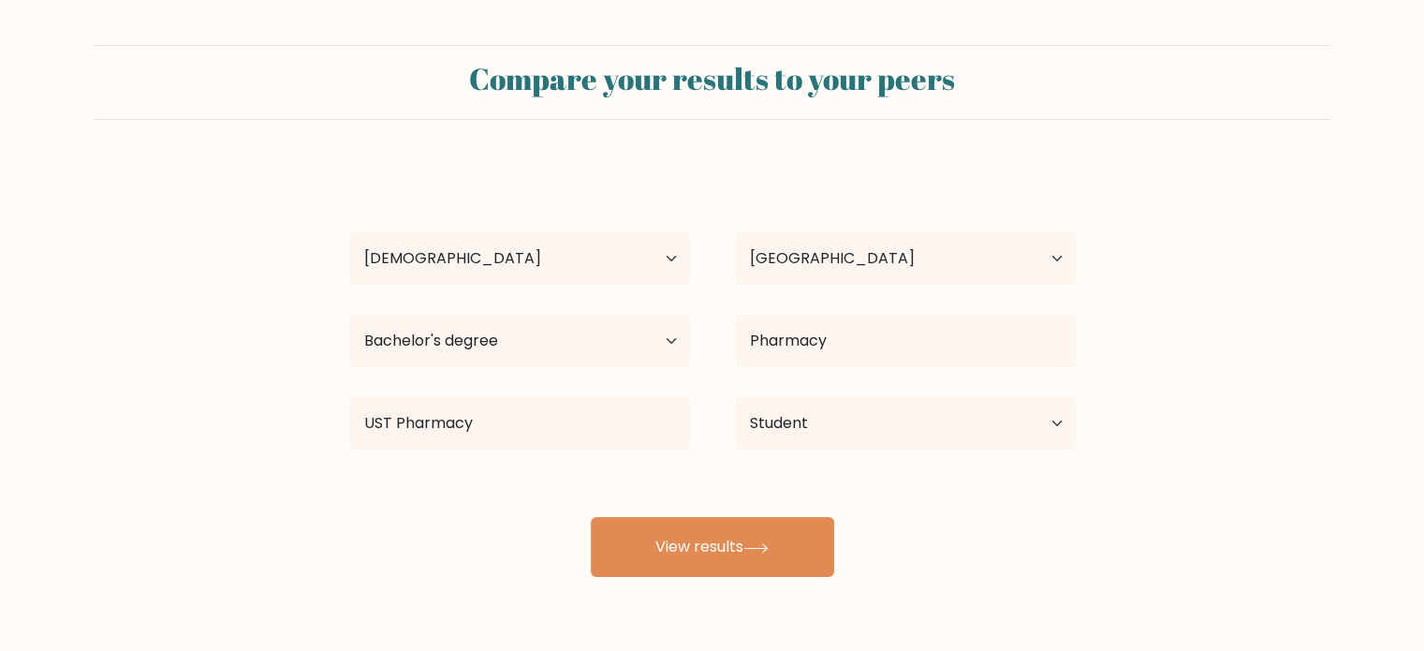
click at [659, 577] on div "Compare your results to your peers rahma espino Age Under 18 years old 18-24 ye…" at bounding box center [712, 355] width 1424 height 710
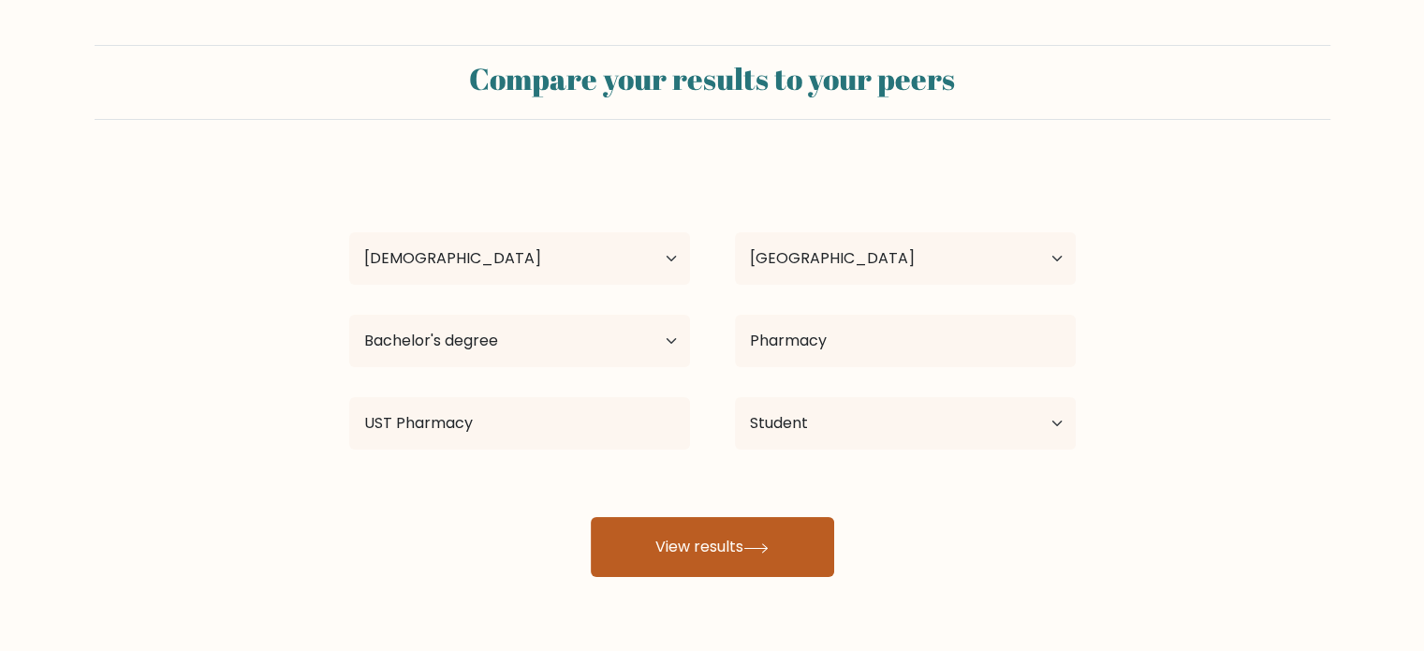
click at [669, 553] on button "View results" at bounding box center [712, 547] width 243 height 60
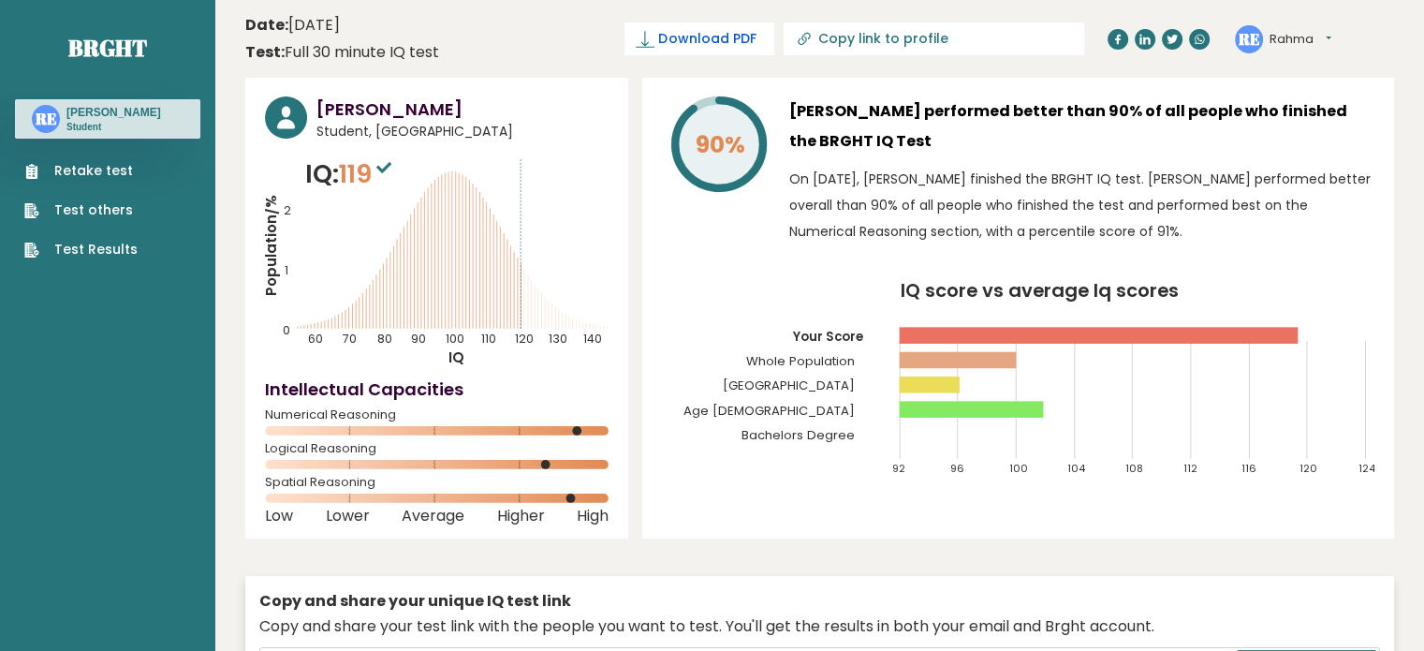
click at [755, 44] on span "Download PDF" at bounding box center [706, 39] width 97 height 20
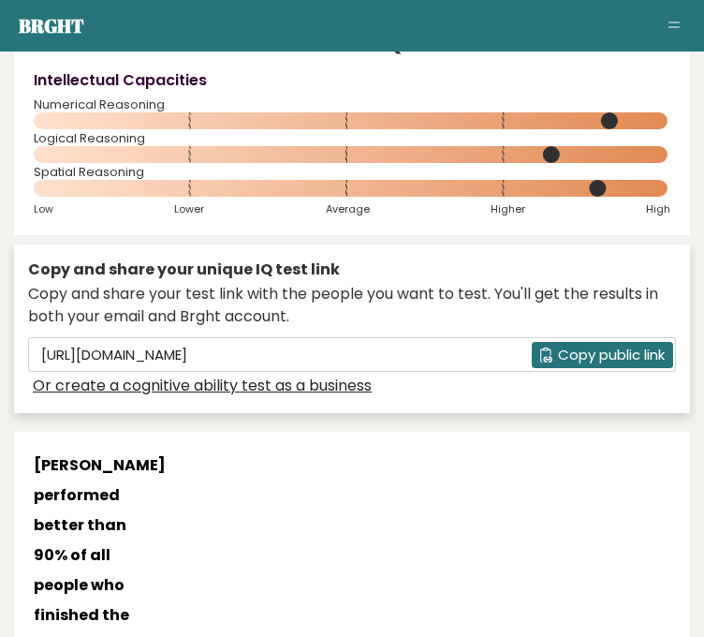
scroll to position [281, 0]
